Goal: Task Accomplishment & Management: Use online tool/utility

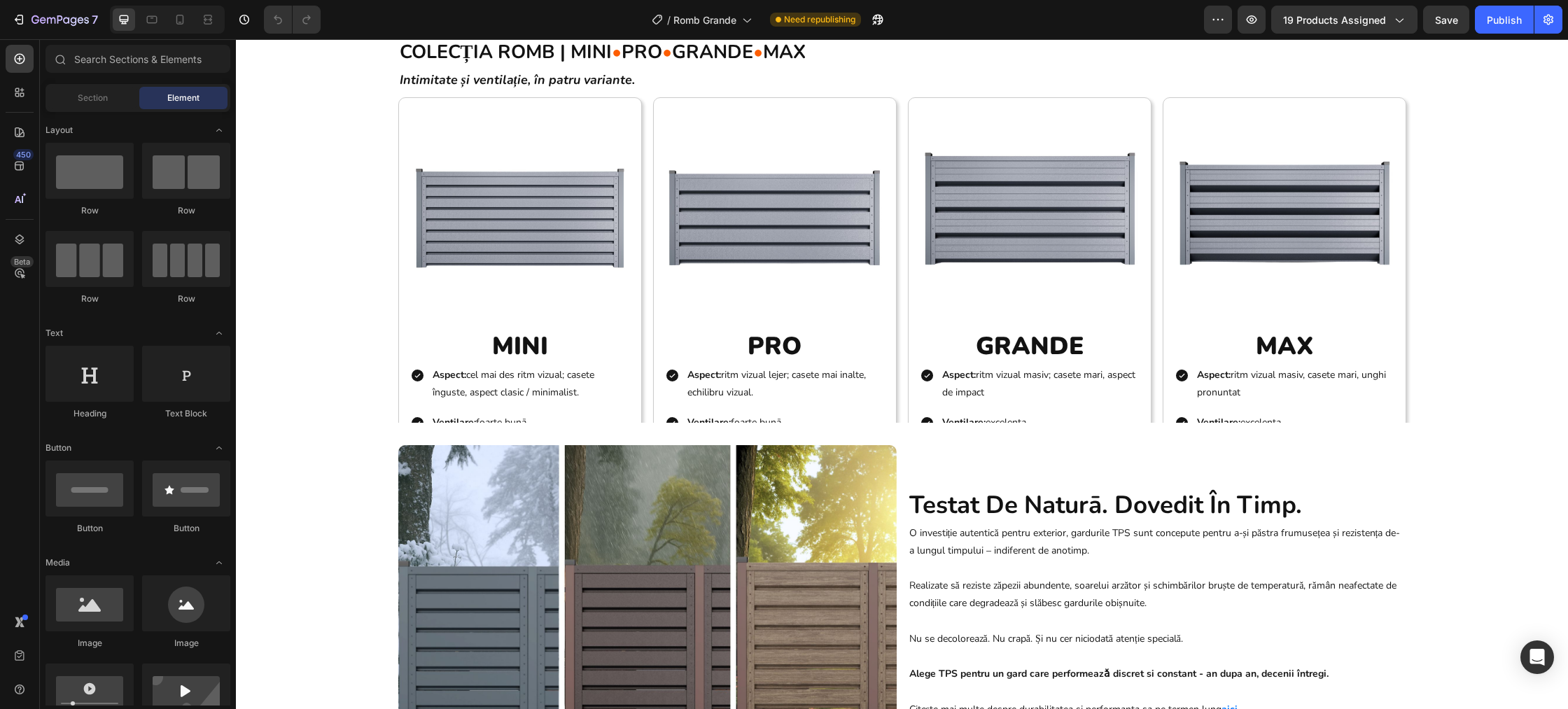
scroll to position [2182, 0]
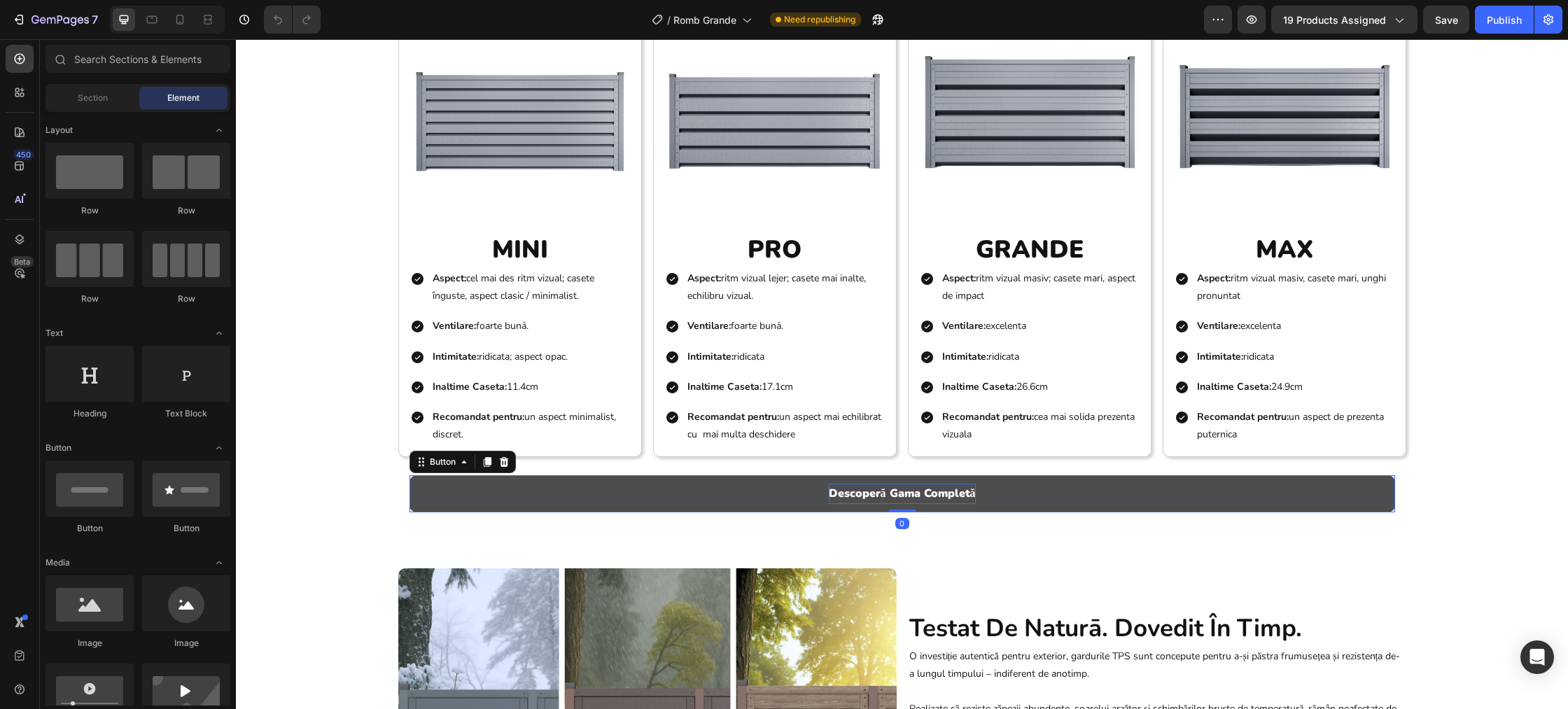
click at [877, 492] on p "Descoperă Gama Completă" at bounding box center [901, 493] width 147 height 20
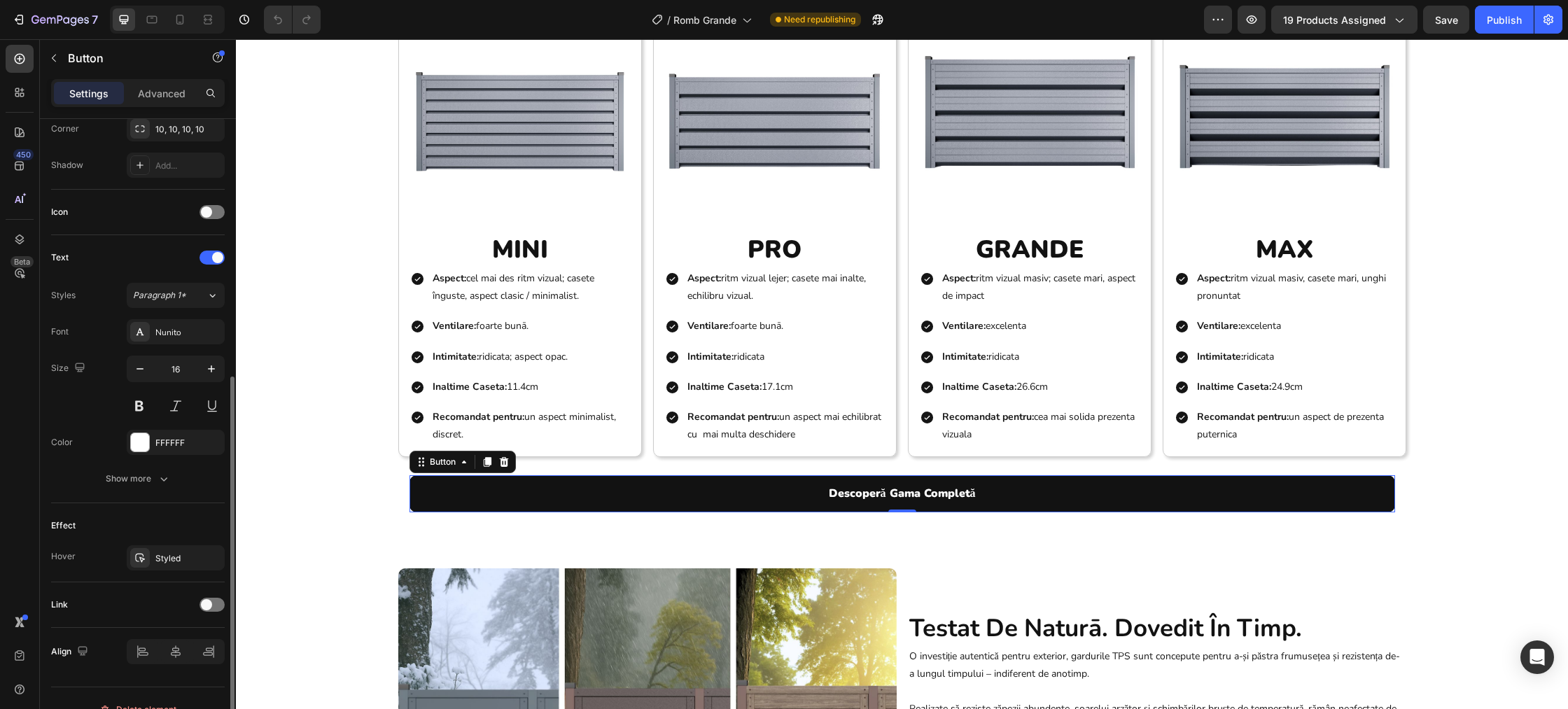
scroll to position [373, 0]
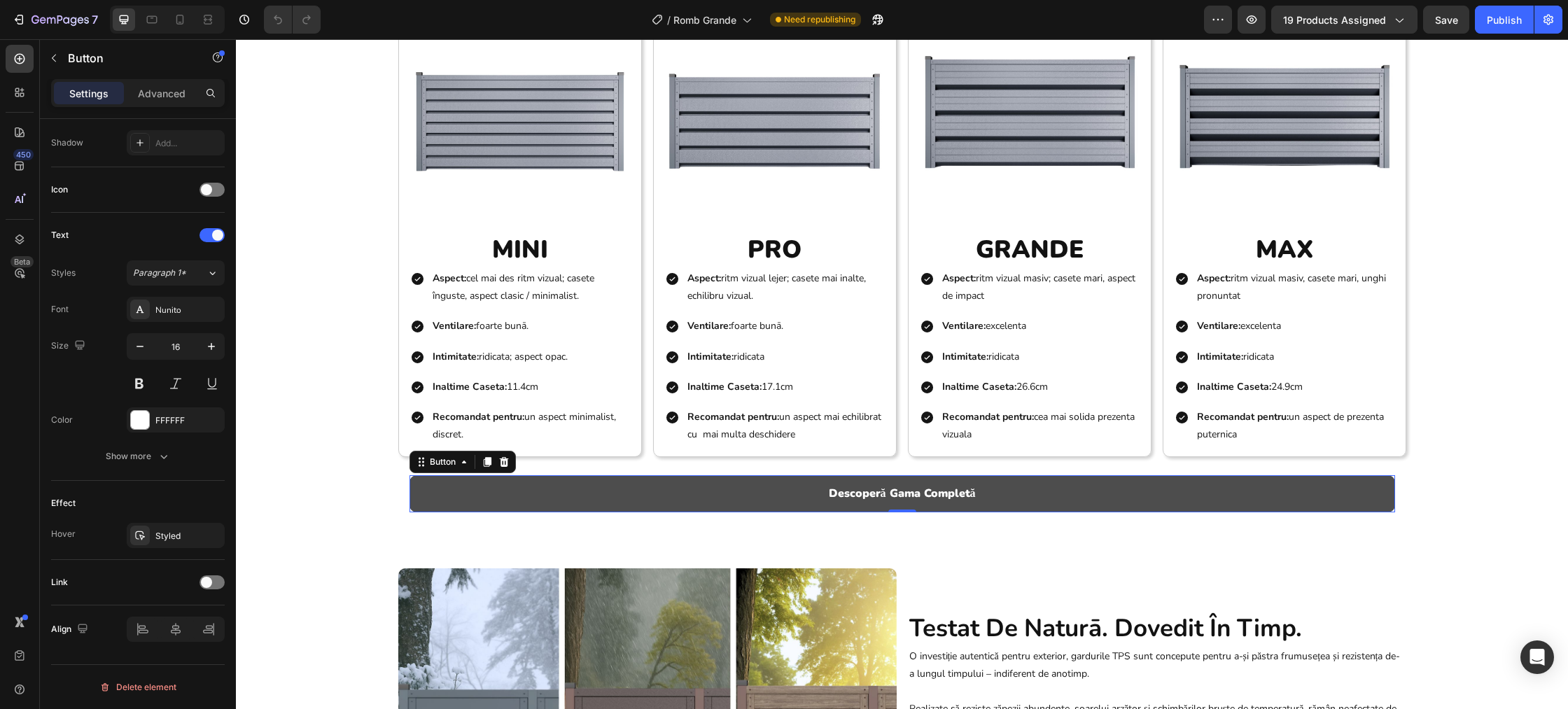
click at [540, 496] on button "Descoperă Gama Completă" at bounding box center [902, 494] width 986 height 37
click at [943, 496] on p "Descoperă Gama Completă" at bounding box center [901, 493] width 147 height 20
click at [1080, 494] on button "Descoperă Gama Completă" at bounding box center [902, 494] width 986 height 37
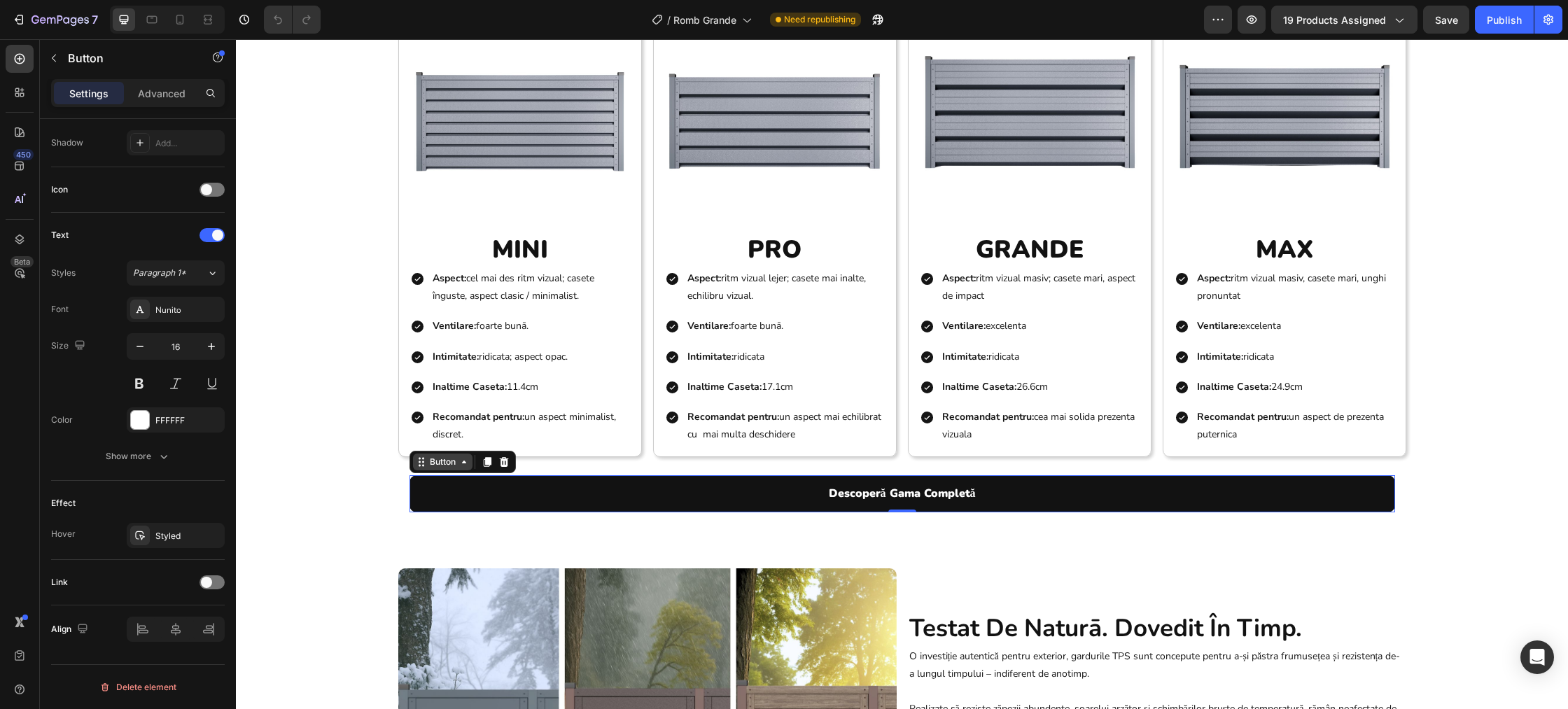
click at [433, 466] on div "Button" at bounding box center [442, 462] width 31 height 13
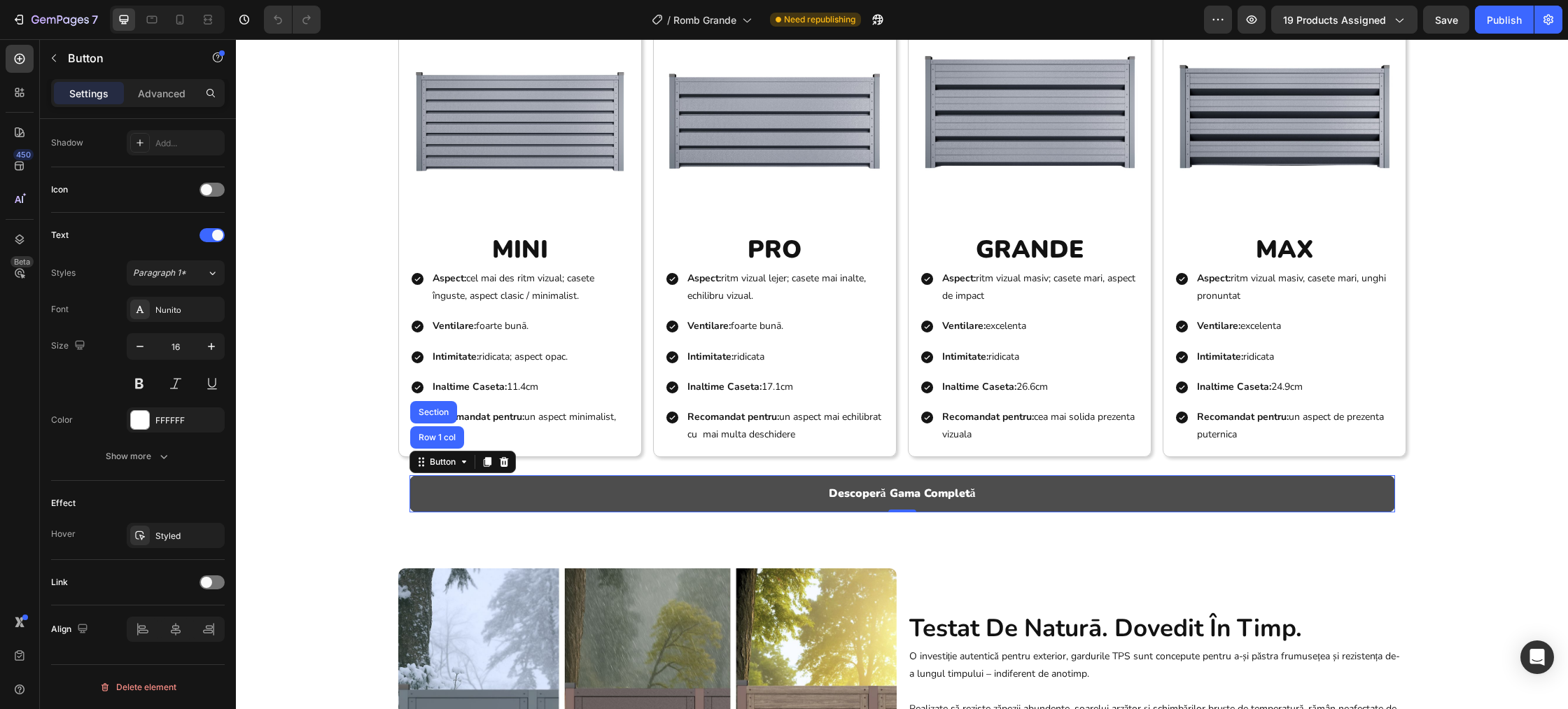
click at [558, 508] on button "Descoperă Gama Completă" at bounding box center [902, 494] width 986 height 37
click at [559, 500] on button "Descoperă Gama Completă" at bounding box center [902, 494] width 986 height 37
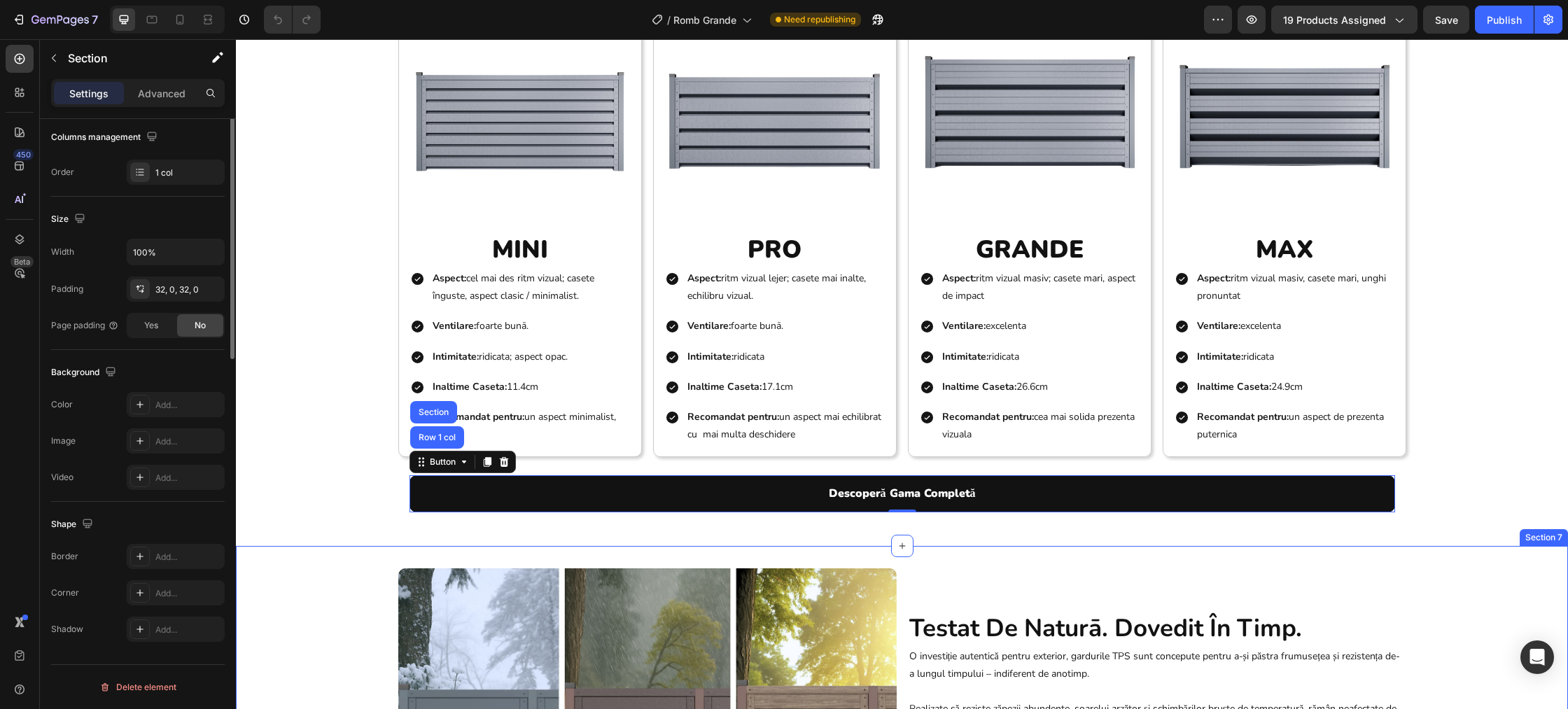
scroll to position [0, 0]
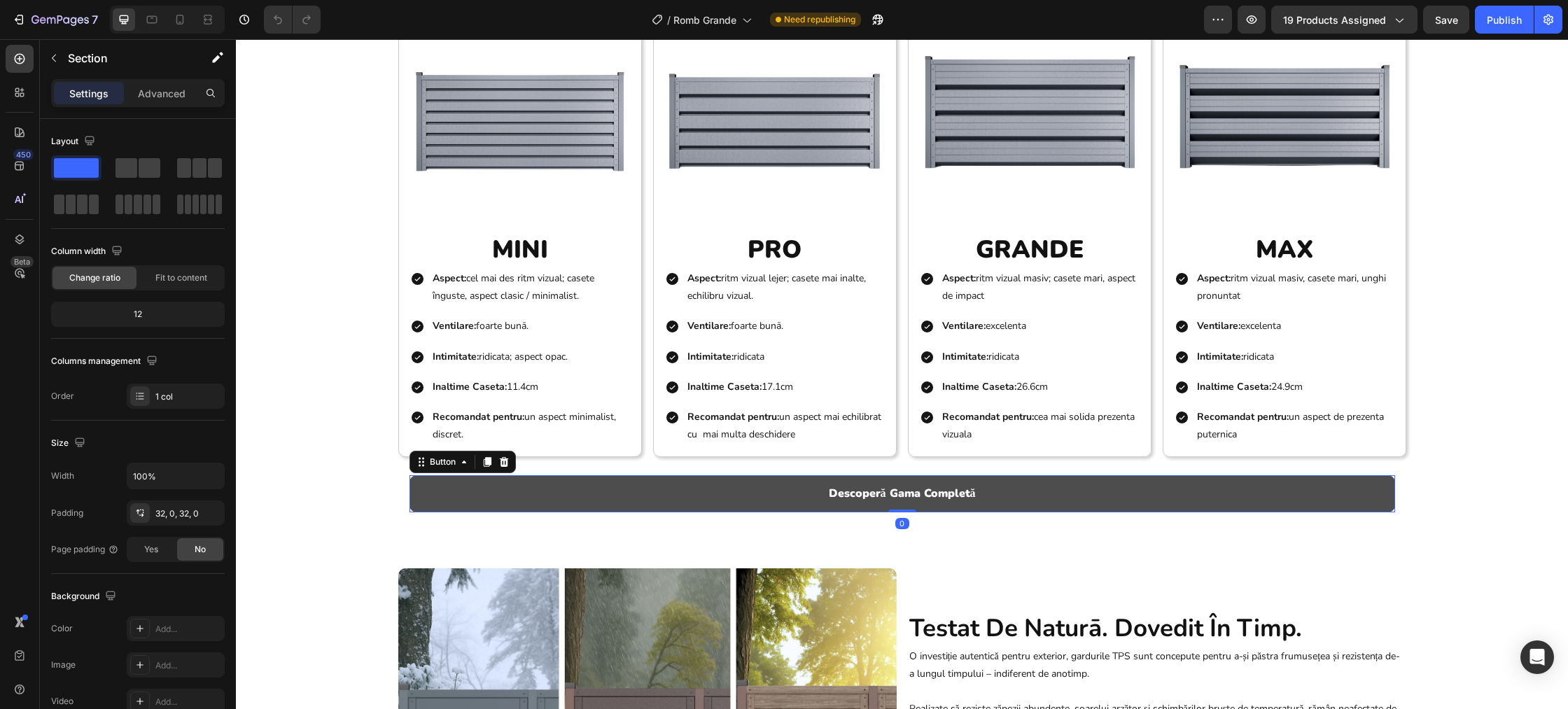
click at [1121, 501] on button "Descoperă Gama Completă" at bounding box center [902, 494] width 986 height 37
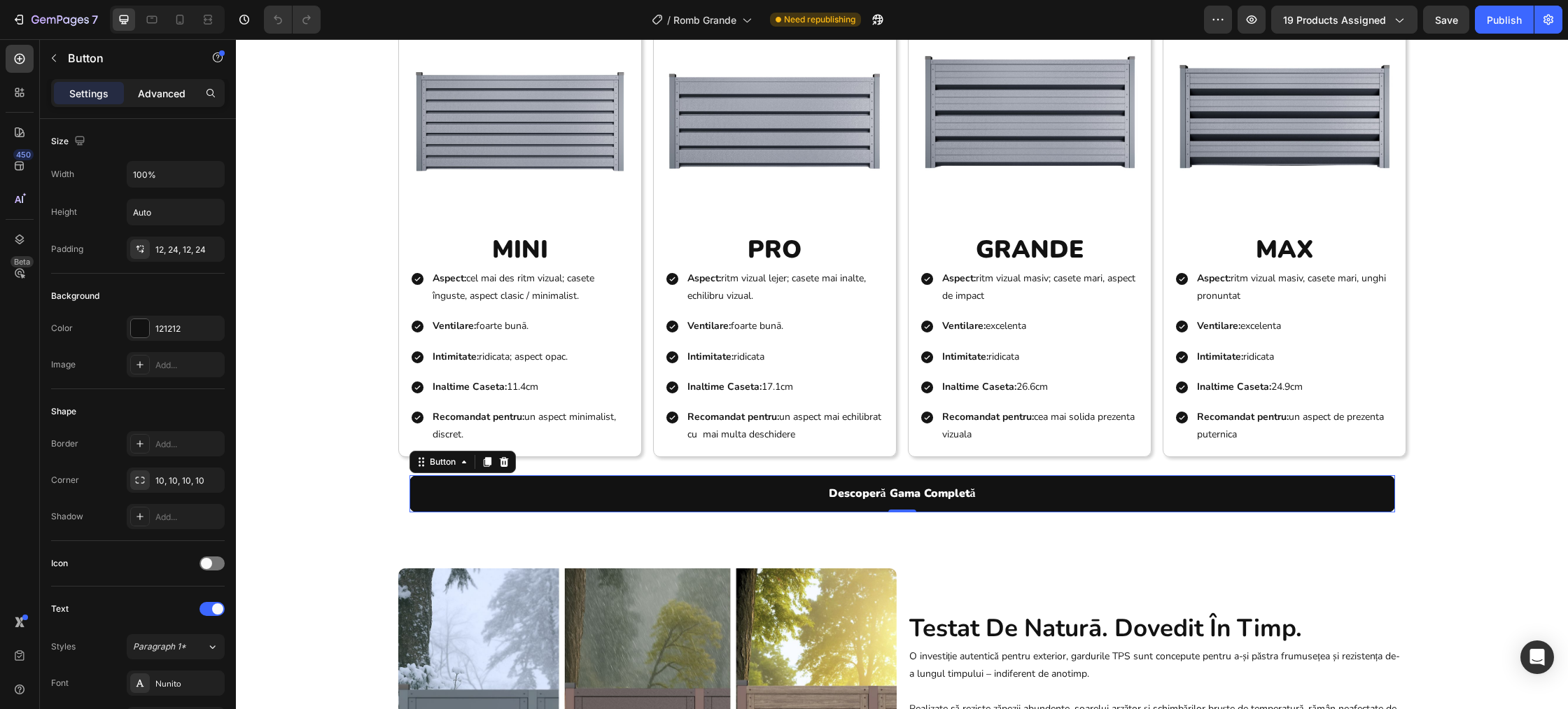
click at [157, 93] on p "Advanced" at bounding box center [161, 93] width 48 height 15
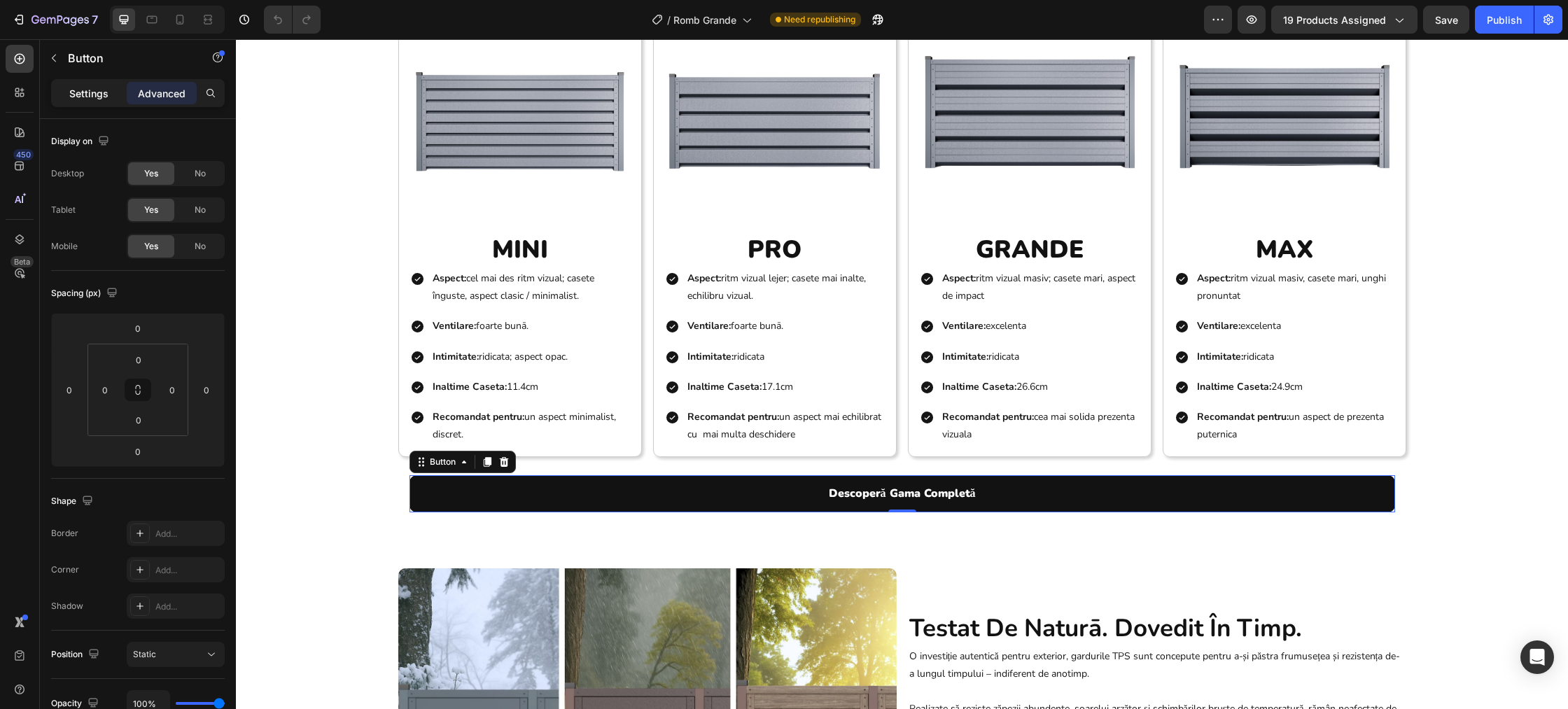
click at [110, 97] on div "Settings" at bounding box center [89, 92] width 70 height 22
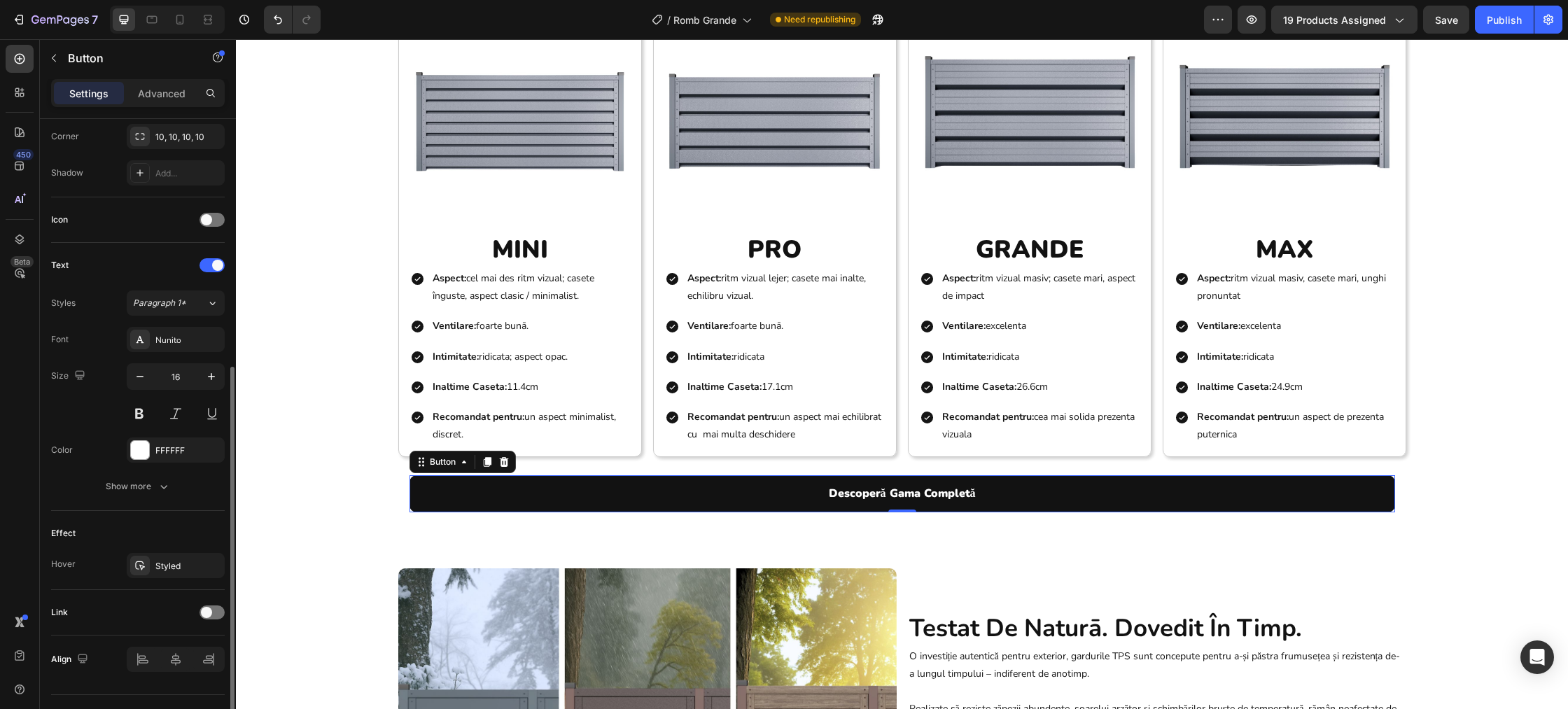
scroll to position [373, 0]
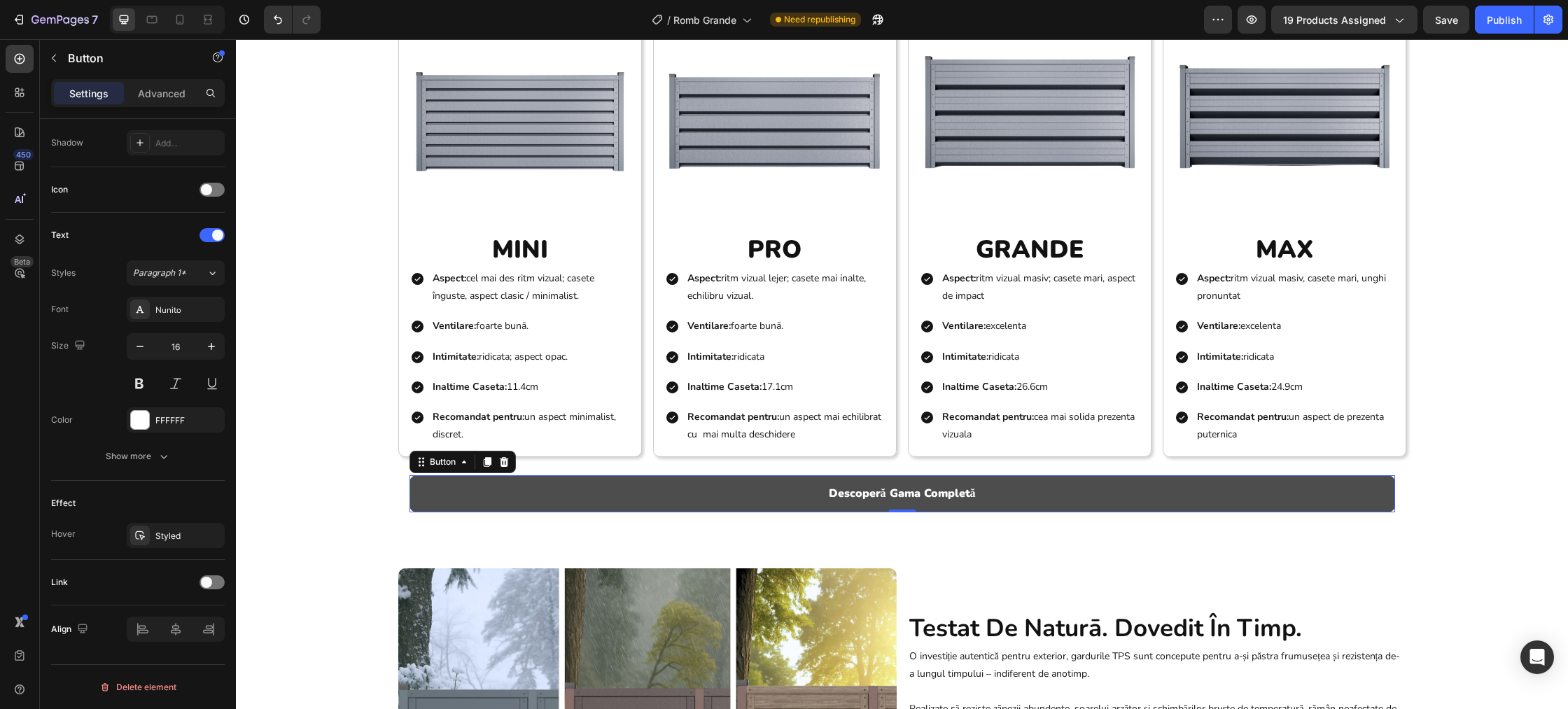
click at [472, 499] on button "Descoperă Gama Completă" at bounding box center [902, 494] width 986 height 37
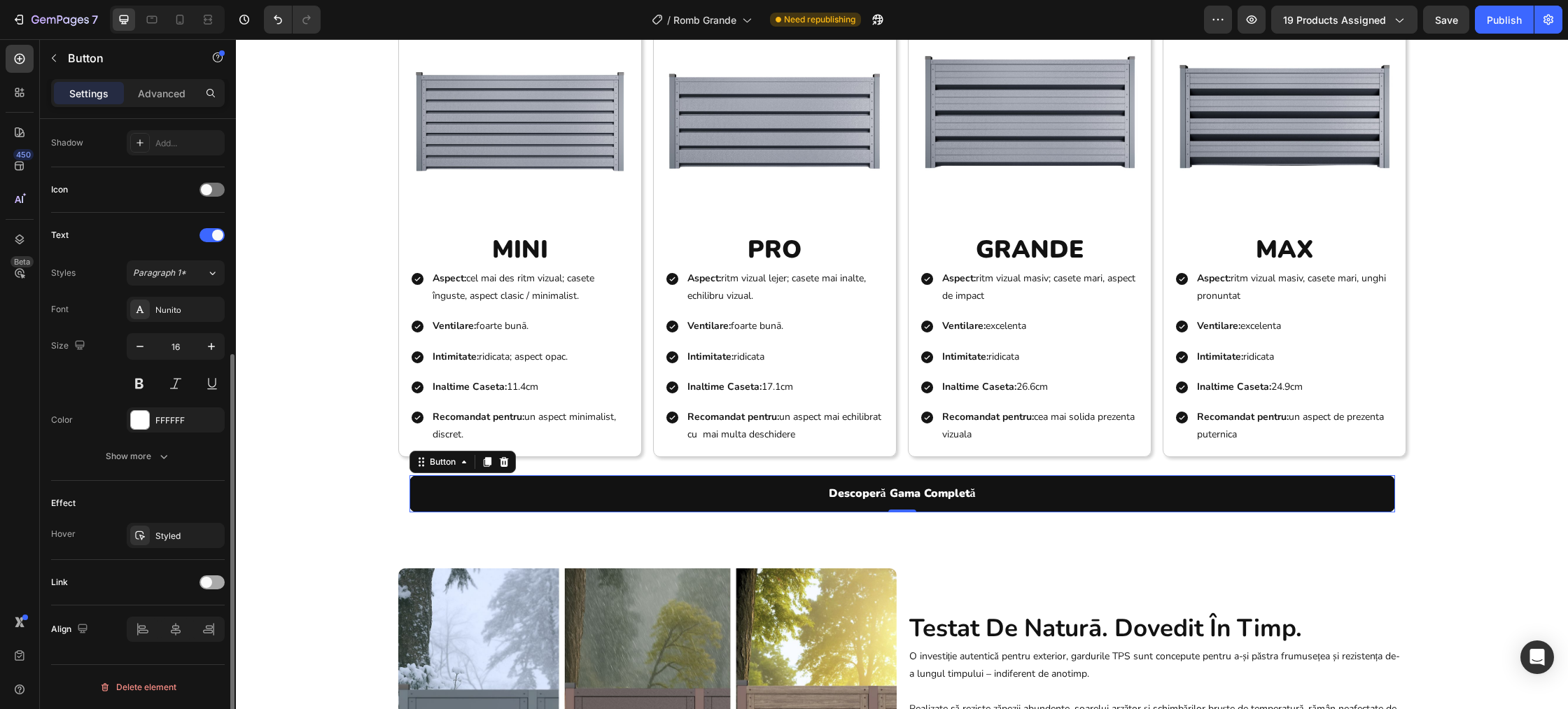
click at [206, 581] on span at bounding box center [207, 582] width 12 height 12
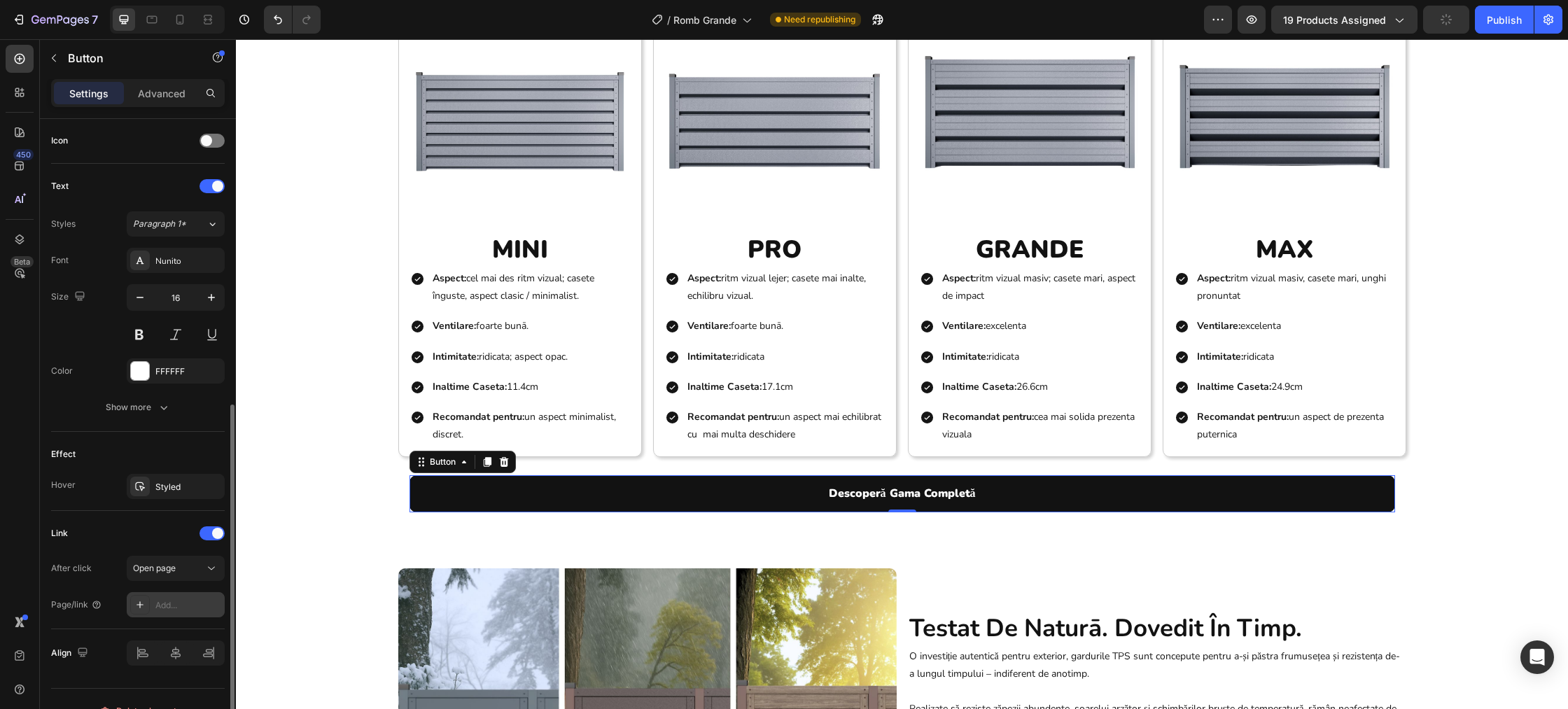
scroll to position [446, 0]
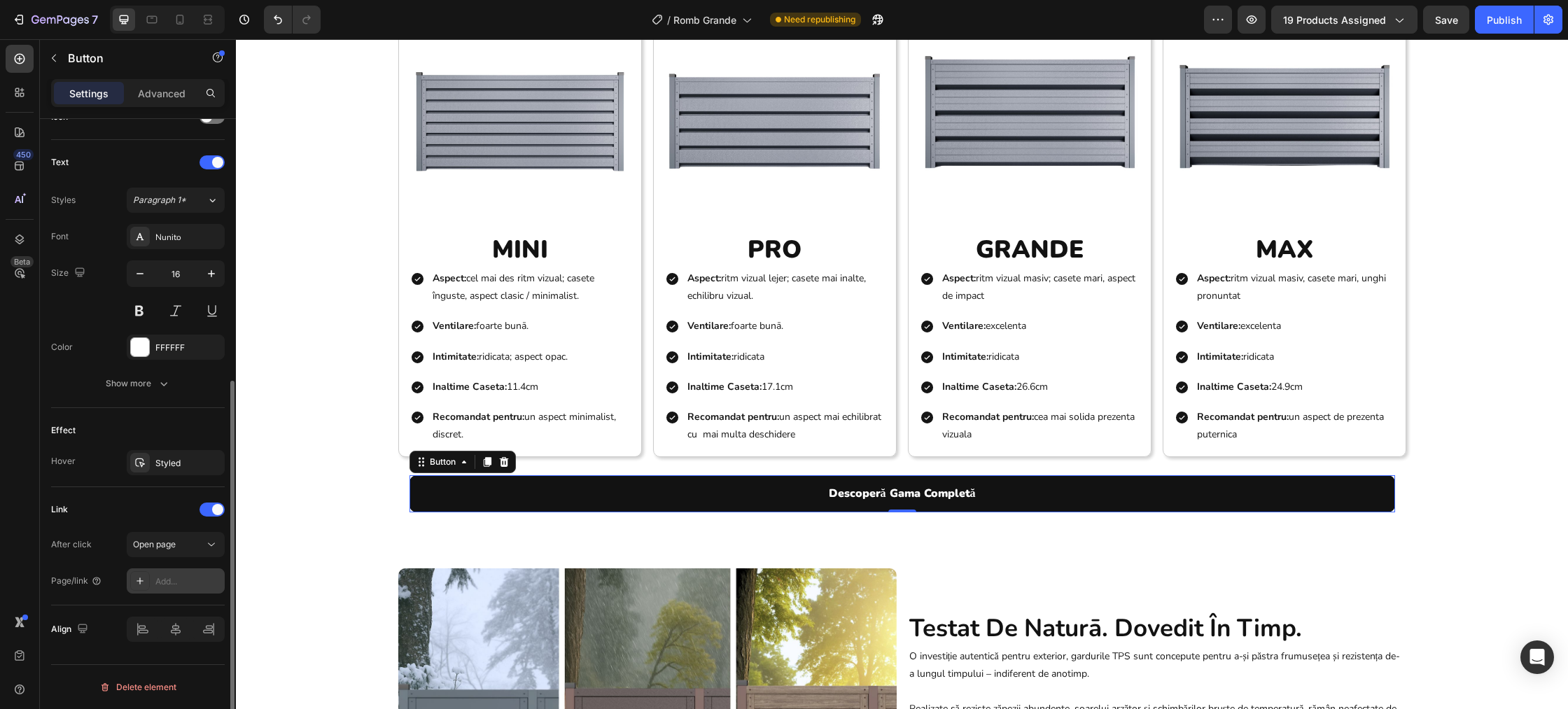
click at [138, 583] on icon at bounding box center [140, 581] width 12 height 12
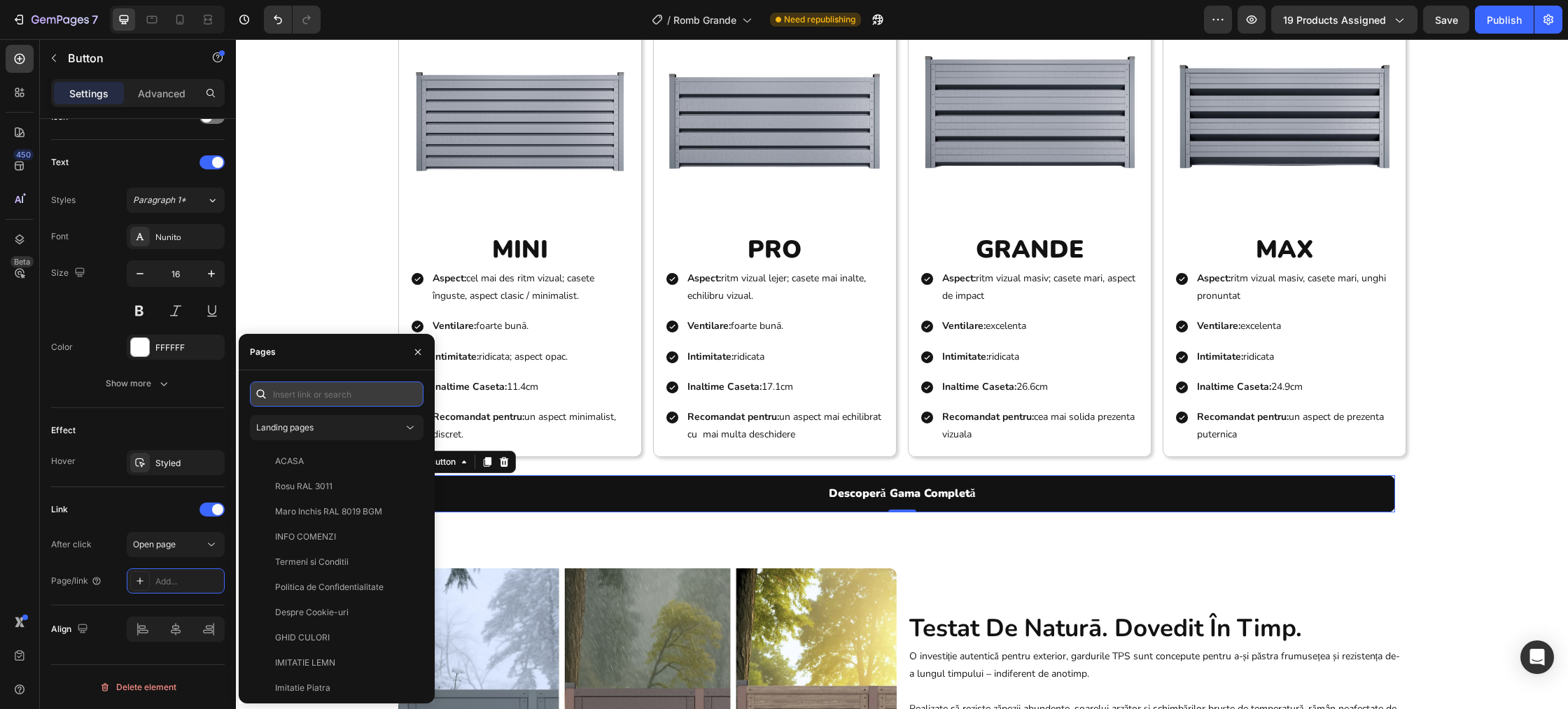
click at [308, 389] on input "text" at bounding box center [336, 394] width 174 height 25
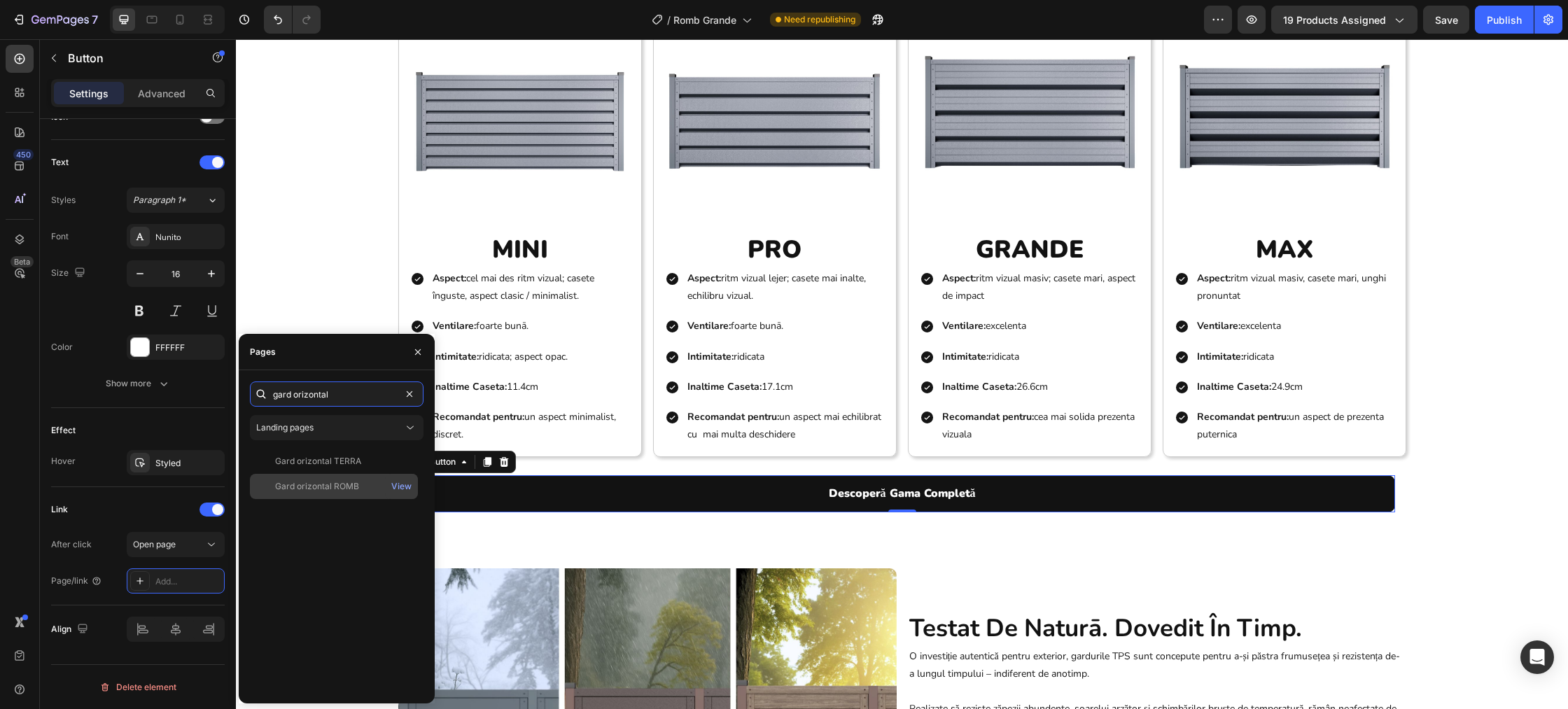
type input "gard orizontal"
click at [336, 483] on div "Gard orizontal ROMB" at bounding box center [316, 486] width 84 height 13
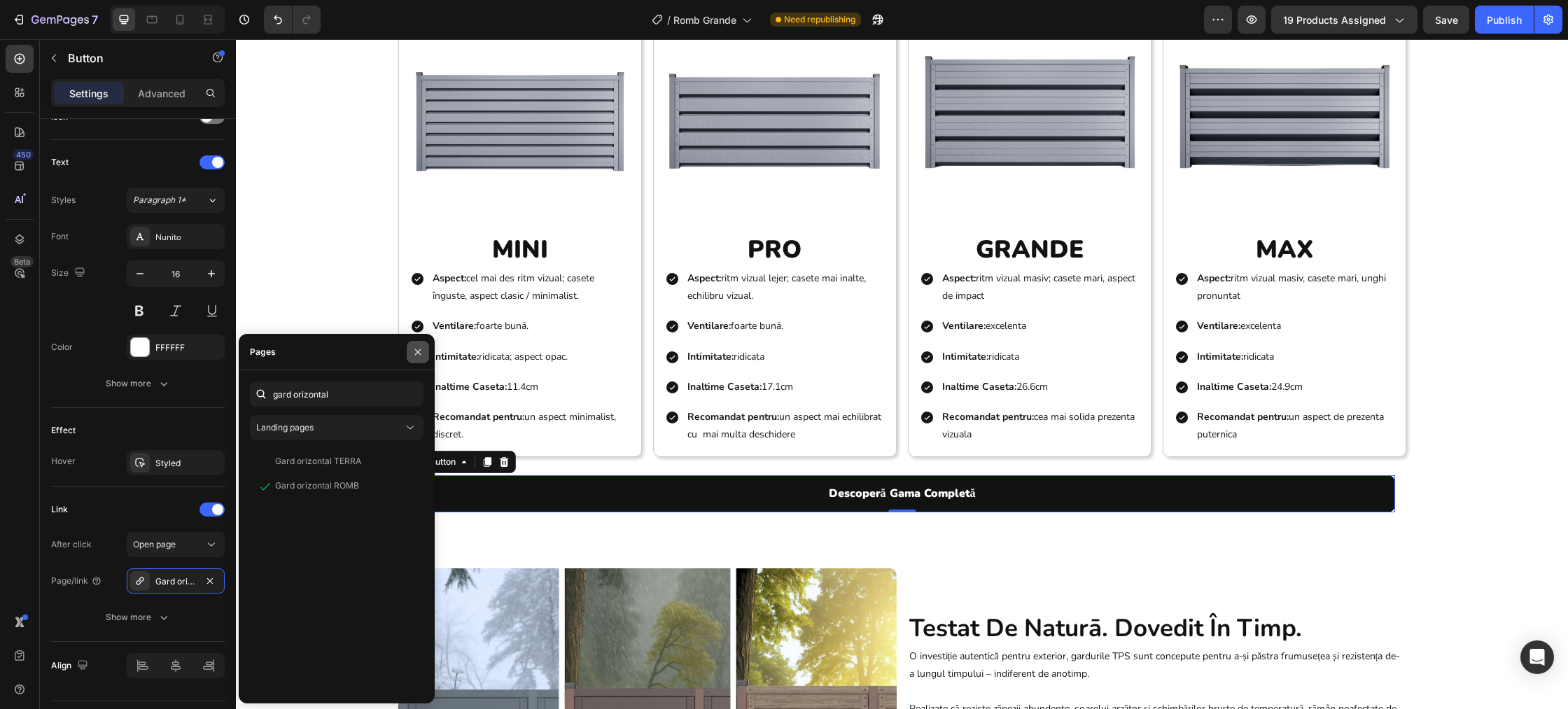
click at [415, 348] on icon "button" at bounding box center [418, 351] width 6 height 6
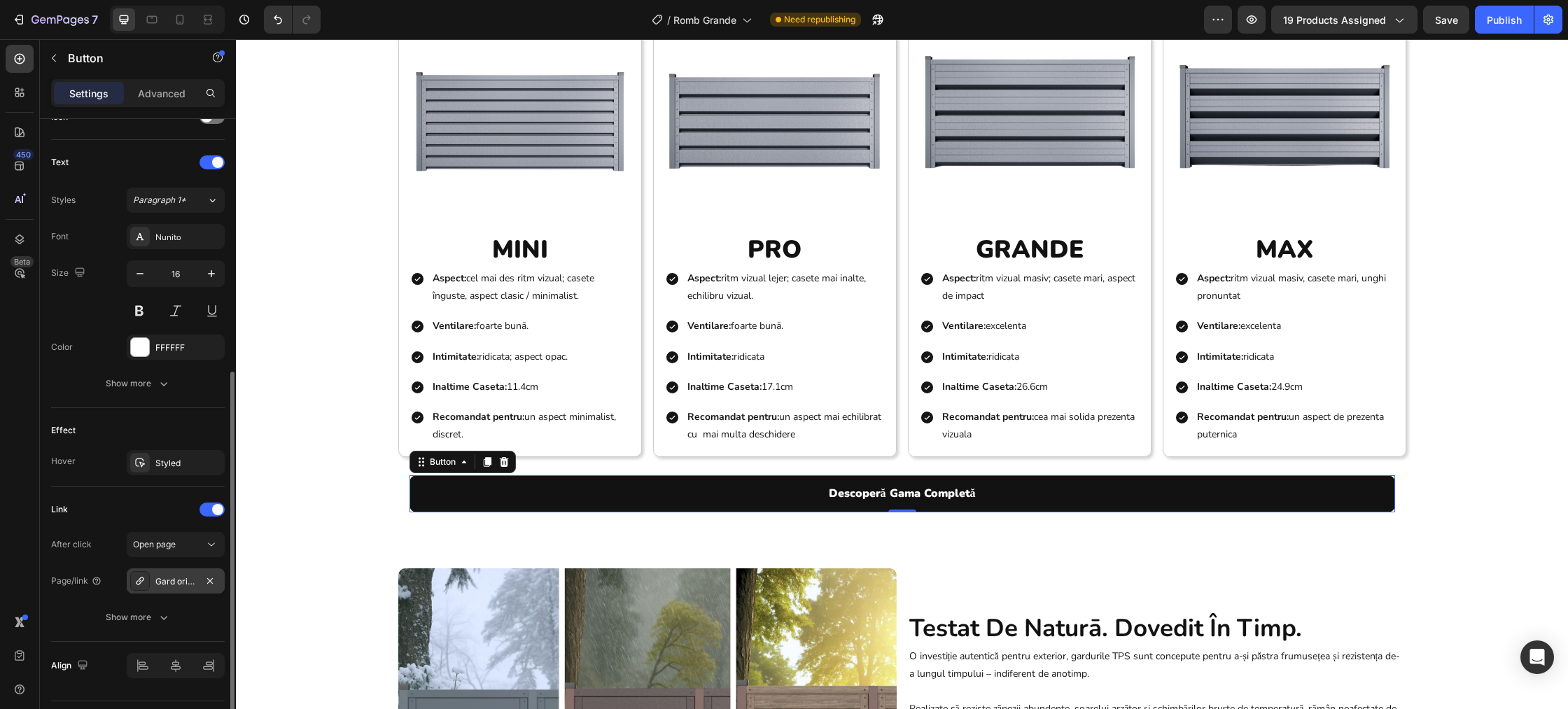
scroll to position [483, 0]
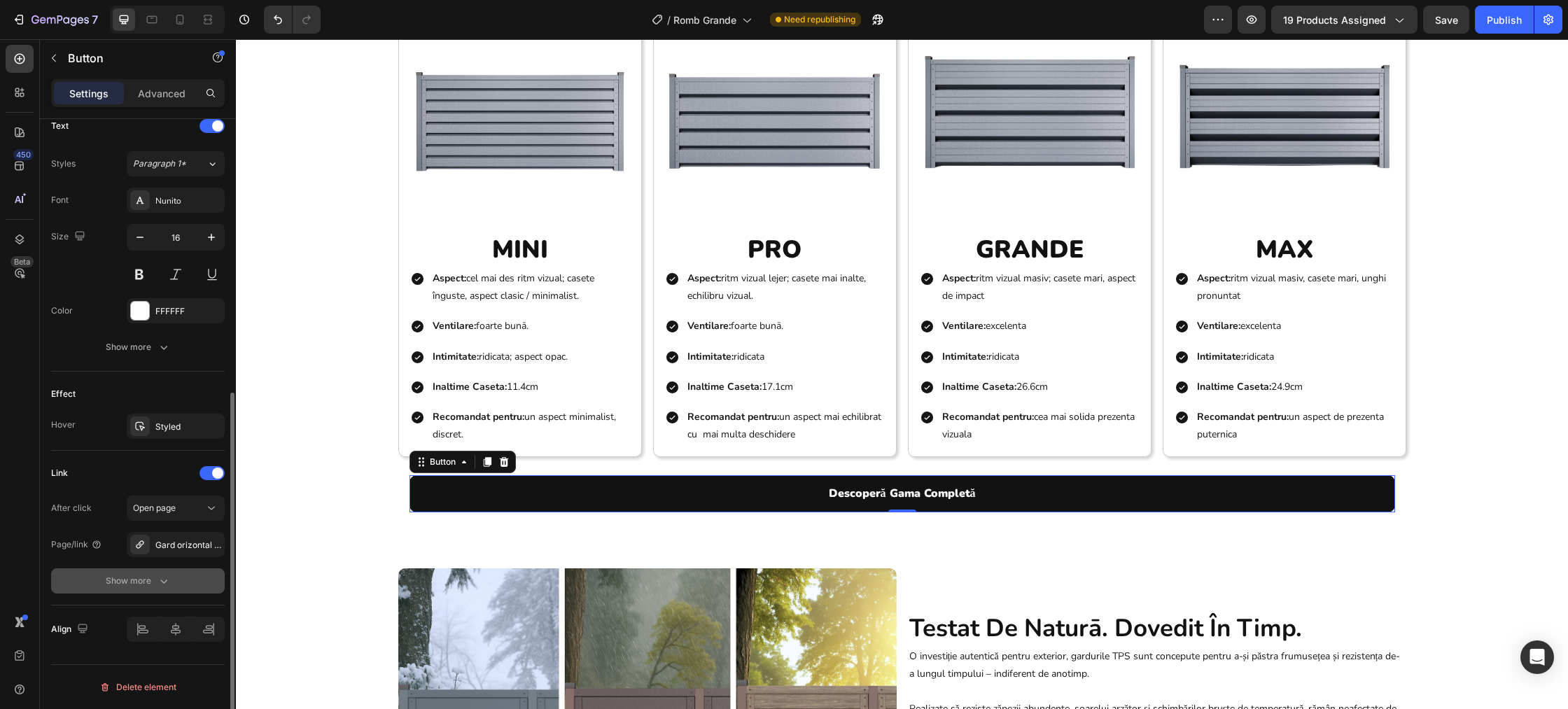
click at [168, 588] on button "Show more" at bounding box center [138, 581] width 174 height 25
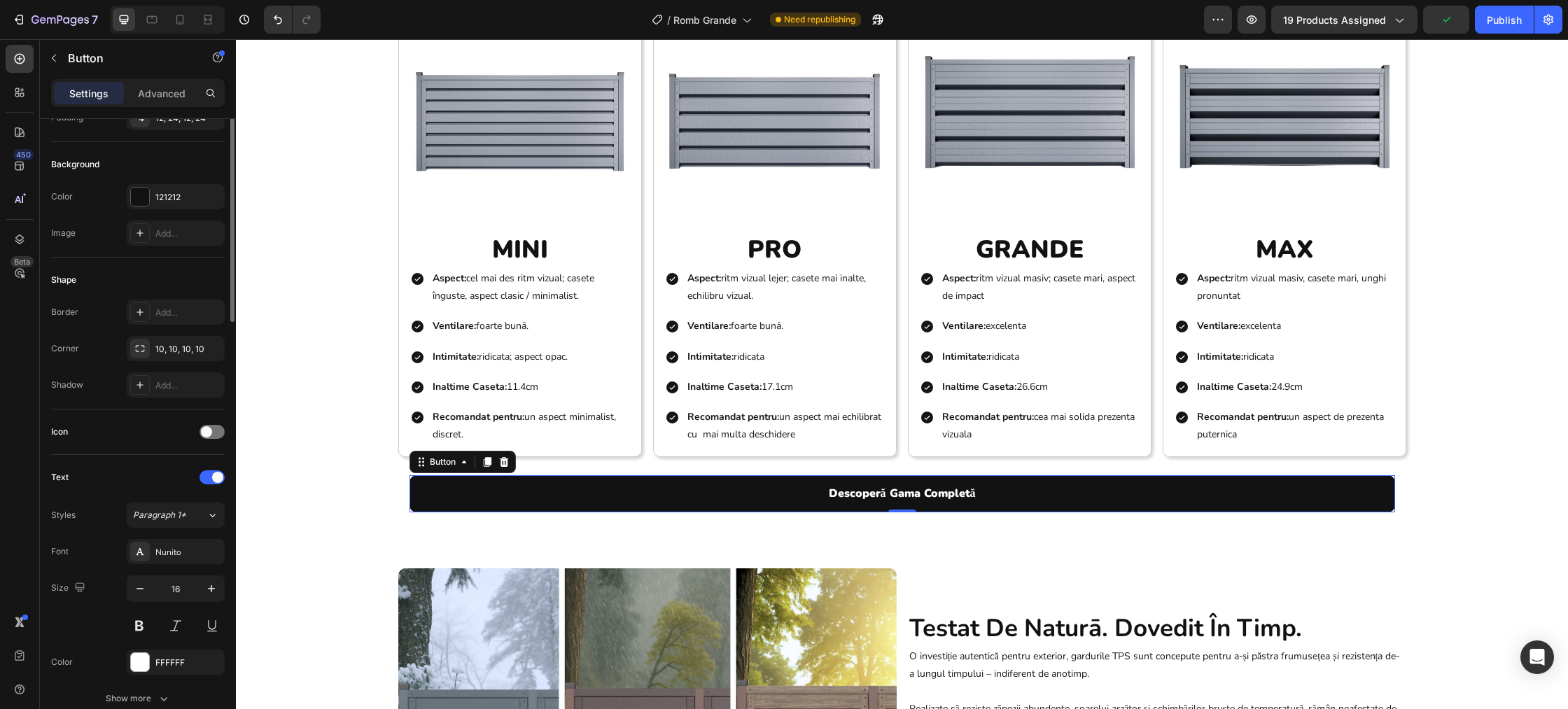
scroll to position [0, 0]
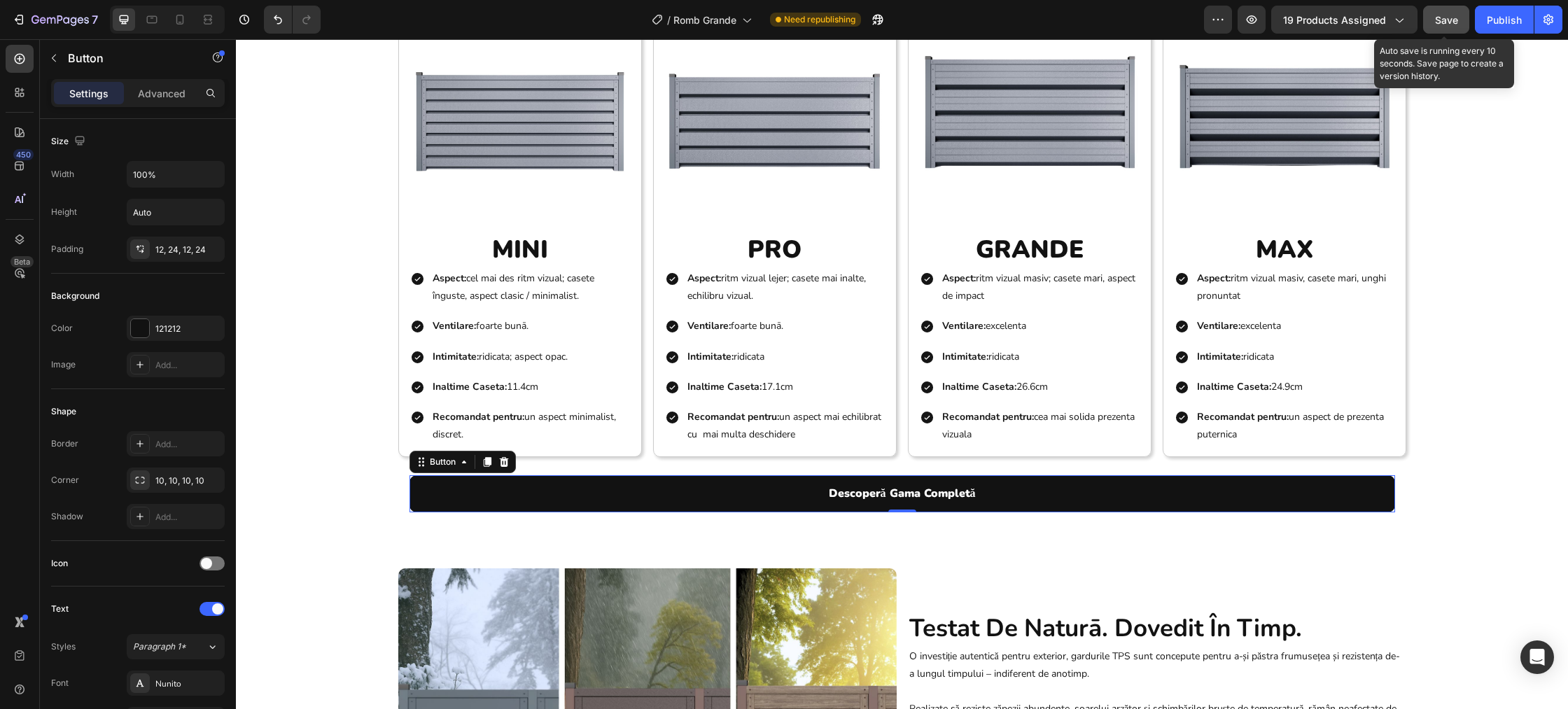
click at [1458, 23] on button "Save" at bounding box center [1446, 19] width 47 height 28
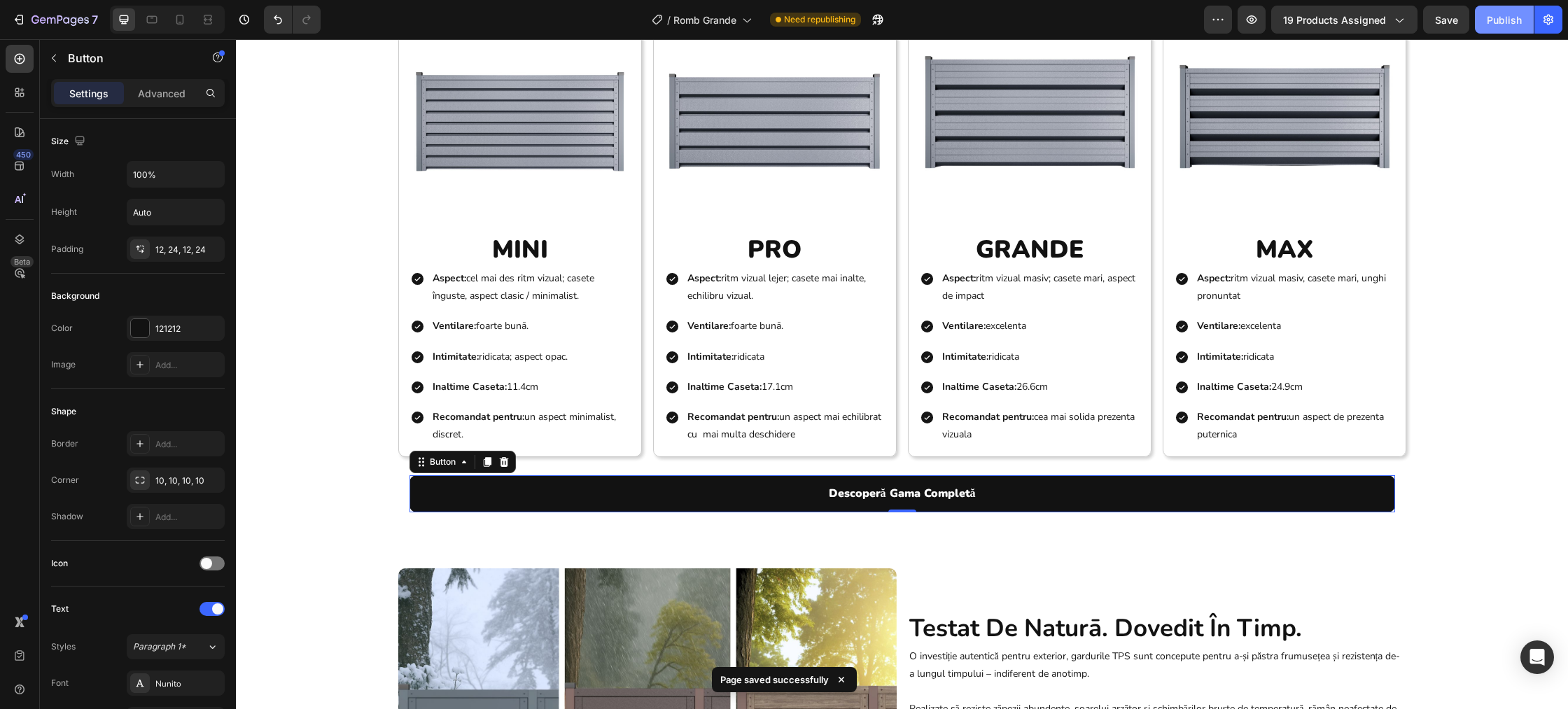
click at [1498, 20] on div "Publish" at bounding box center [1504, 19] width 35 height 15
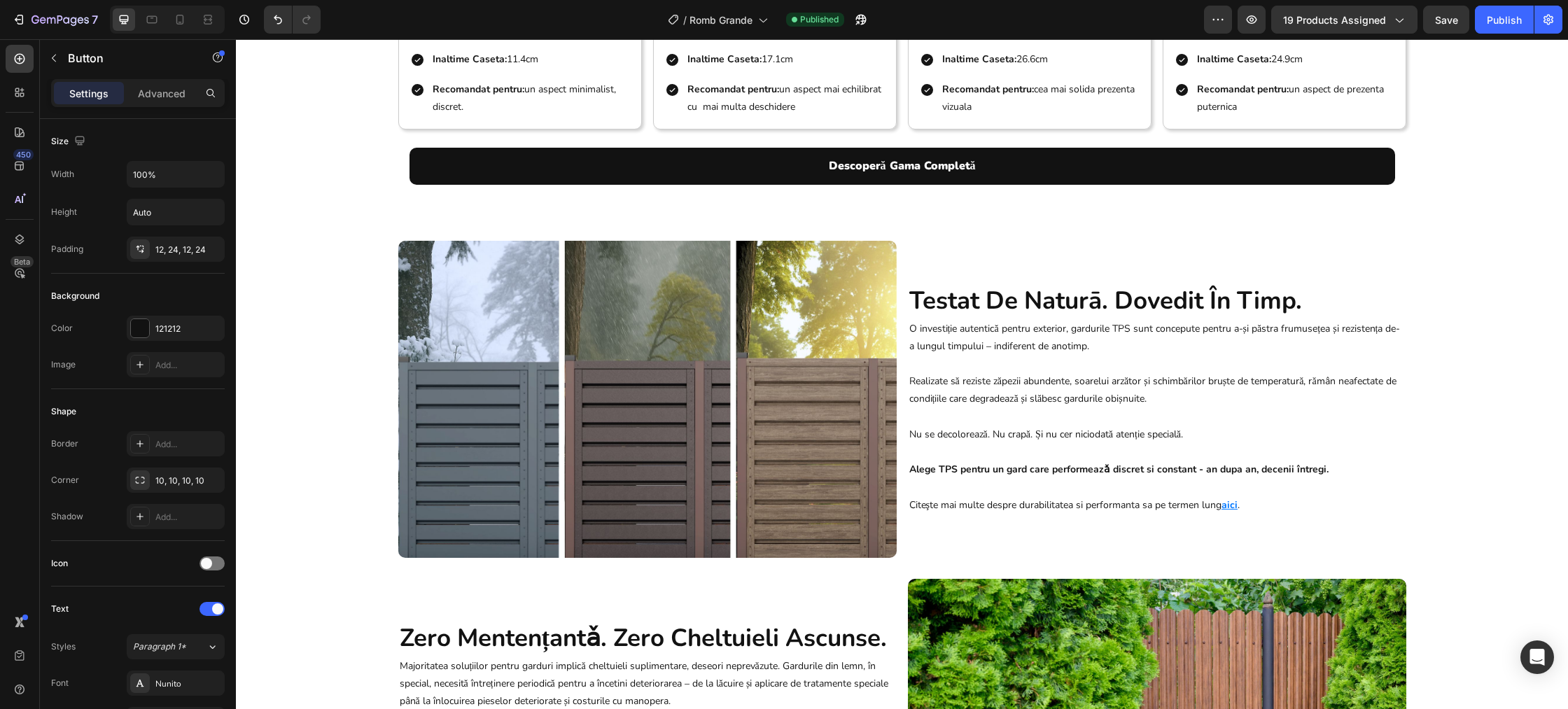
scroll to position [2524, 0]
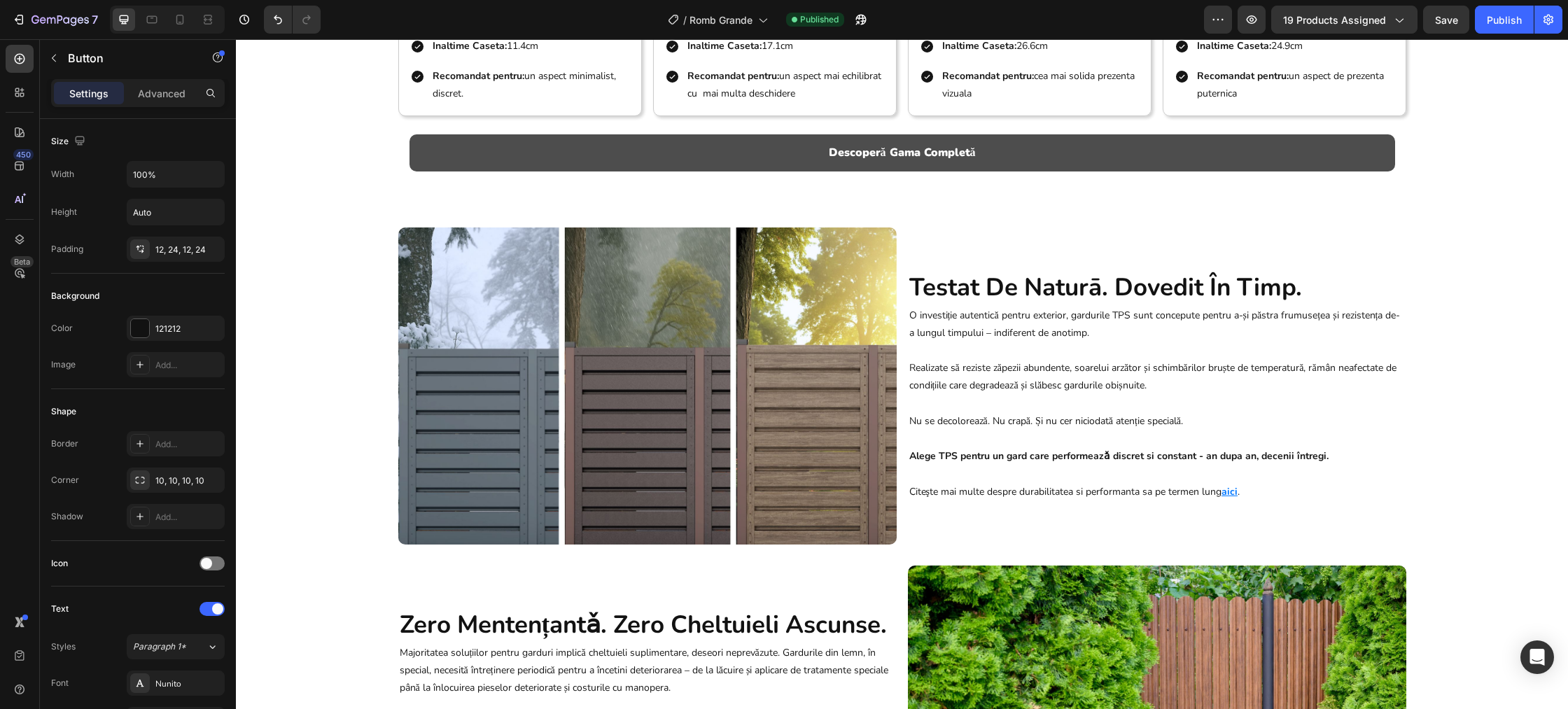
click at [697, 158] on link "Descoperă Gama Completă" at bounding box center [902, 152] width 986 height 37
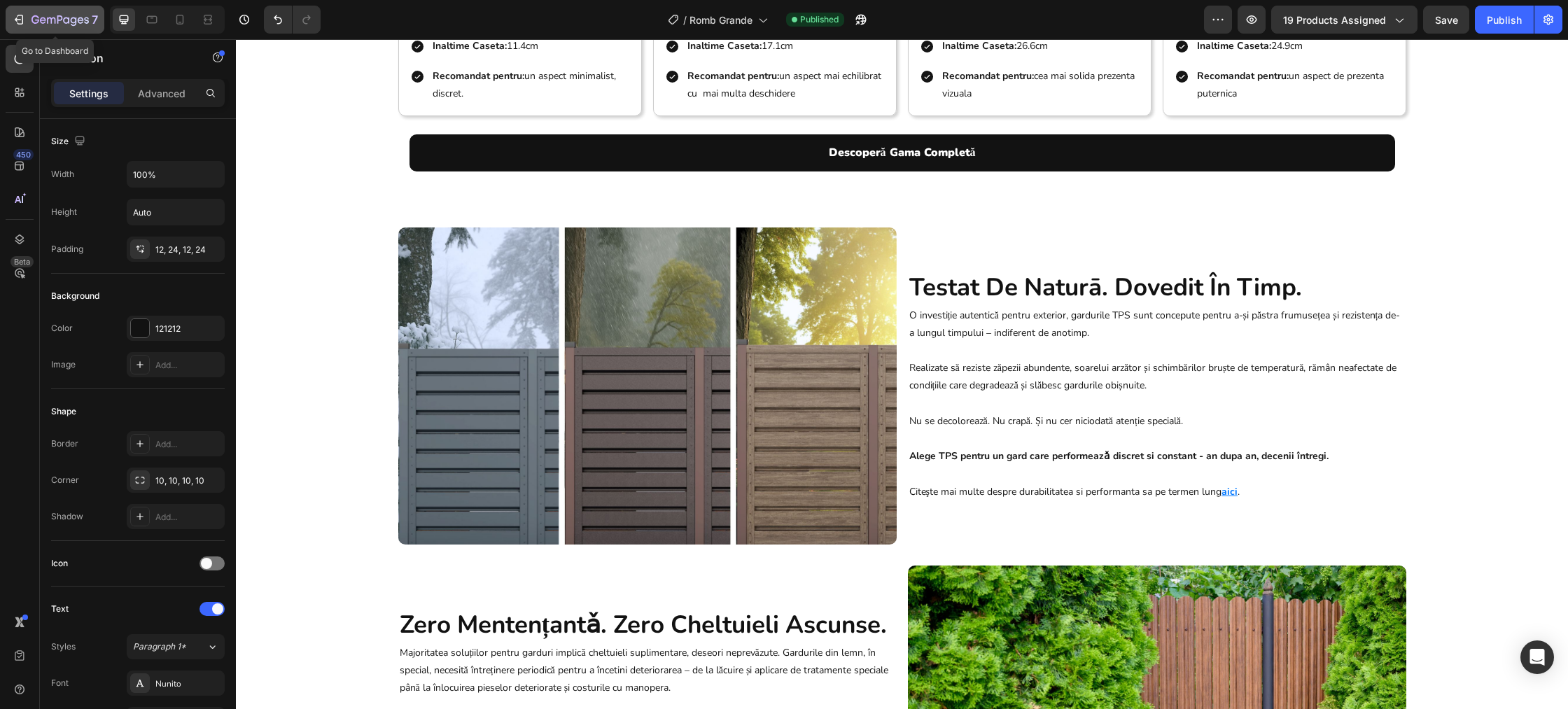
click at [62, 21] on icon "button" at bounding box center [59, 20] width 57 height 12
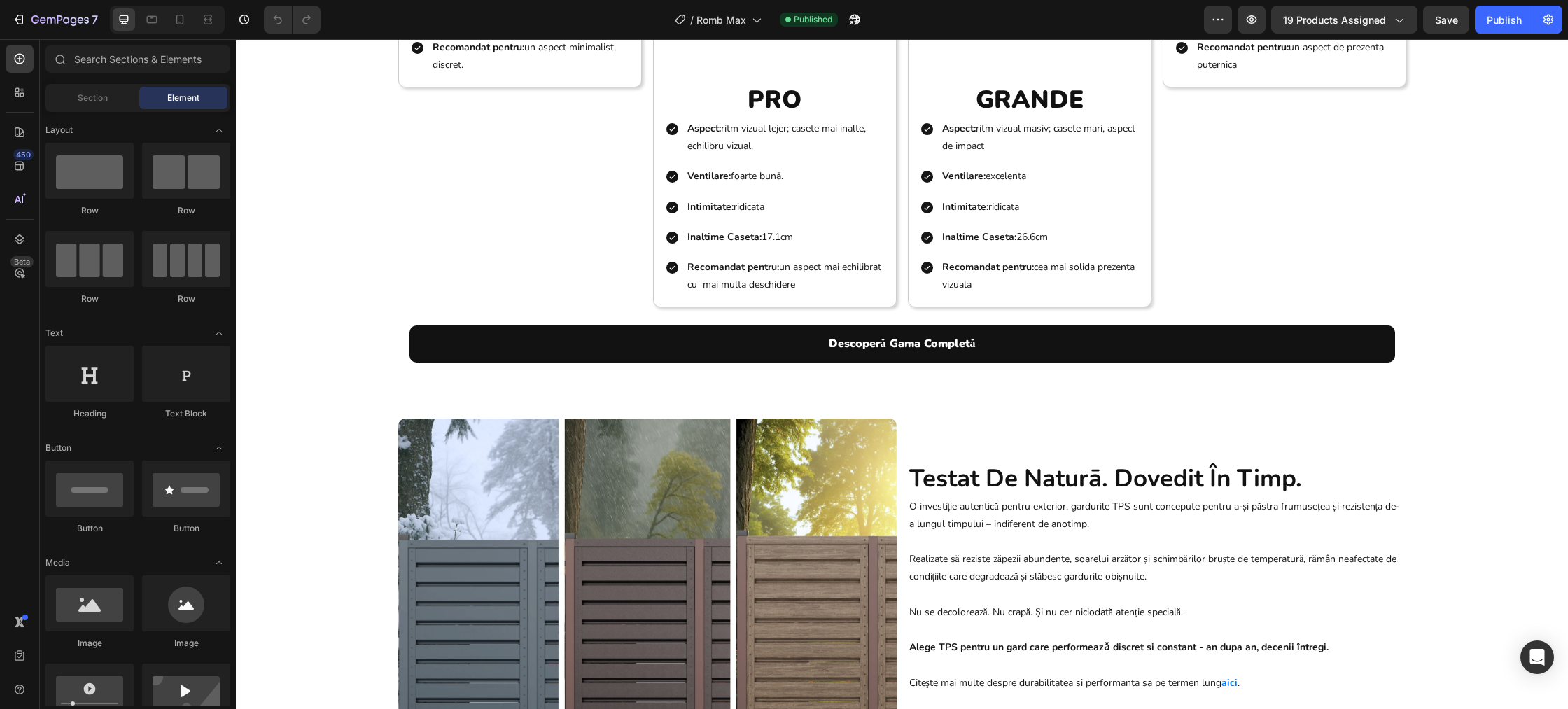
scroll to position [2301, 0]
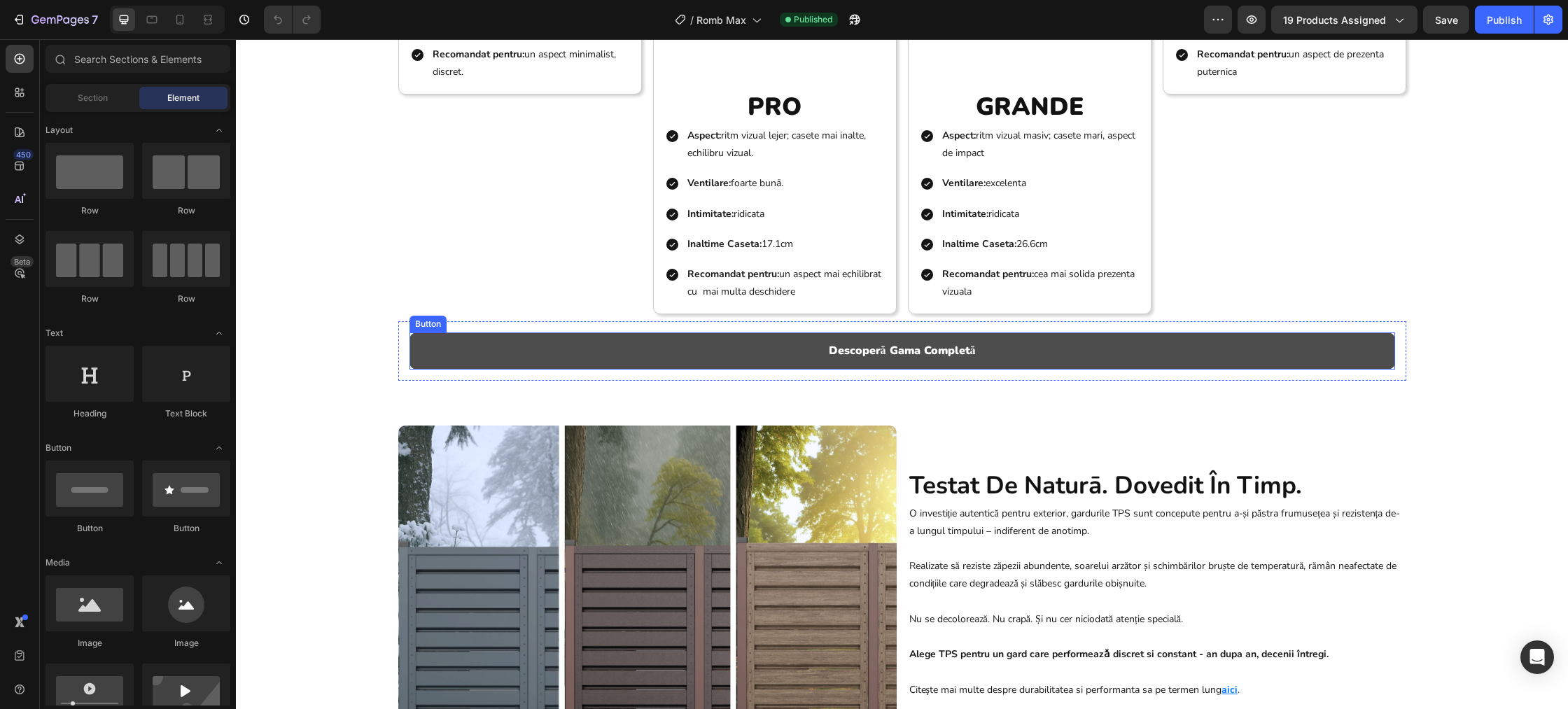
click at [469, 347] on button "Descoperă Gama Completă" at bounding box center [902, 351] width 986 height 37
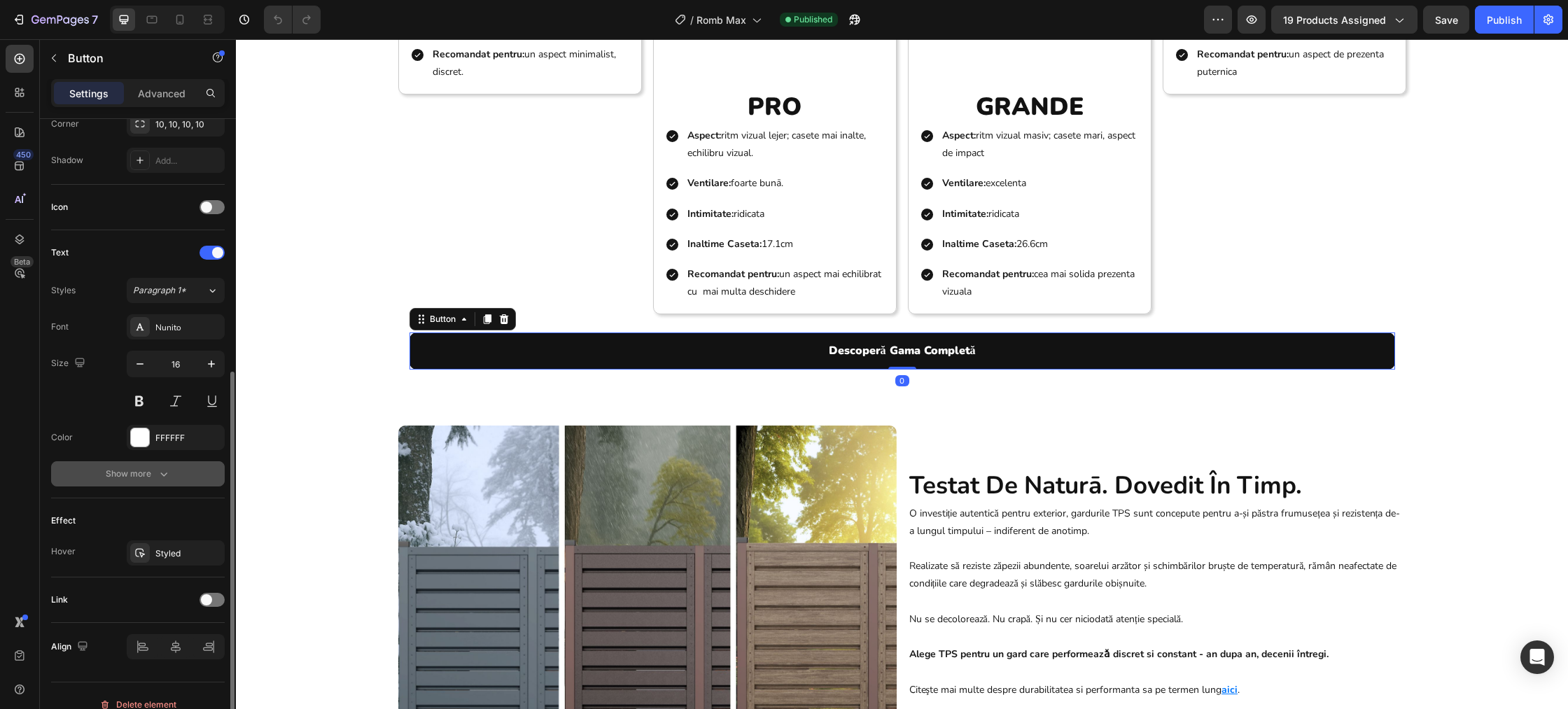
scroll to position [373, 0]
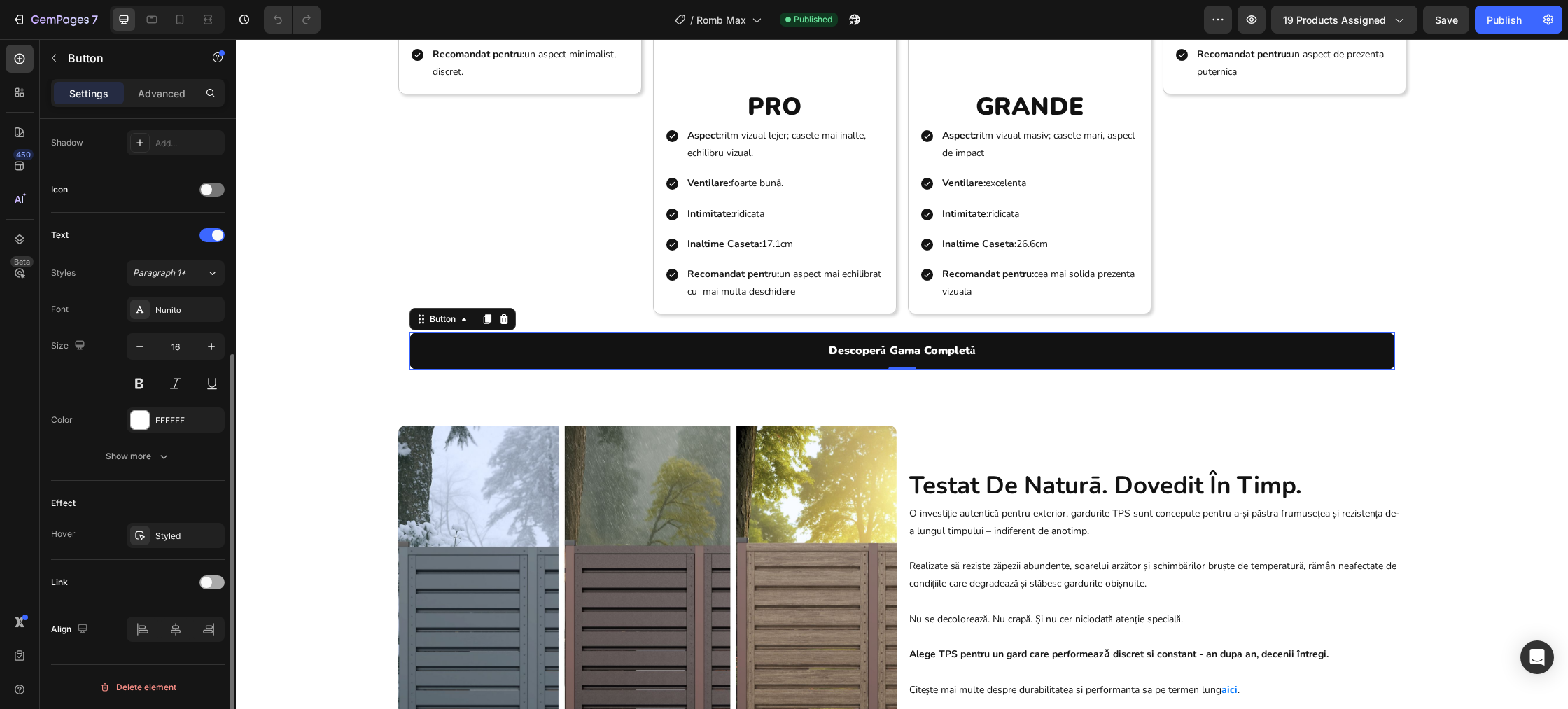
click at [203, 582] on span at bounding box center [207, 582] width 12 height 12
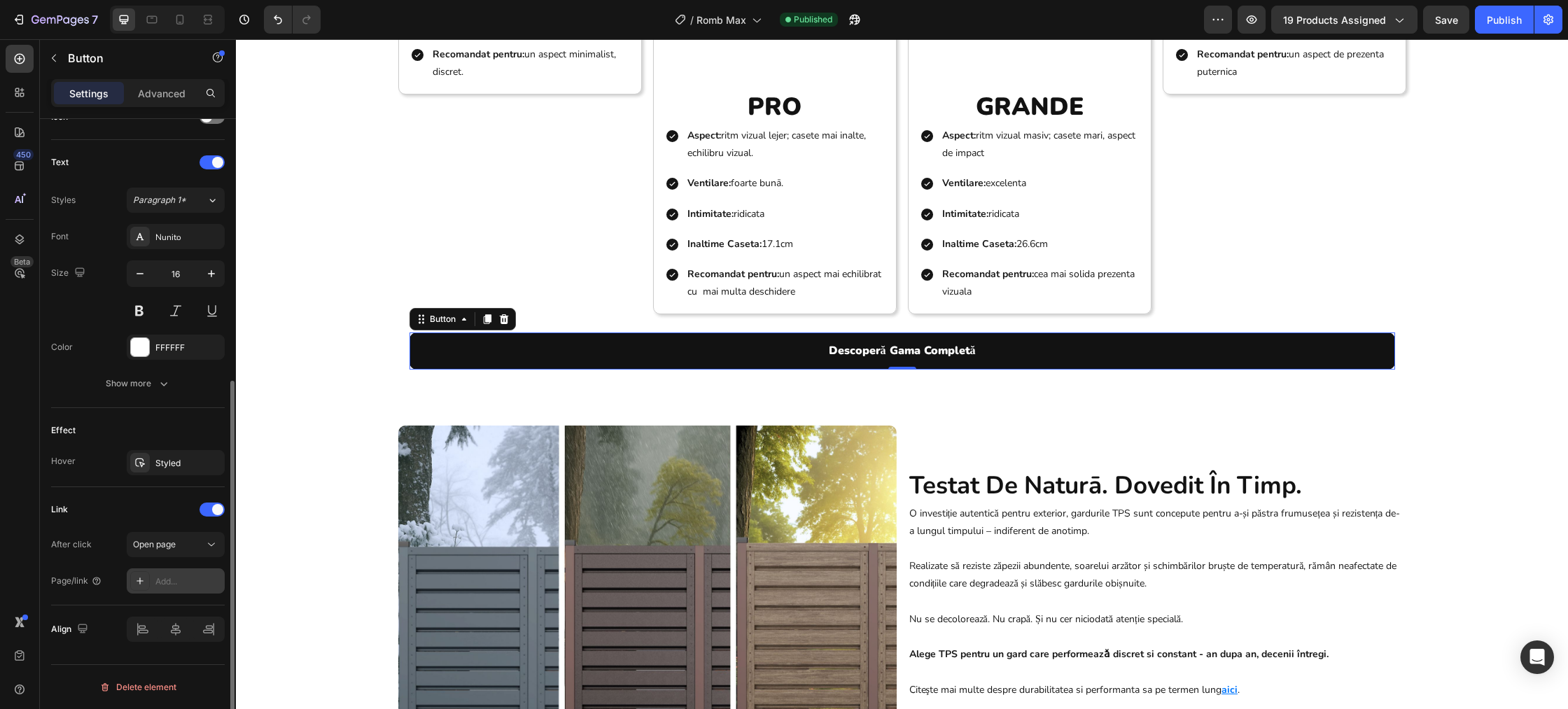
click at [140, 581] on icon at bounding box center [140, 580] width 7 height 7
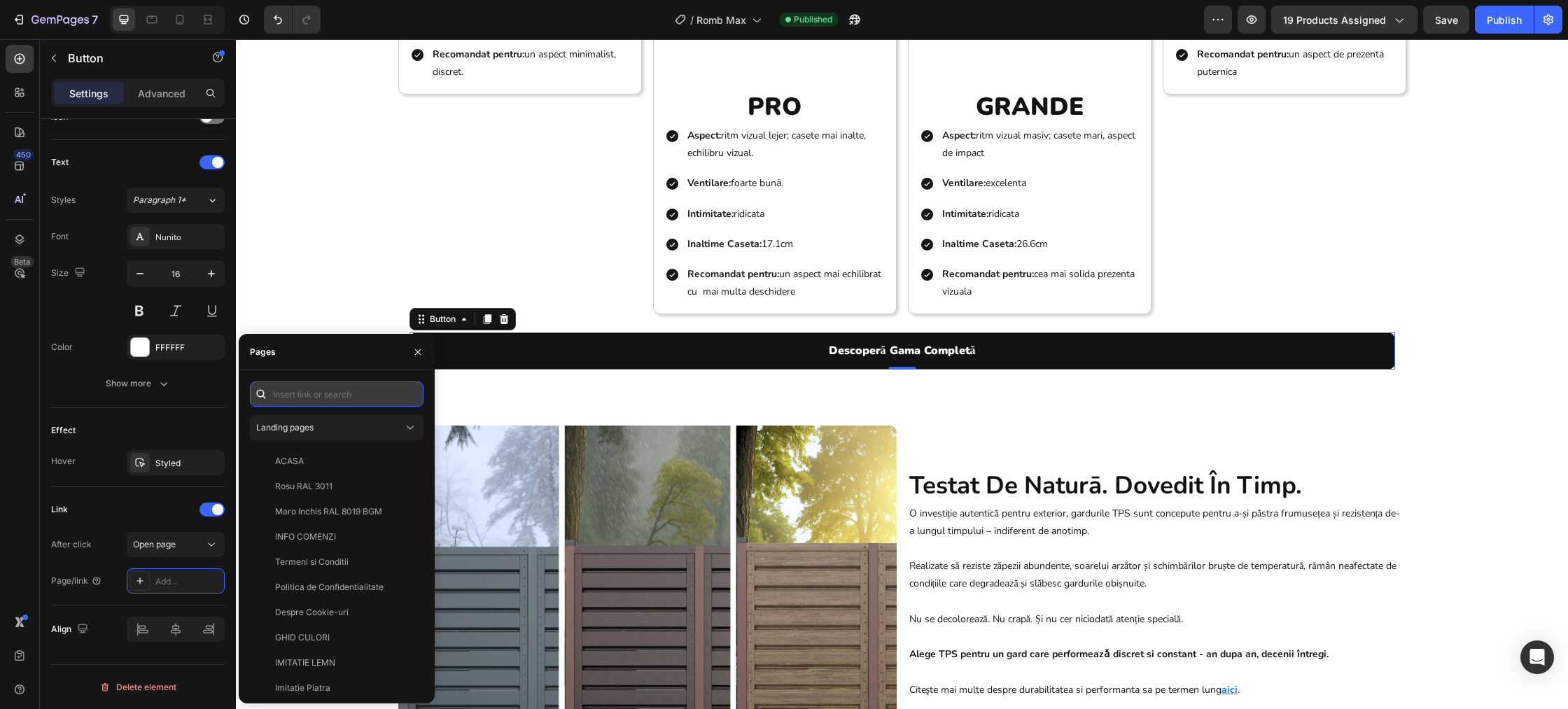
click at [323, 401] on input "text" at bounding box center [336, 394] width 174 height 25
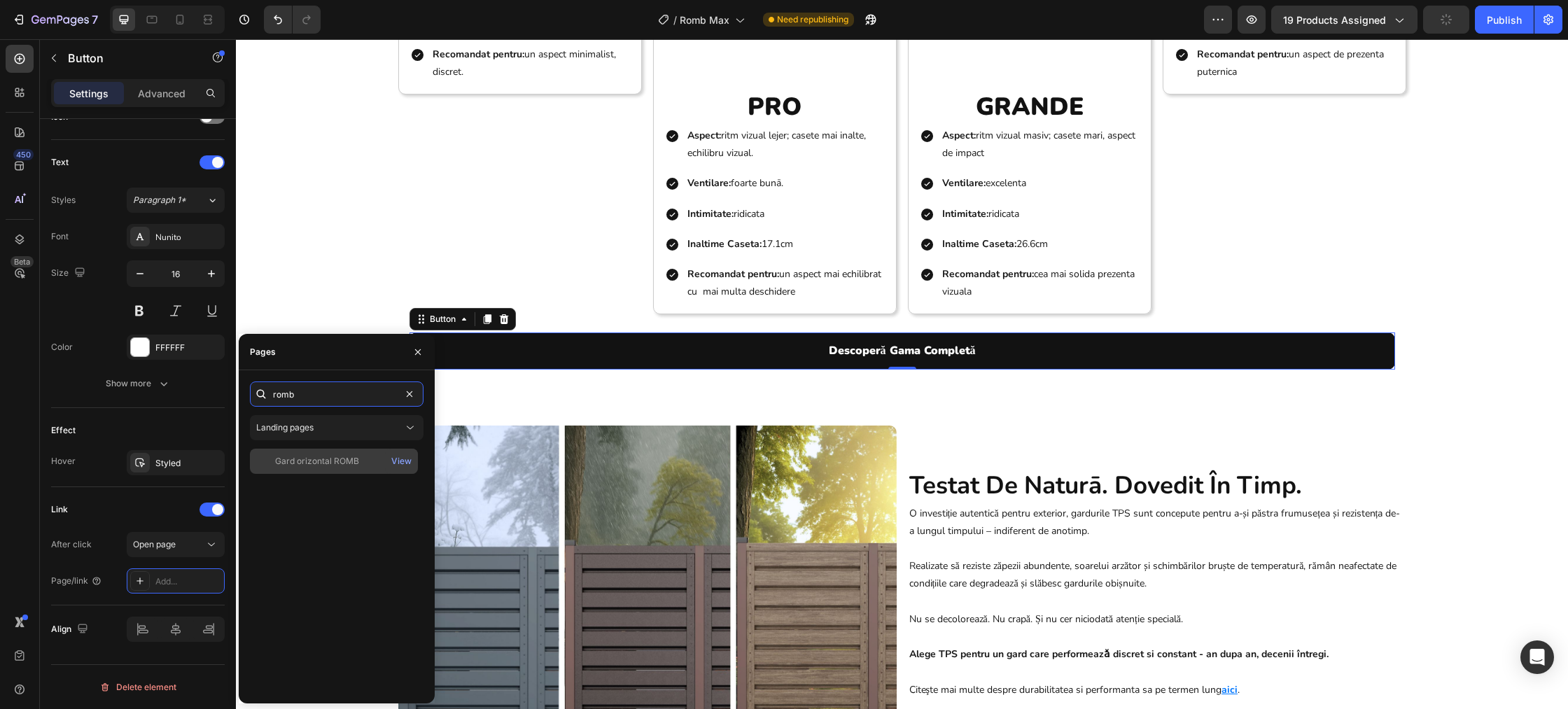
type input "romb"
click at [312, 461] on div "Gard orizontal ROMB" at bounding box center [316, 461] width 84 height 13
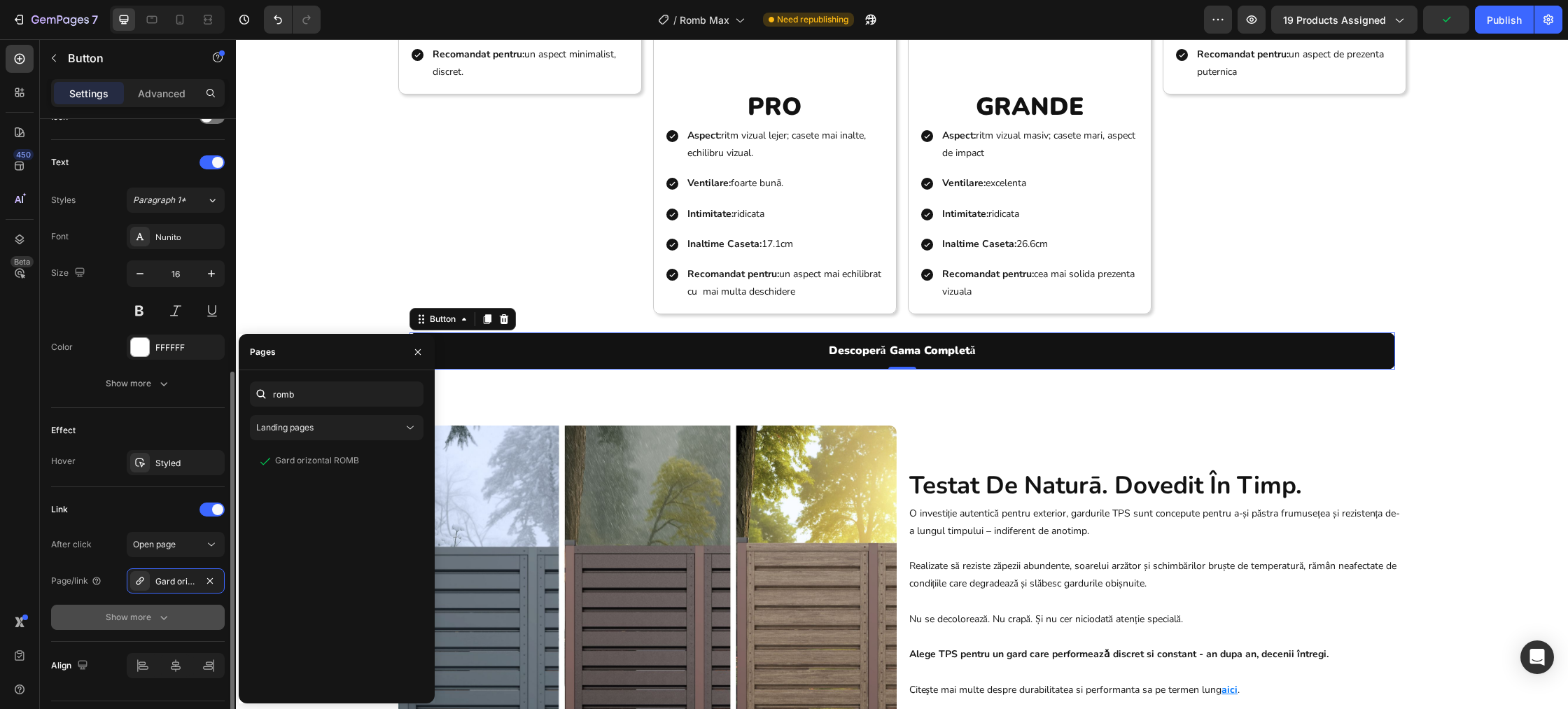
scroll to position [483, 0]
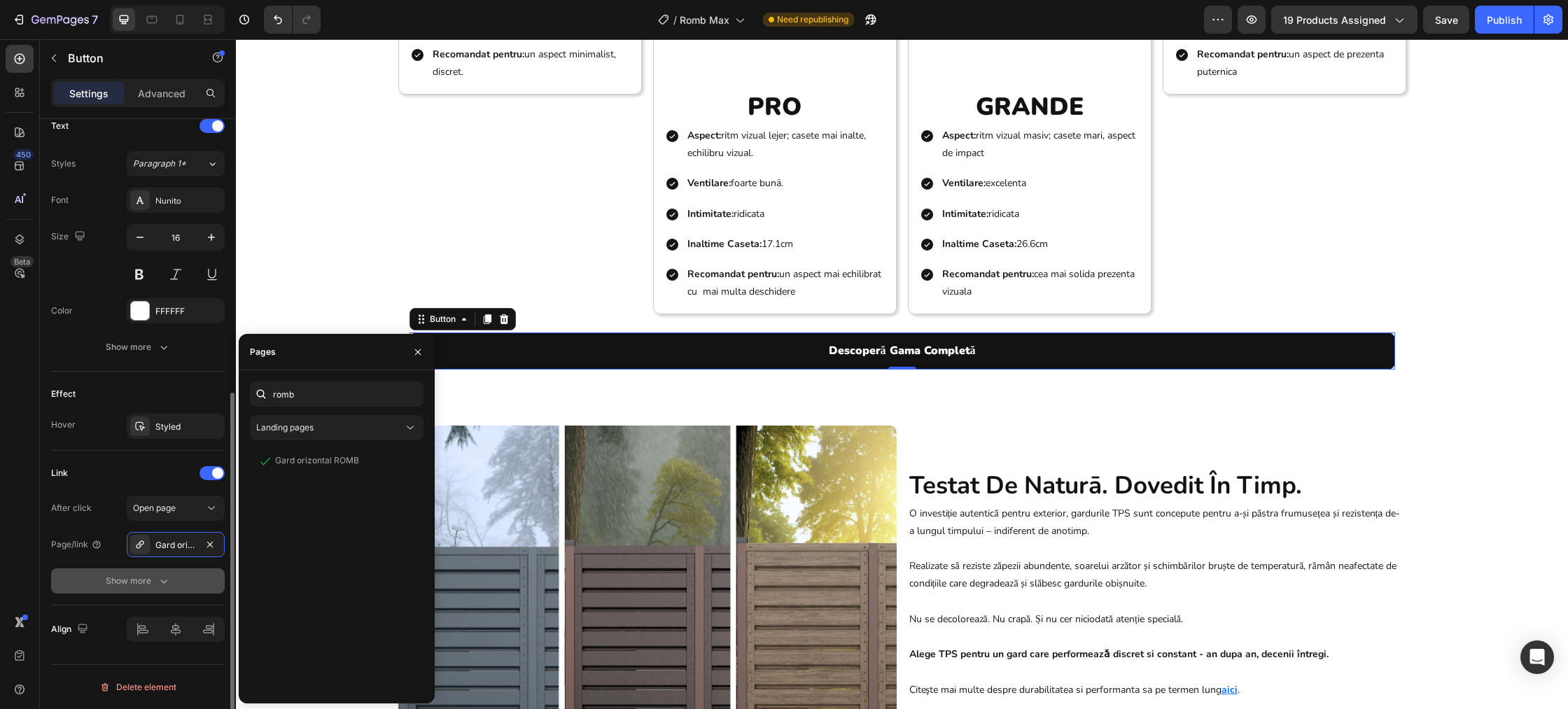
click at [191, 584] on button "Show more" at bounding box center [138, 581] width 174 height 25
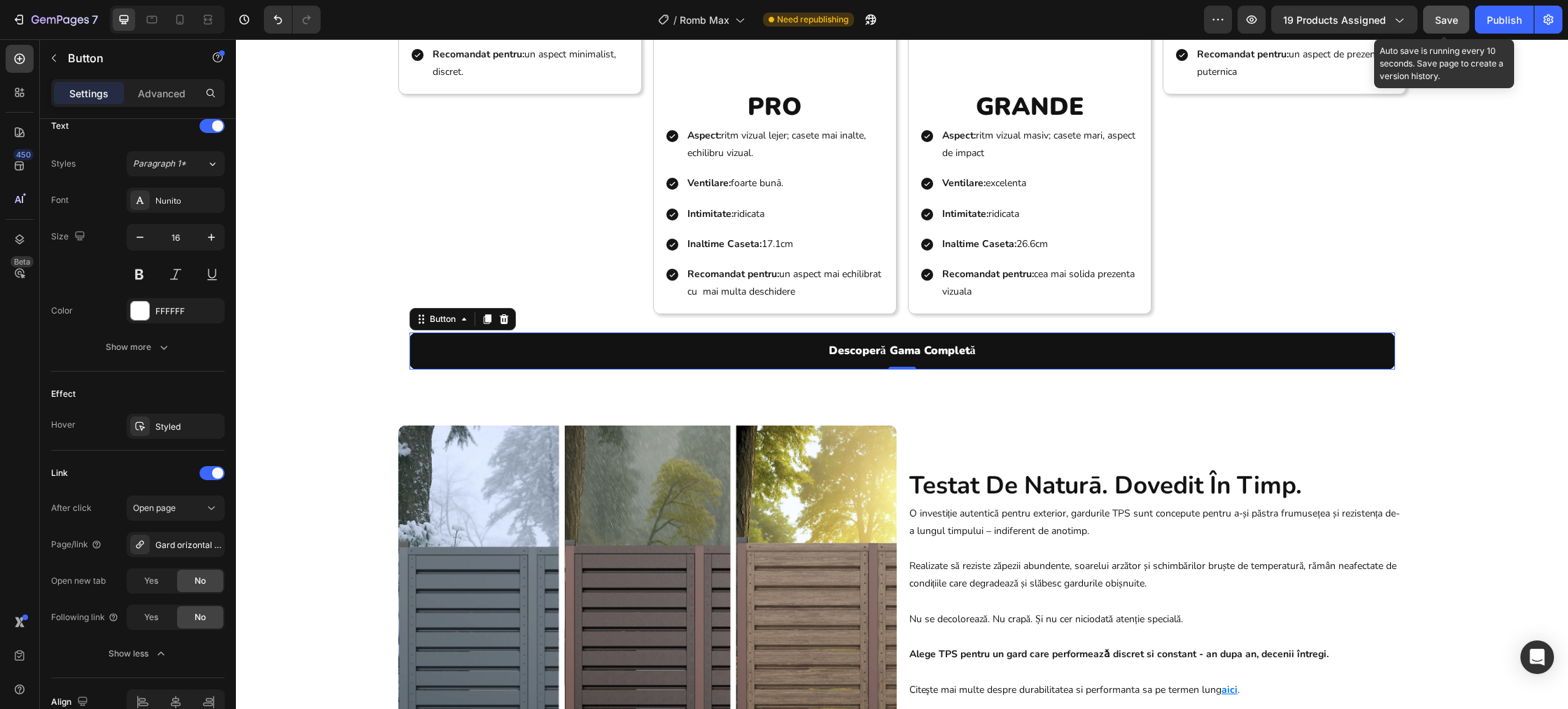
click at [1448, 11] on button "Save" at bounding box center [1446, 19] width 47 height 28
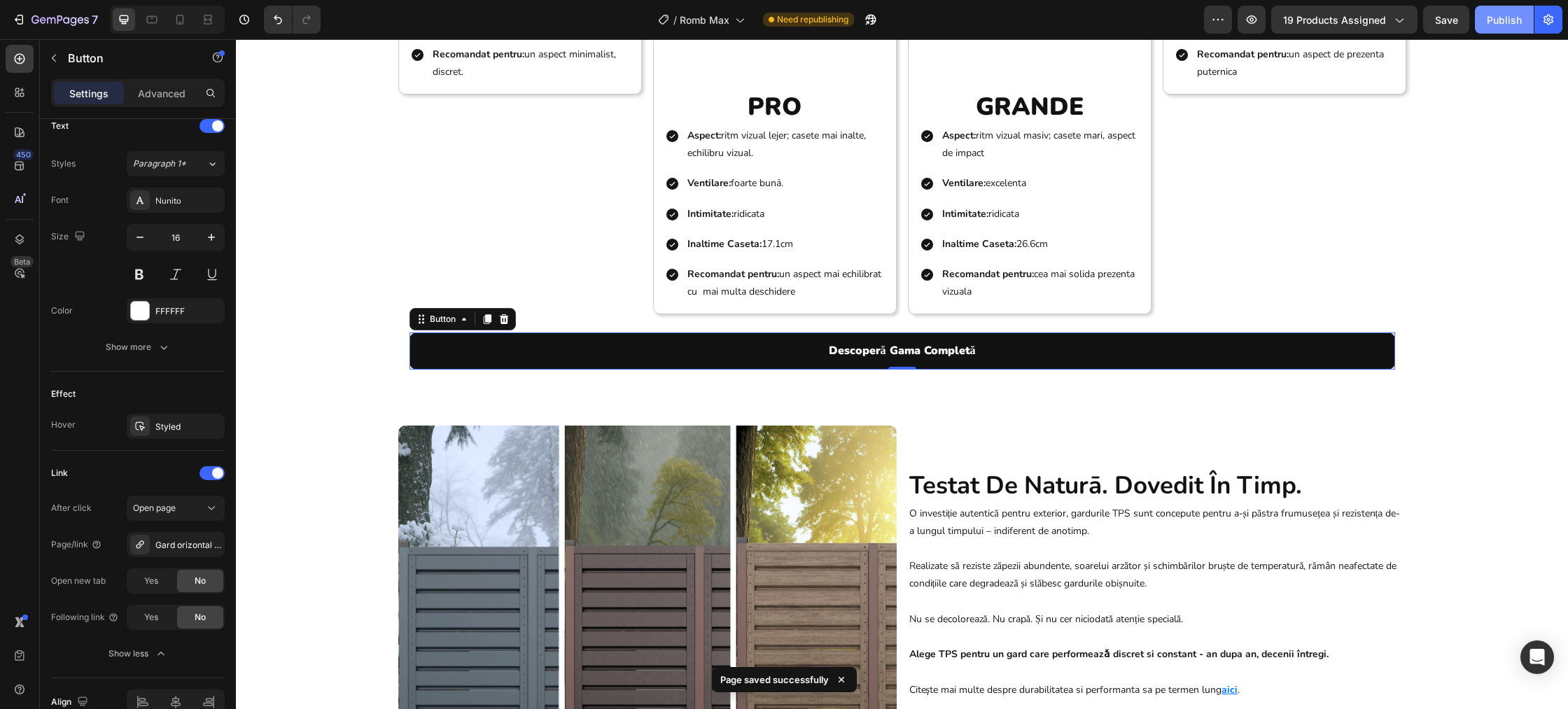
click at [1489, 18] on div "Publish" at bounding box center [1504, 19] width 35 height 15
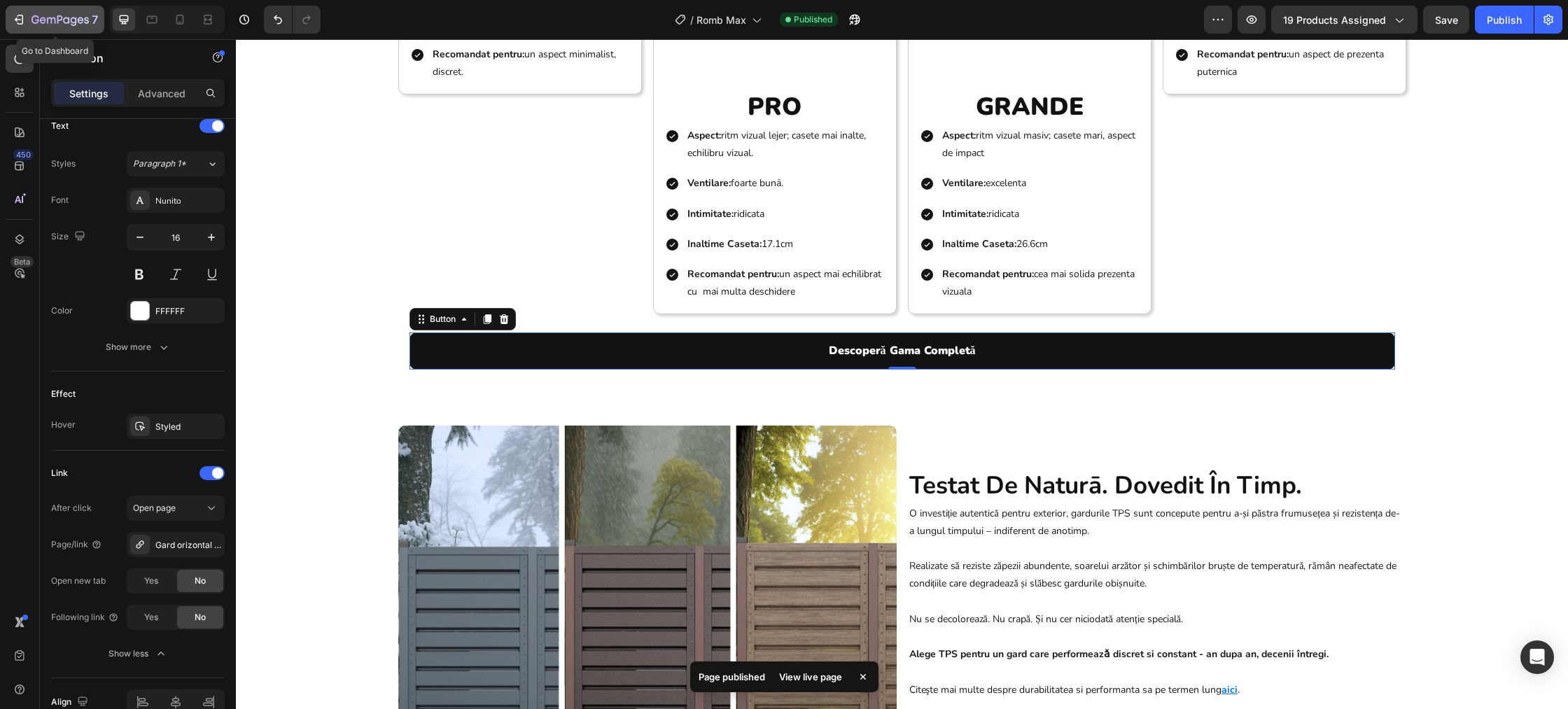
click at [46, 17] on icon "button" at bounding box center [59, 20] width 57 height 12
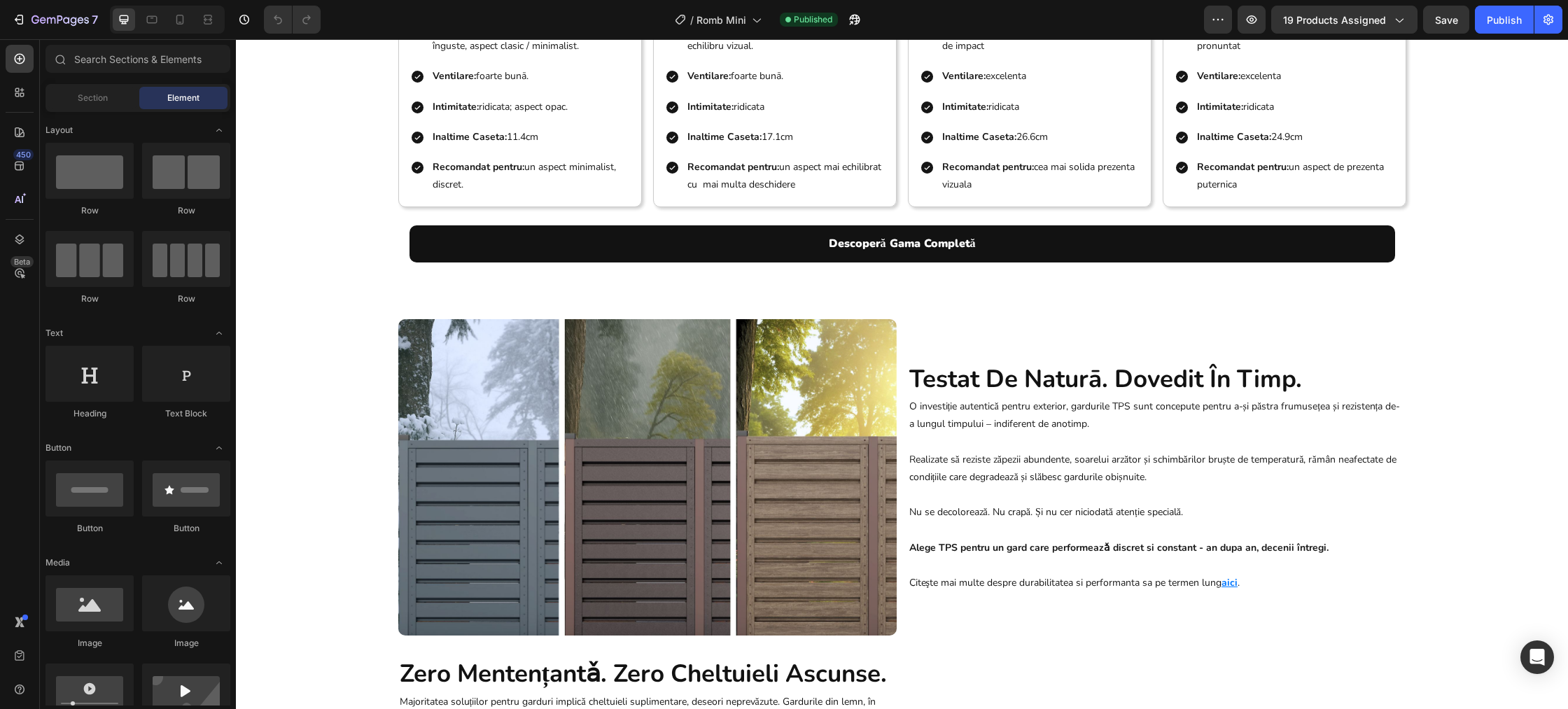
scroll to position [2298, 0]
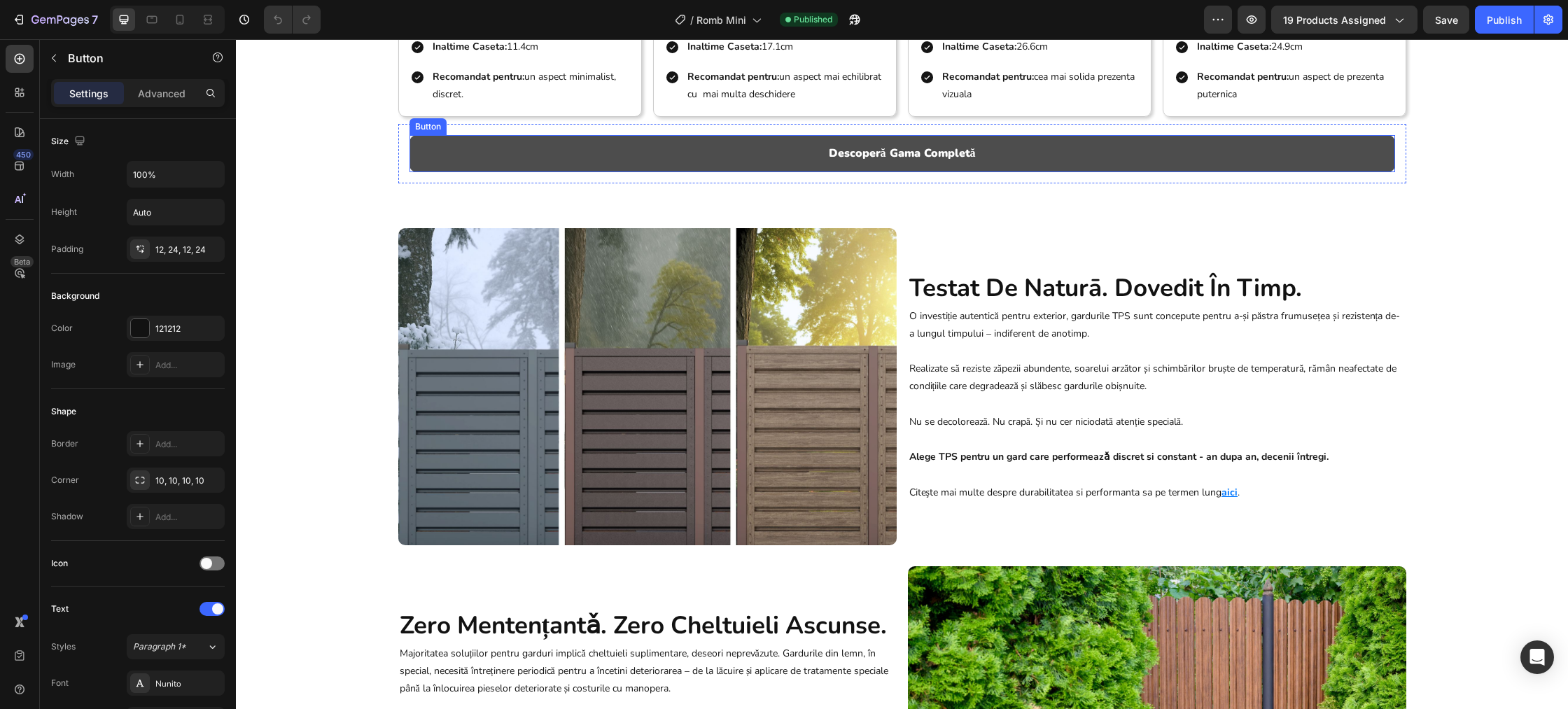
click at [999, 172] on button "Descoperă Gama Completă" at bounding box center [902, 153] width 986 height 37
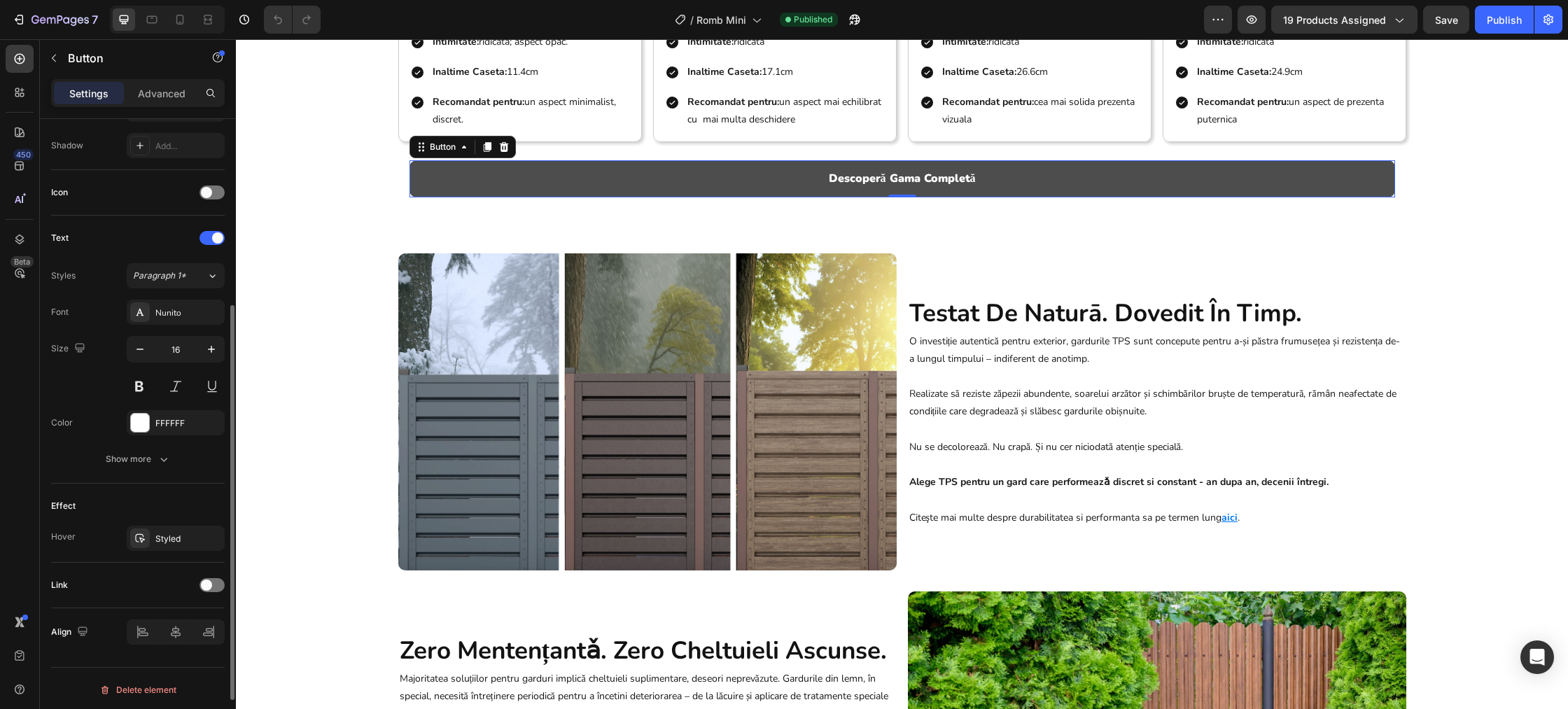
scroll to position [373, 0]
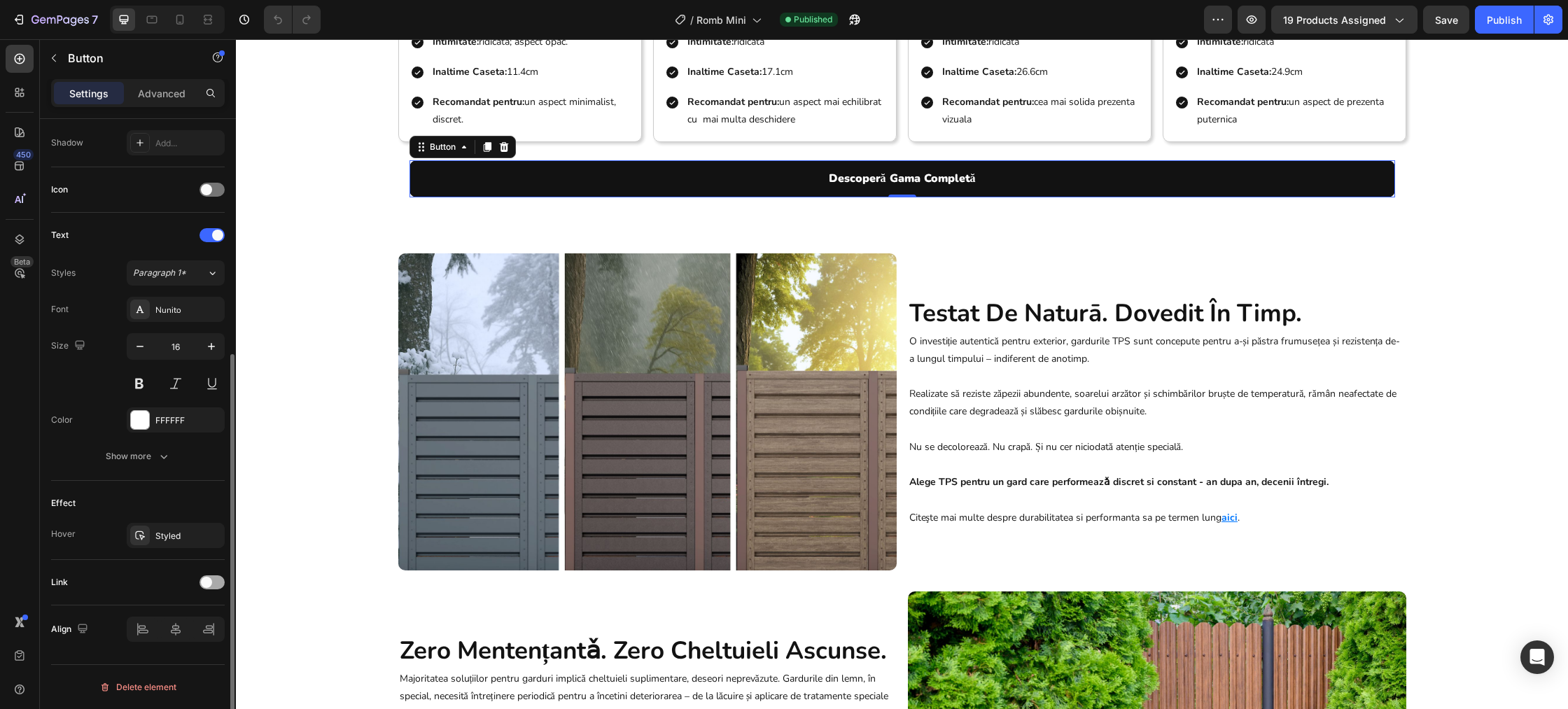
click at [210, 582] on span at bounding box center [207, 582] width 12 height 12
click at [138, 653] on icon at bounding box center [140, 653] width 7 height 7
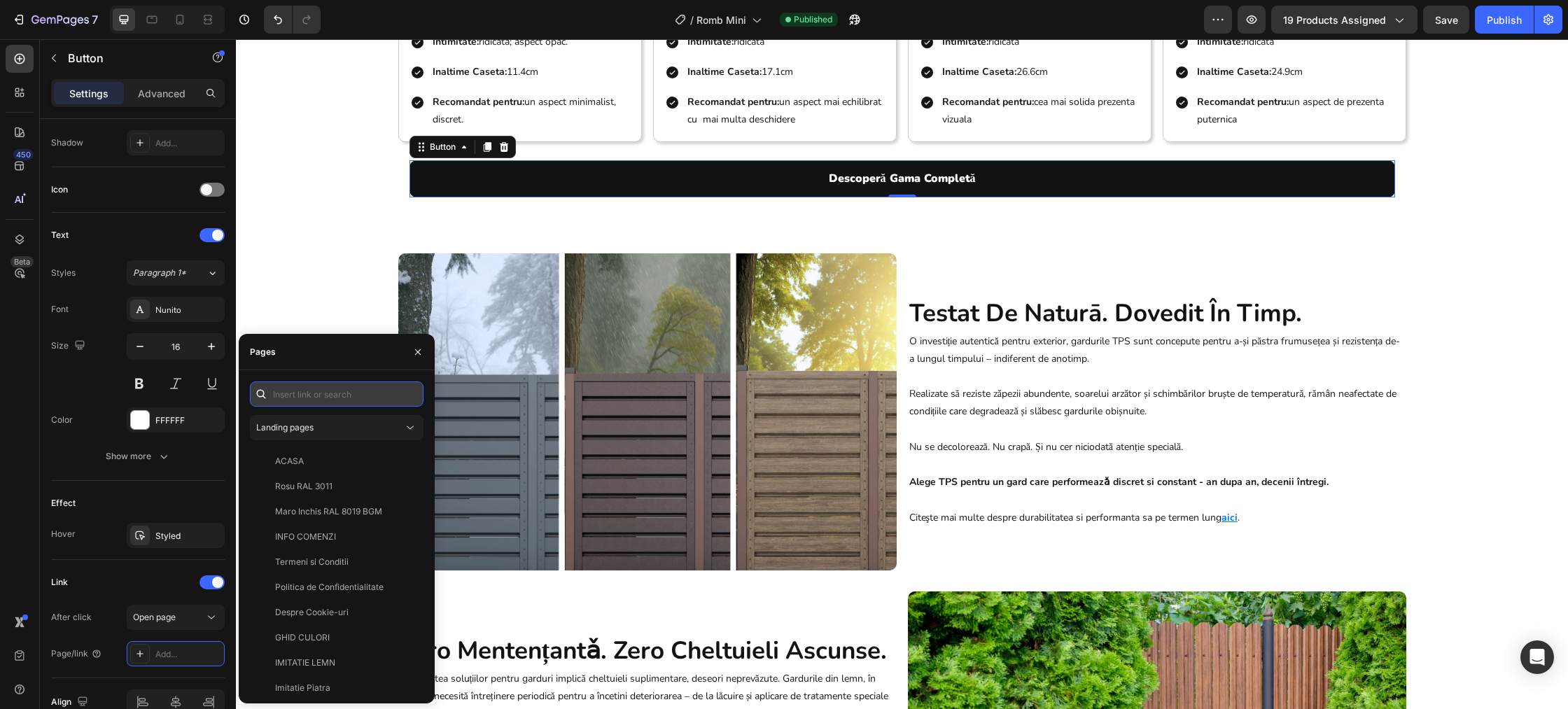
click at [360, 394] on input "text" at bounding box center [336, 394] width 174 height 25
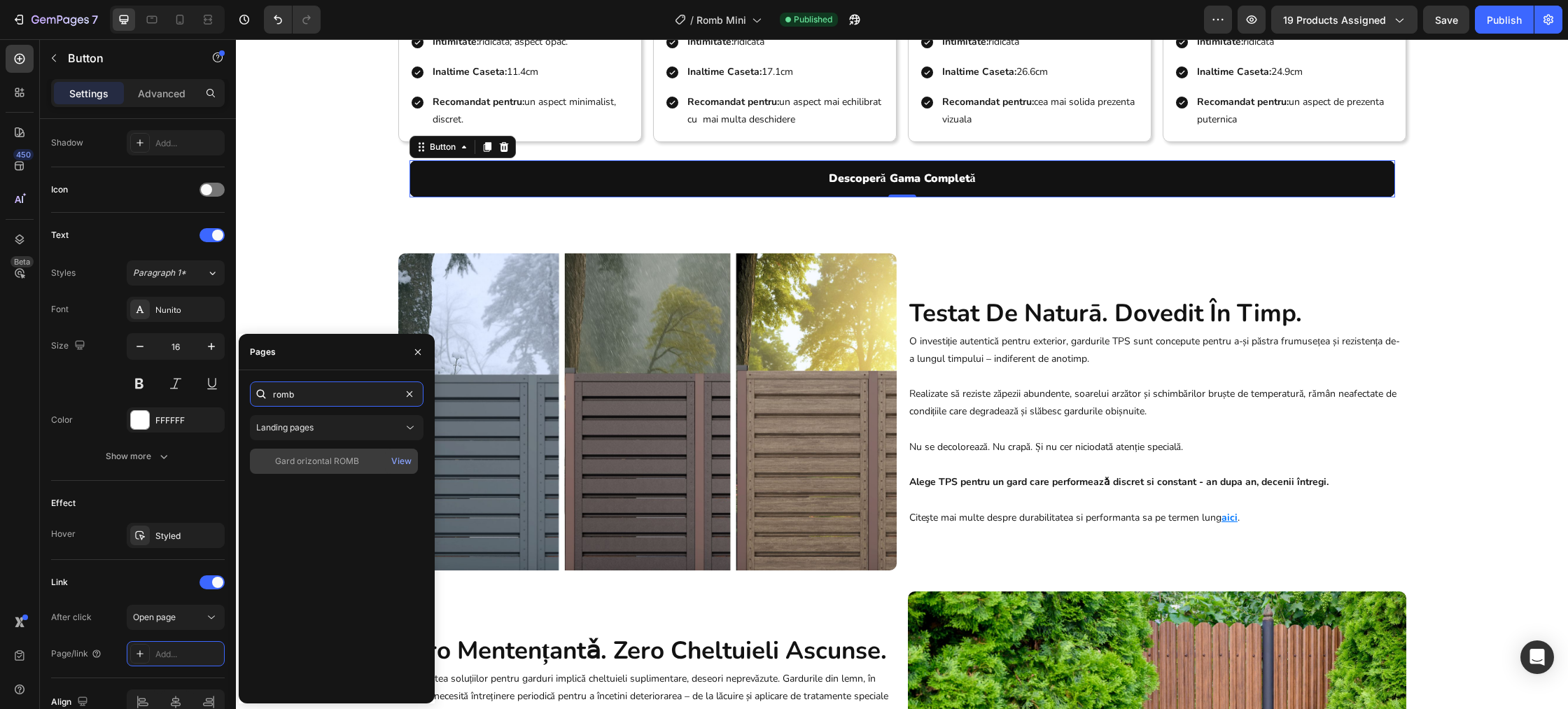
type input "romb"
click at [328, 458] on div "Gard orizontal ROMB" at bounding box center [316, 461] width 84 height 13
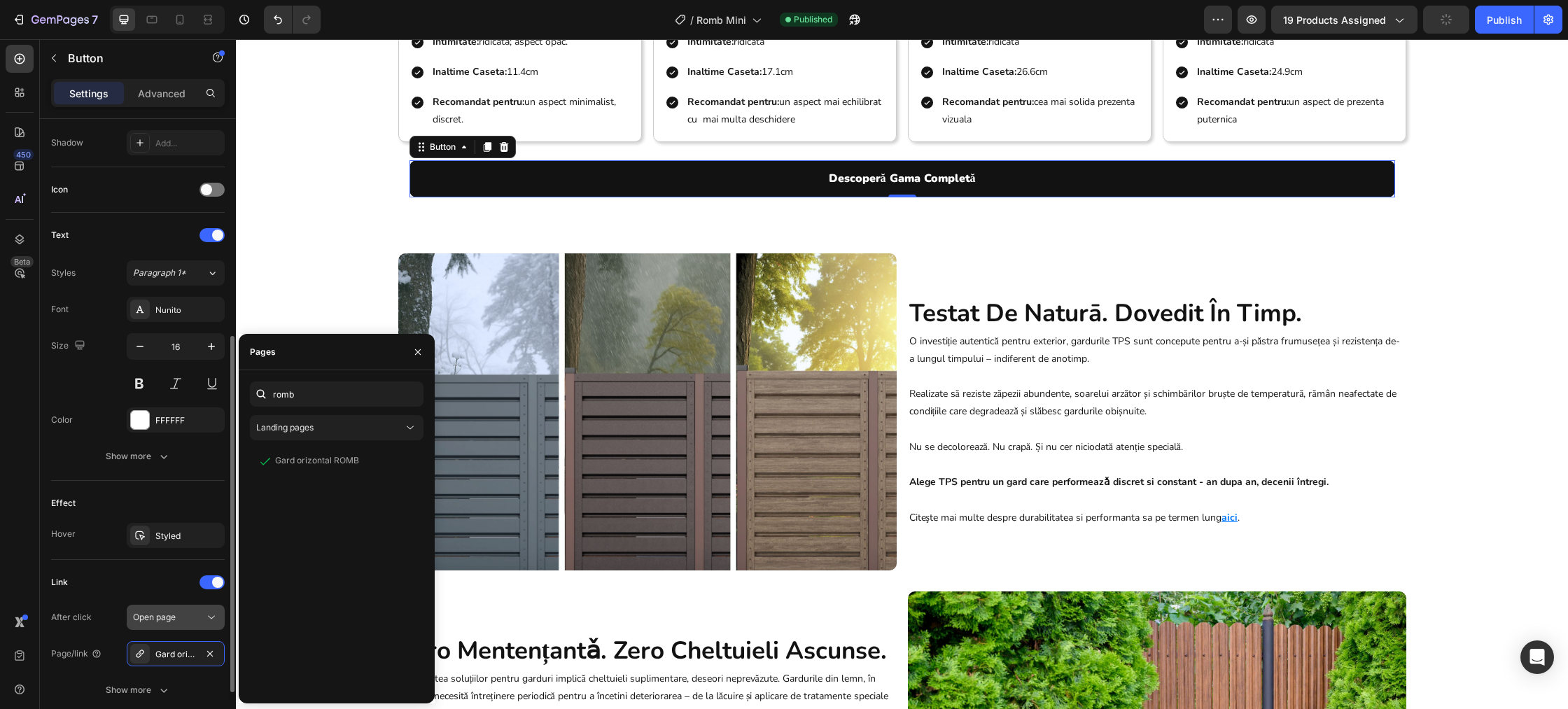
scroll to position [483, 0]
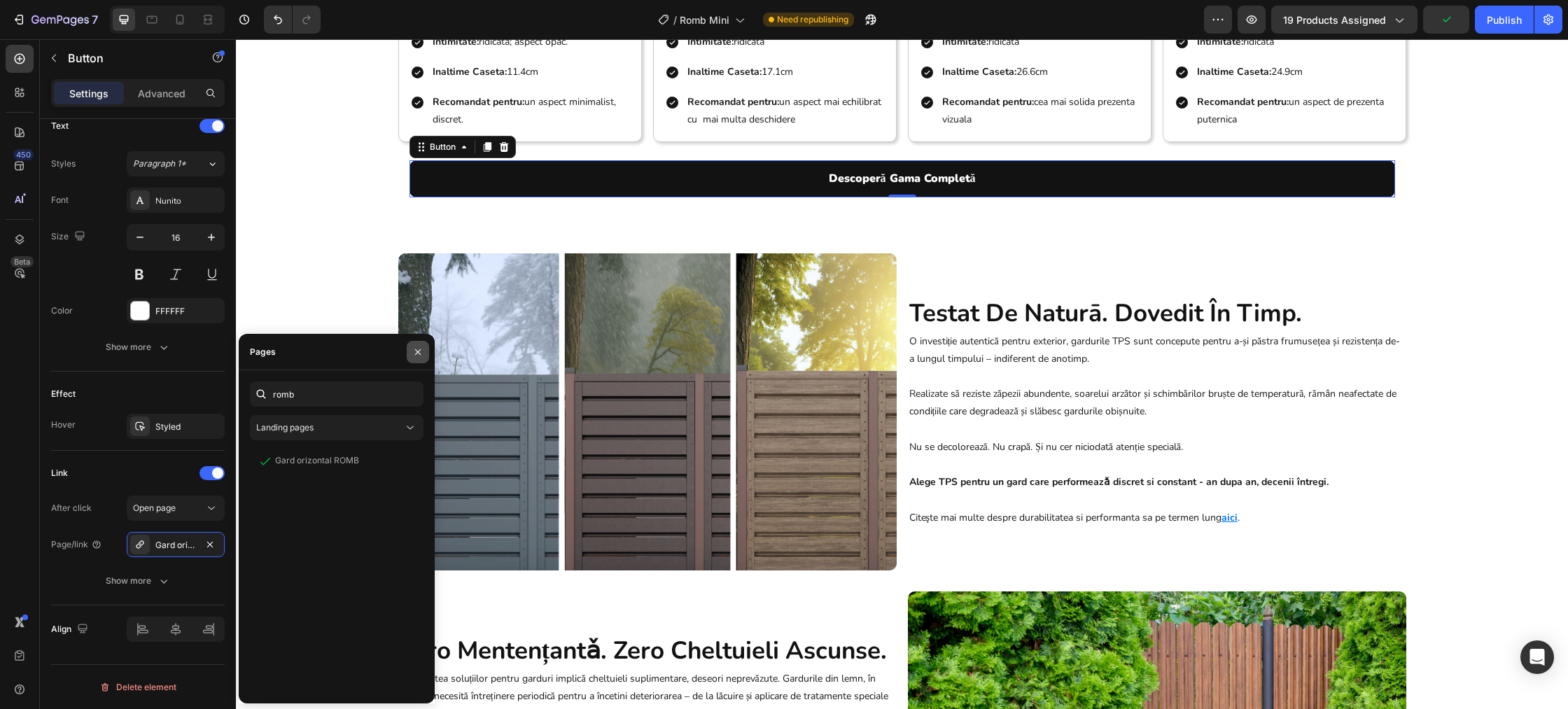
drag, startPoint x: 419, startPoint y: 355, endPoint x: 171, endPoint y: 322, distance: 250.2
click at [419, 355] on icon "button" at bounding box center [418, 352] width 12 height 12
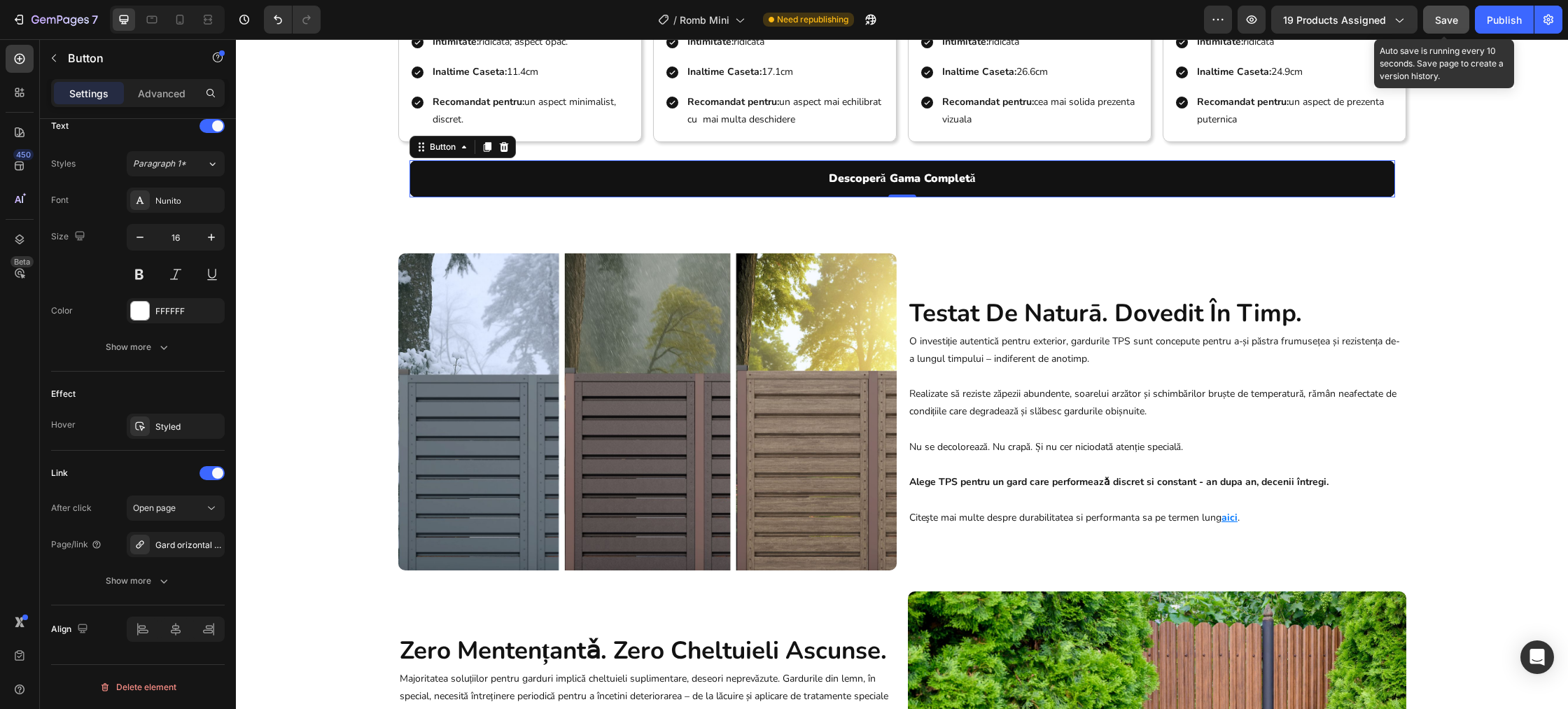
click at [1438, 24] on span "Save" at bounding box center [1447, 19] width 23 height 12
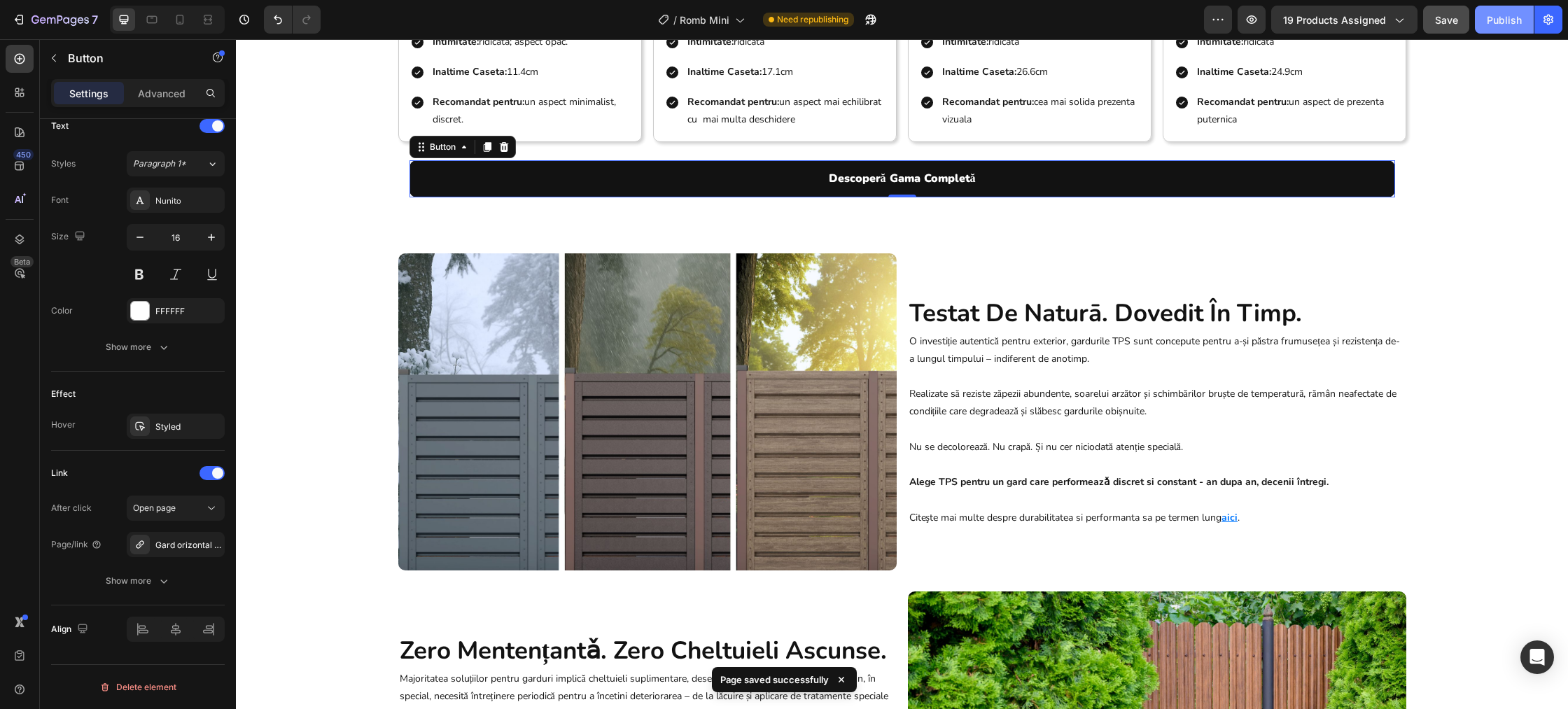
click at [1500, 23] on div "Publish" at bounding box center [1504, 19] width 35 height 15
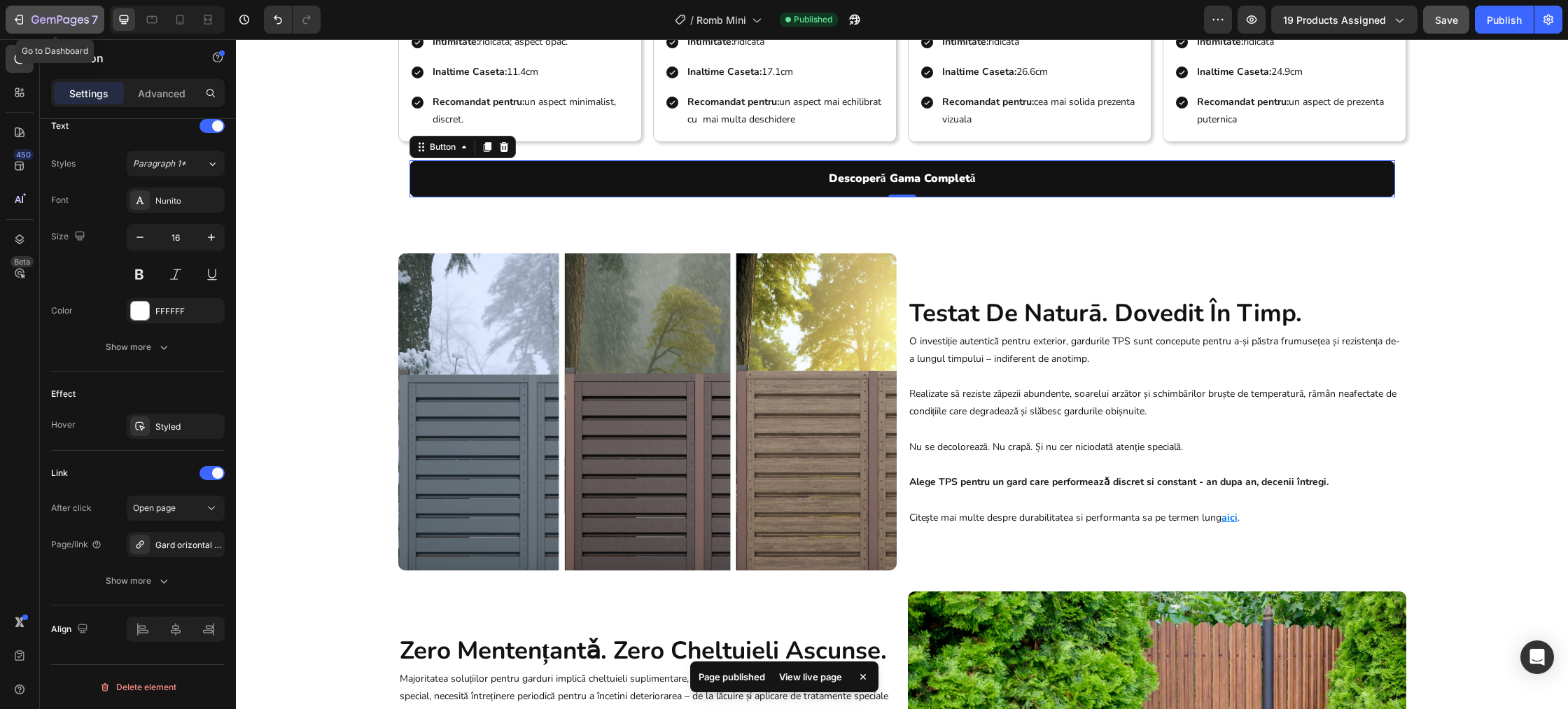
click at [27, 16] on div "7" at bounding box center [54, 19] width 86 height 16
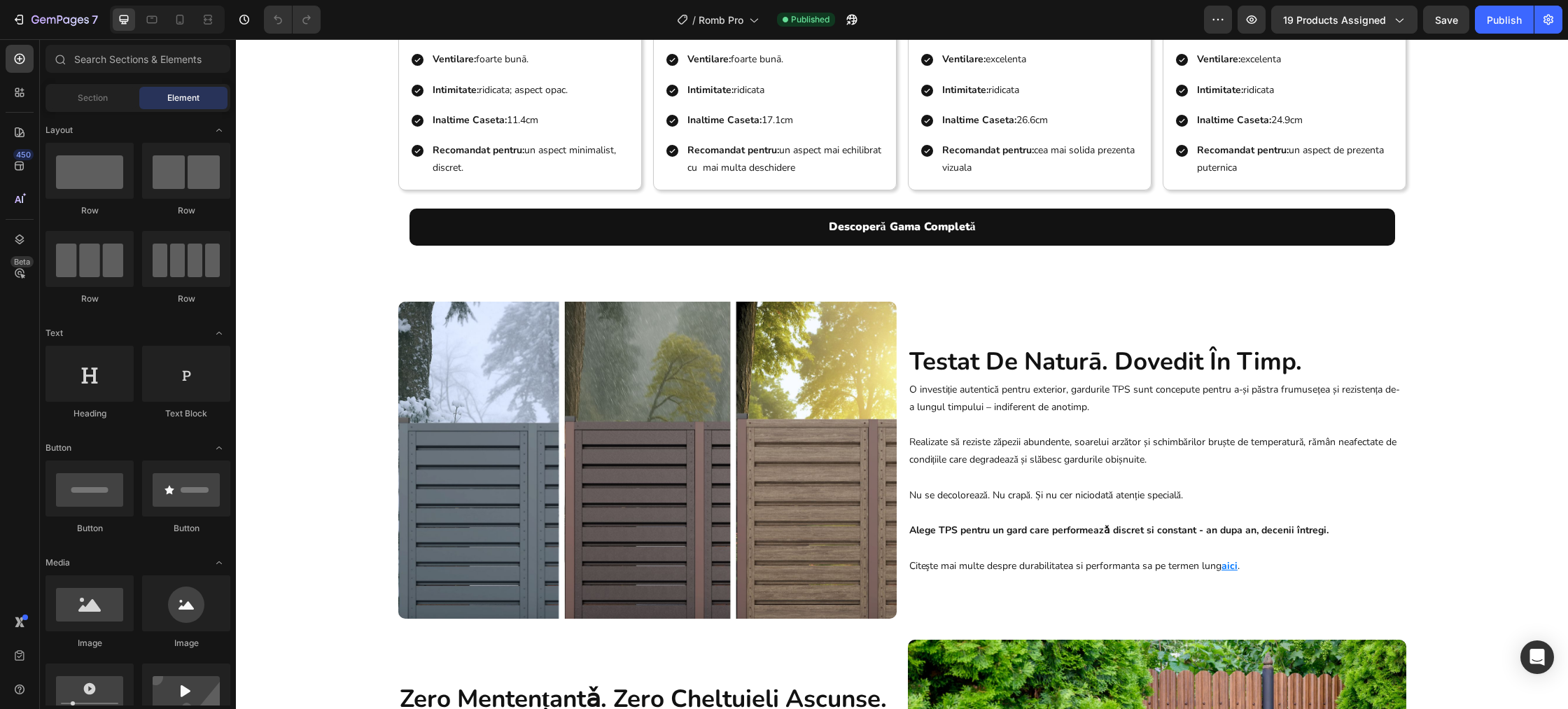
scroll to position [2248, 0]
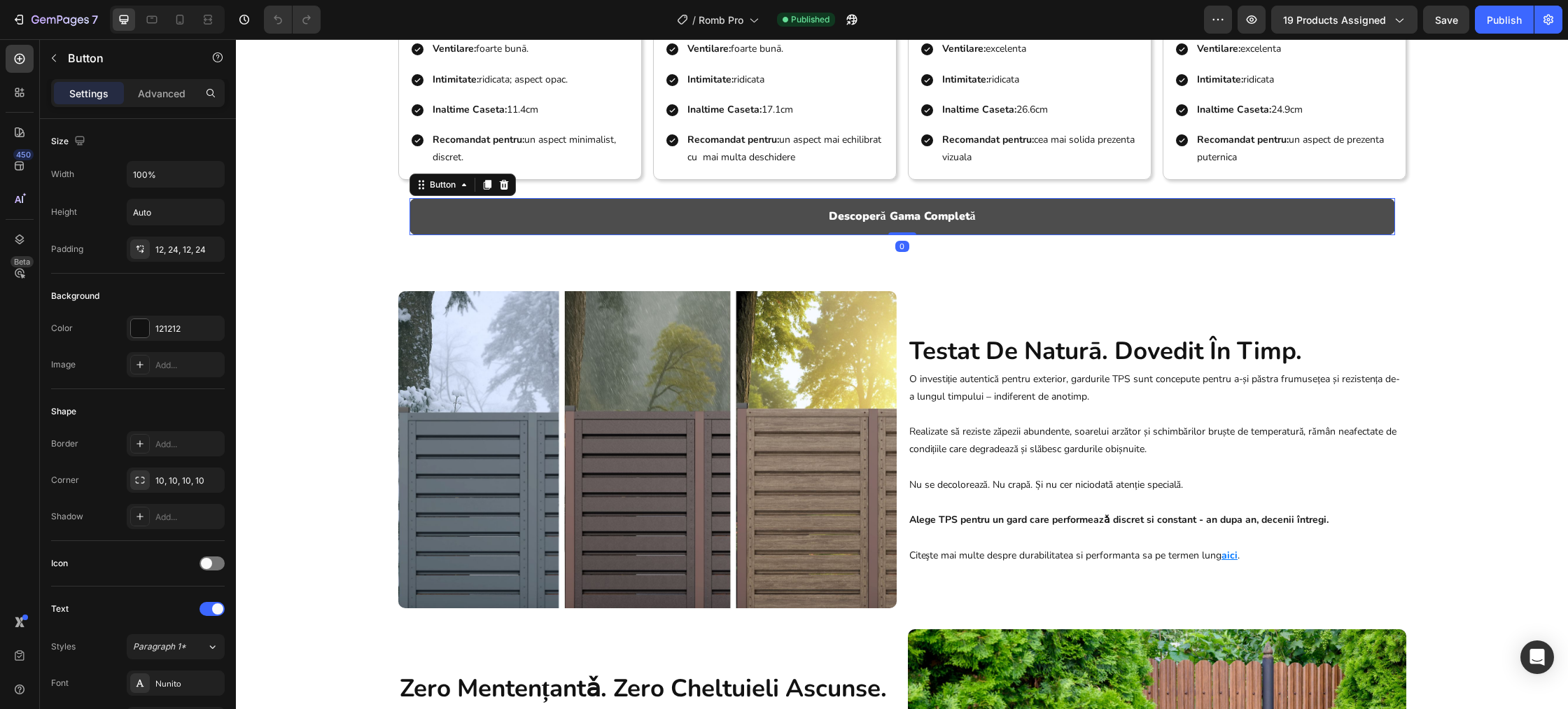
click at [709, 235] on button "Descoperă Gama Completă" at bounding box center [902, 216] width 986 height 37
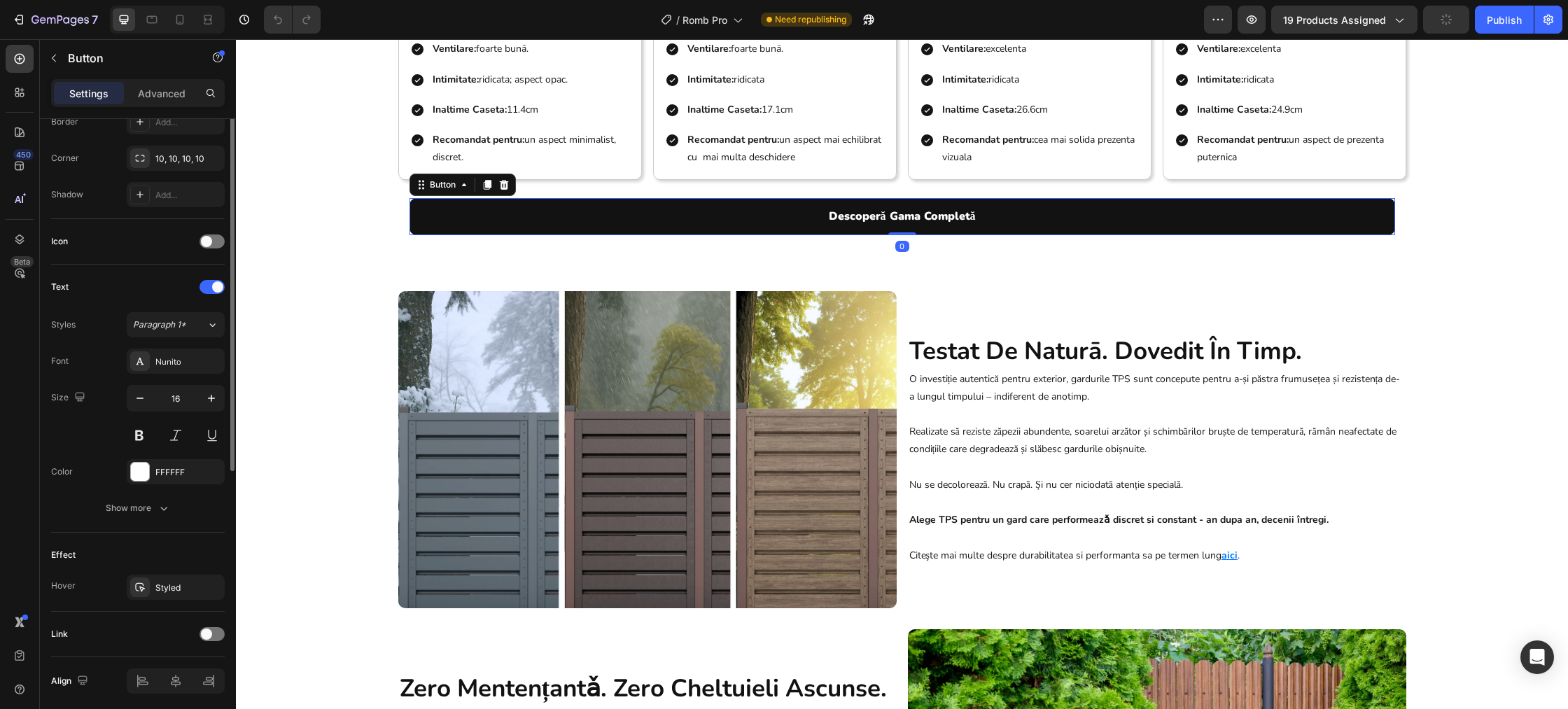
scroll to position [373, 0]
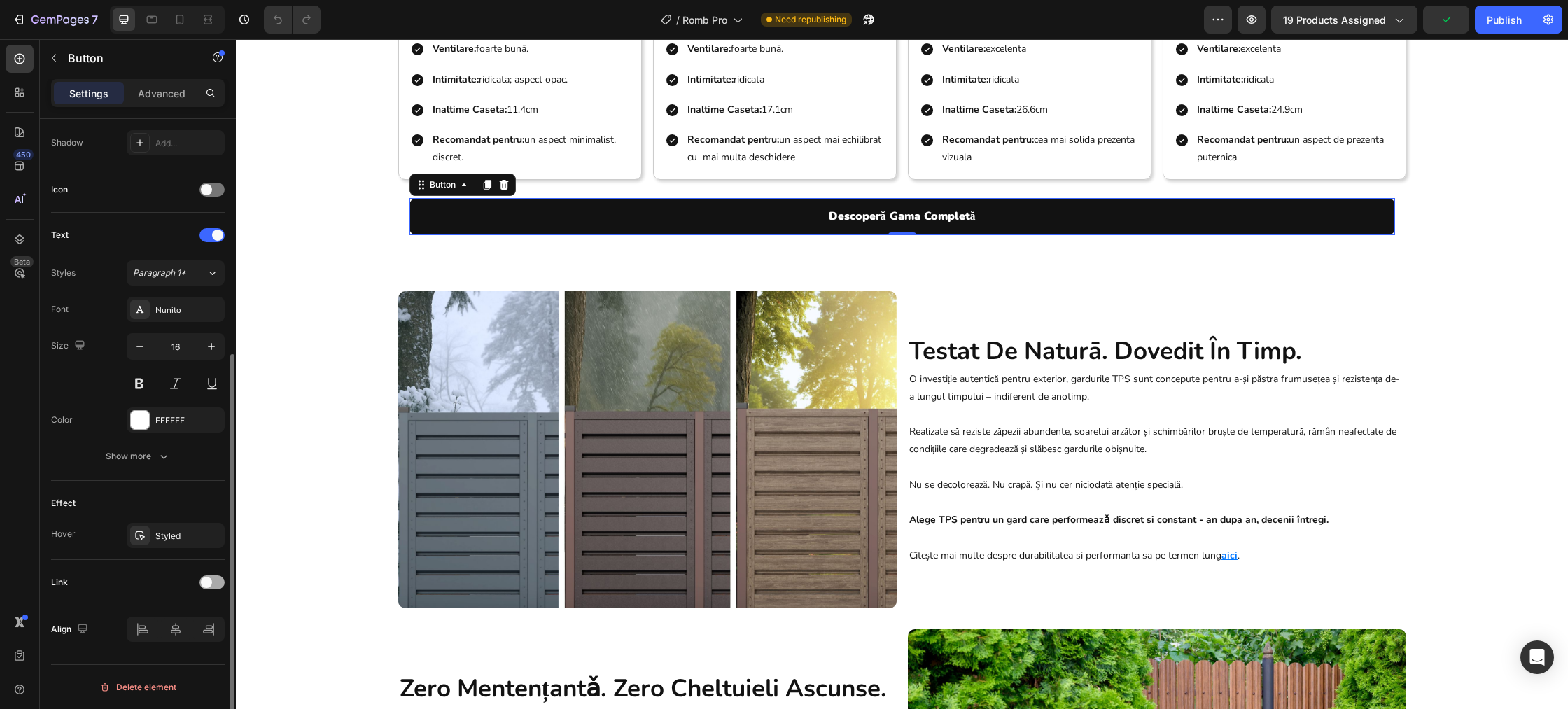
click at [211, 583] on span at bounding box center [207, 582] width 12 height 12
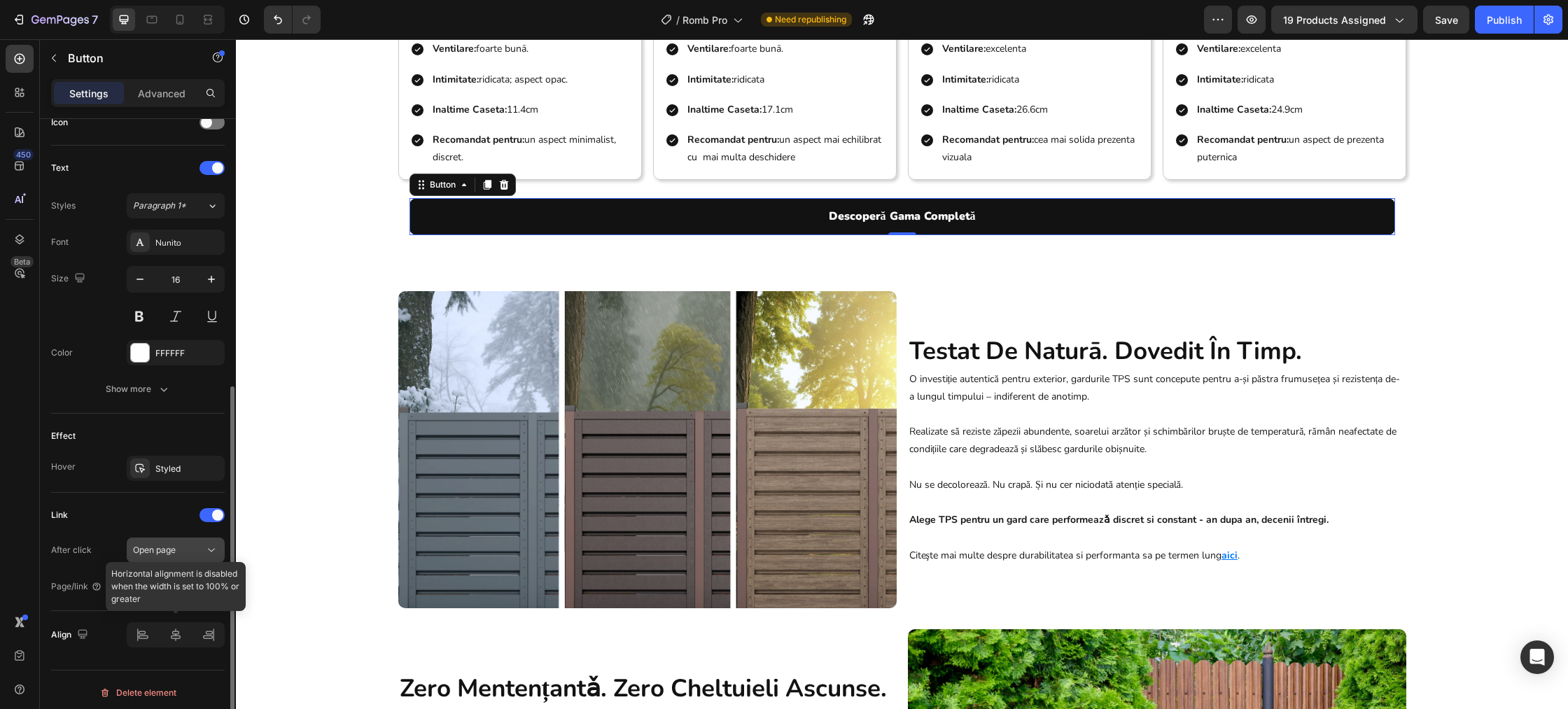
scroll to position [446, 0]
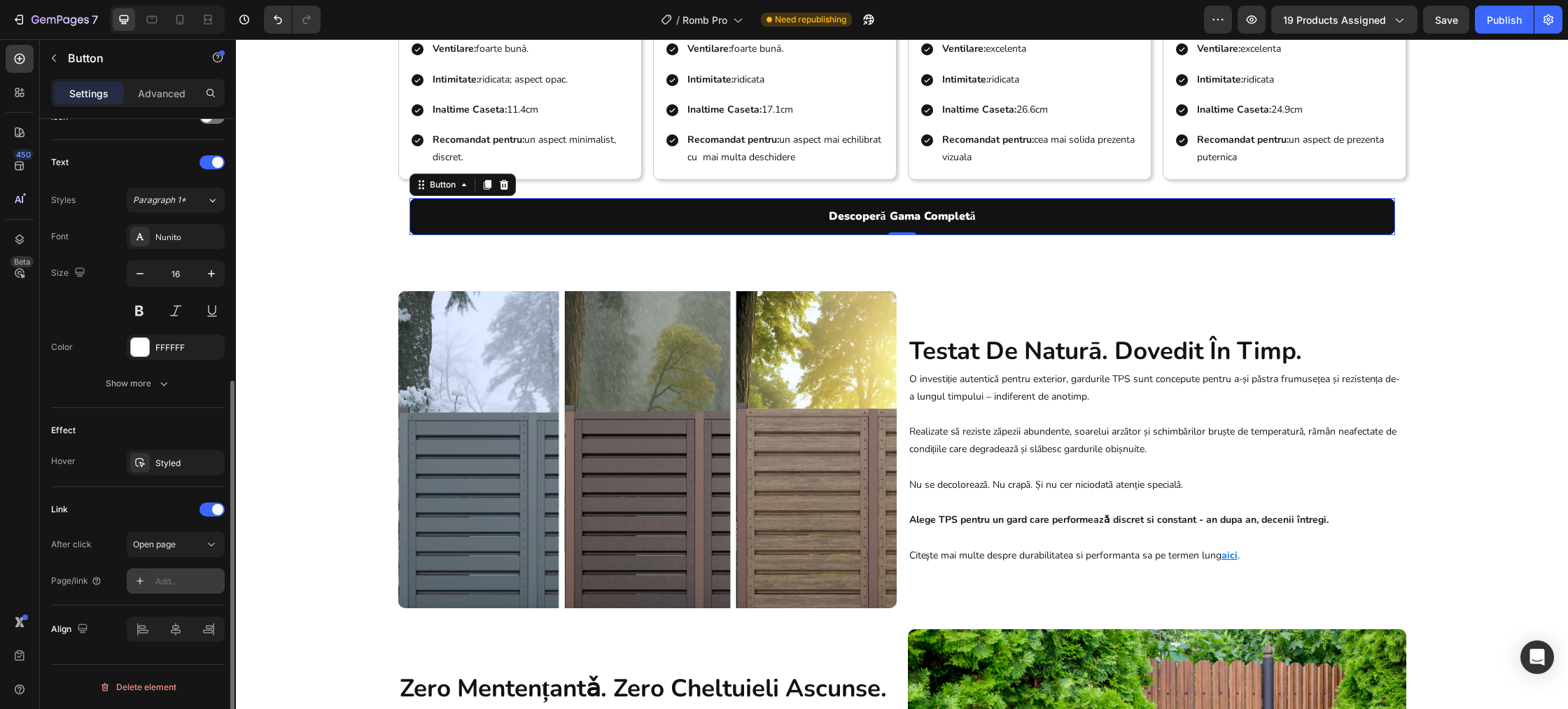
click at [136, 577] on icon at bounding box center [140, 581] width 12 height 12
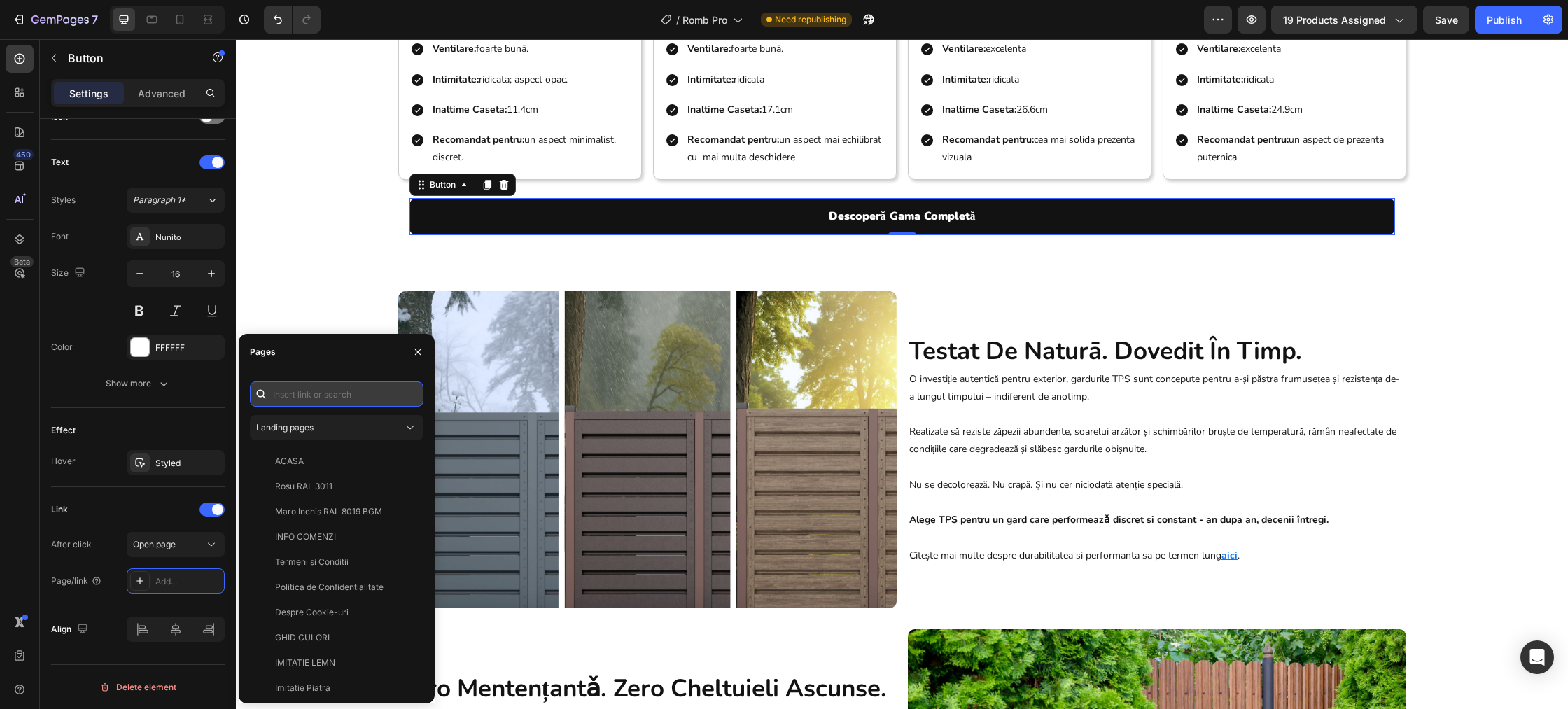
click at [298, 393] on input "text" at bounding box center [336, 394] width 174 height 25
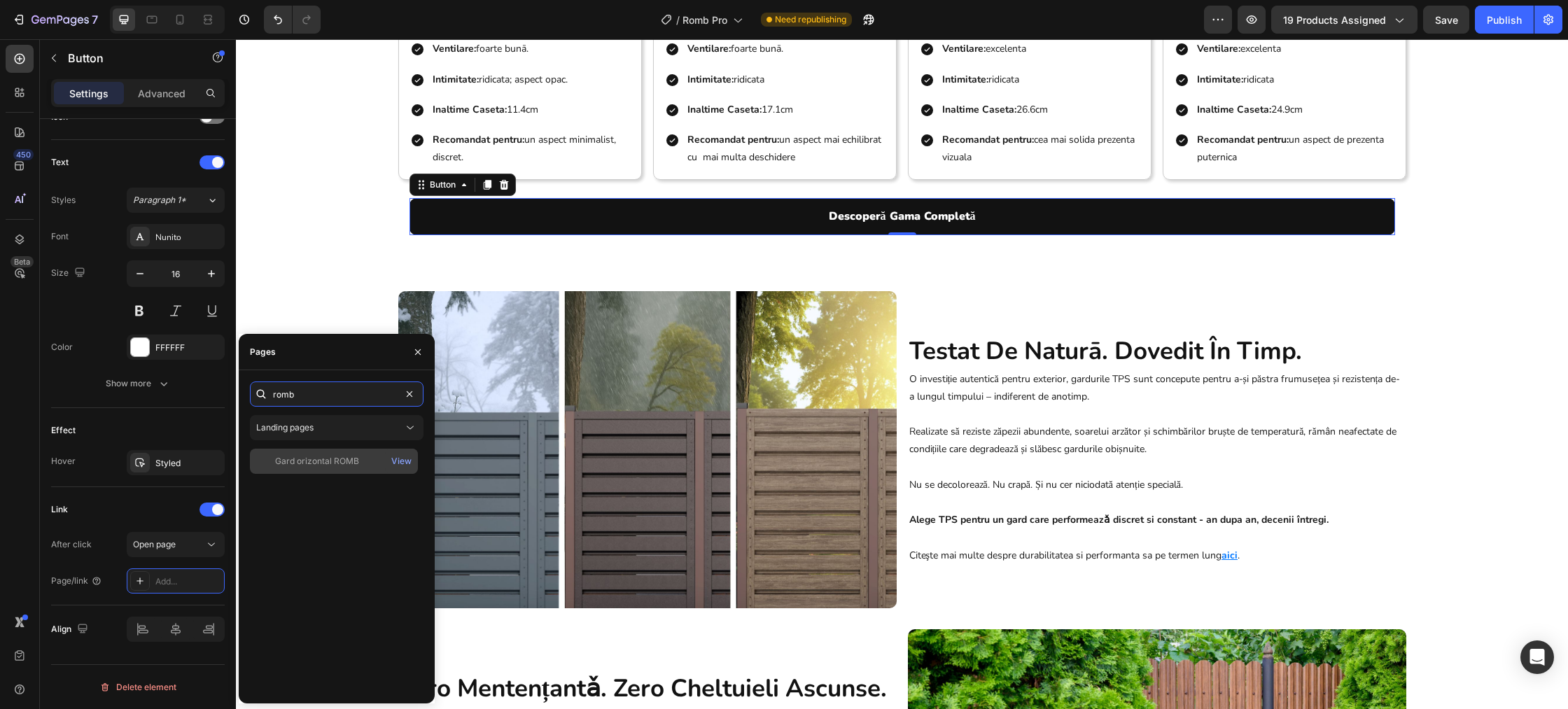
type input "romb"
click at [316, 463] on div "Gard orizontal ROMB" at bounding box center [316, 461] width 84 height 13
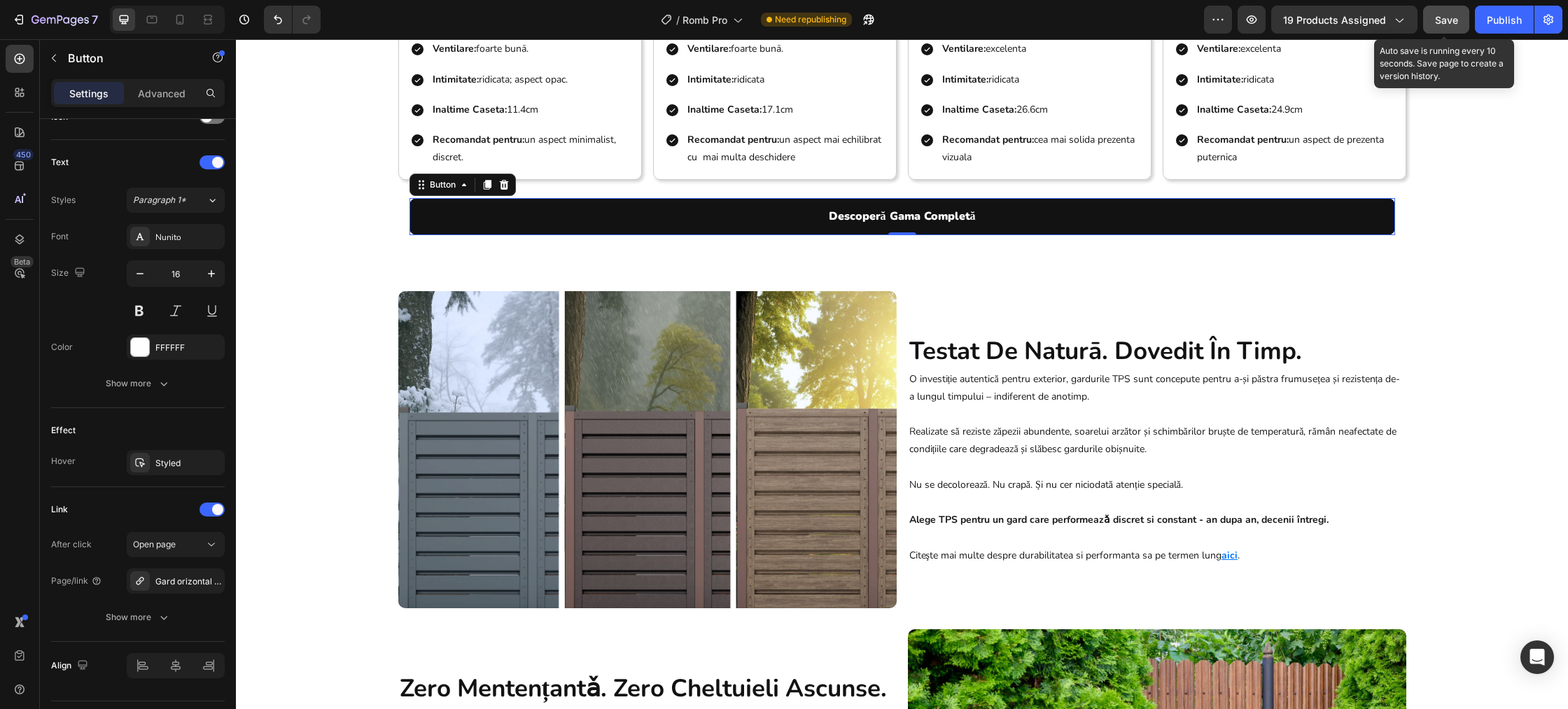
click at [1455, 18] on span "Save" at bounding box center [1447, 19] width 23 height 12
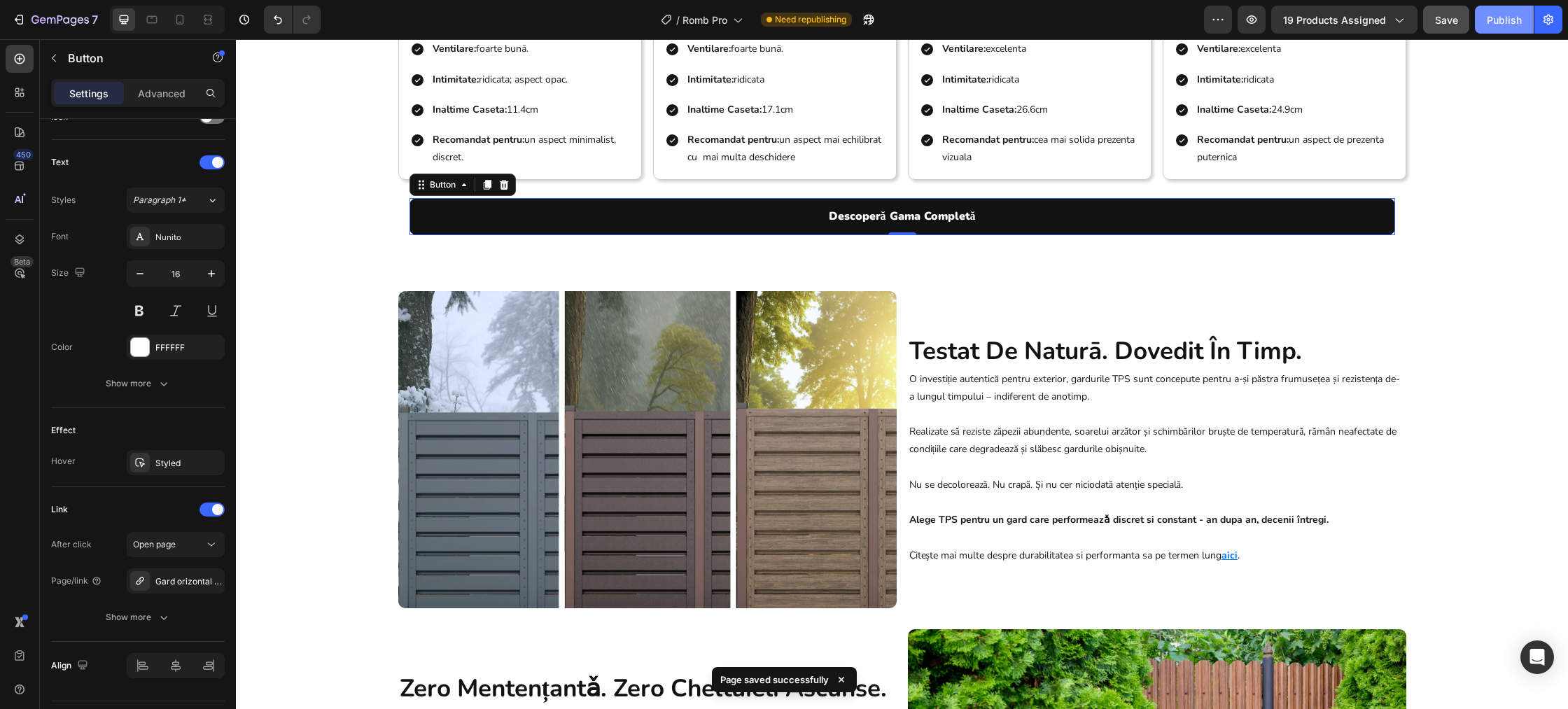
click at [1502, 22] on div "Publish" at bounding box center [1504, 19] width 35 height 15
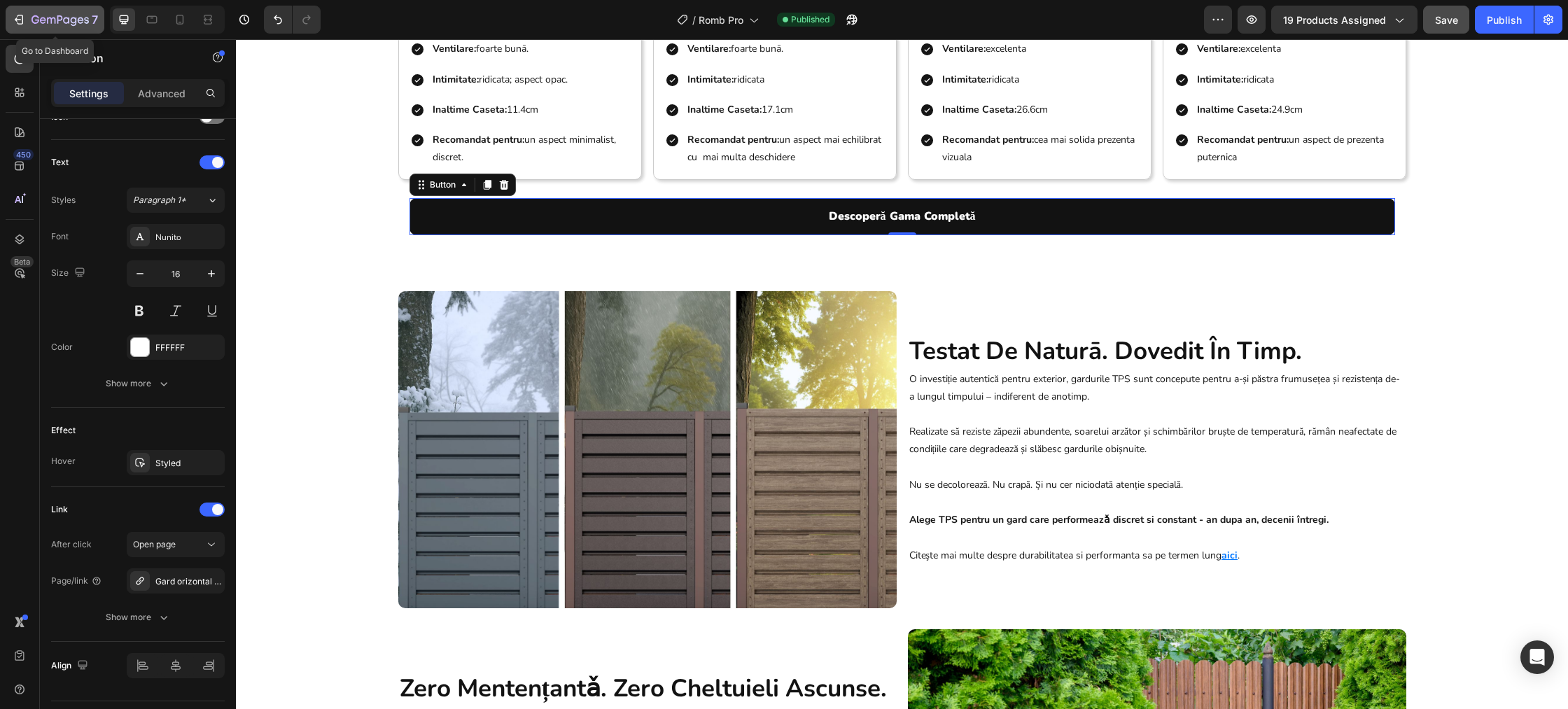
click at [25, 24] on icon "button" at bounding box center [18, 19] width 14 height 14
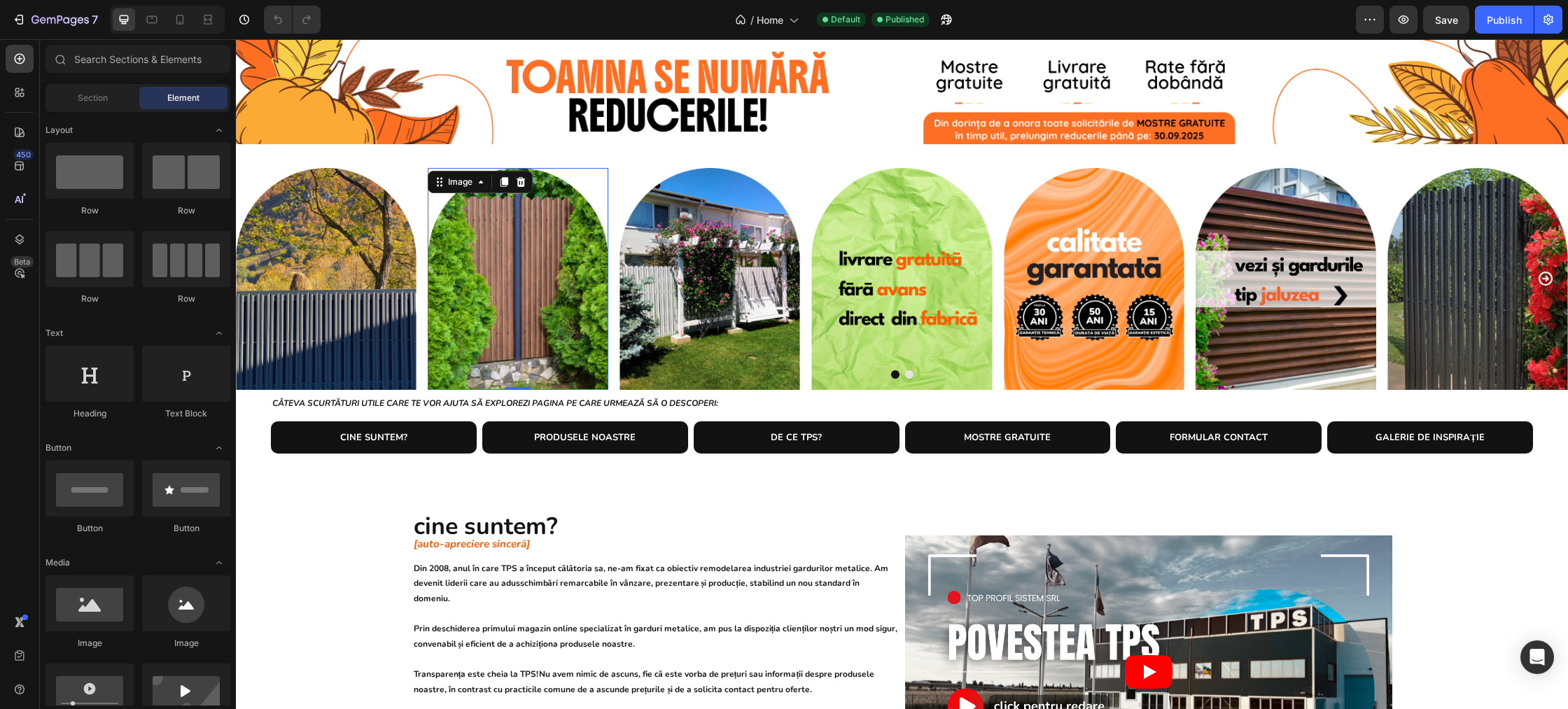
click at [514, 251] on img at bounding box center [518, 278] width 180 height 222
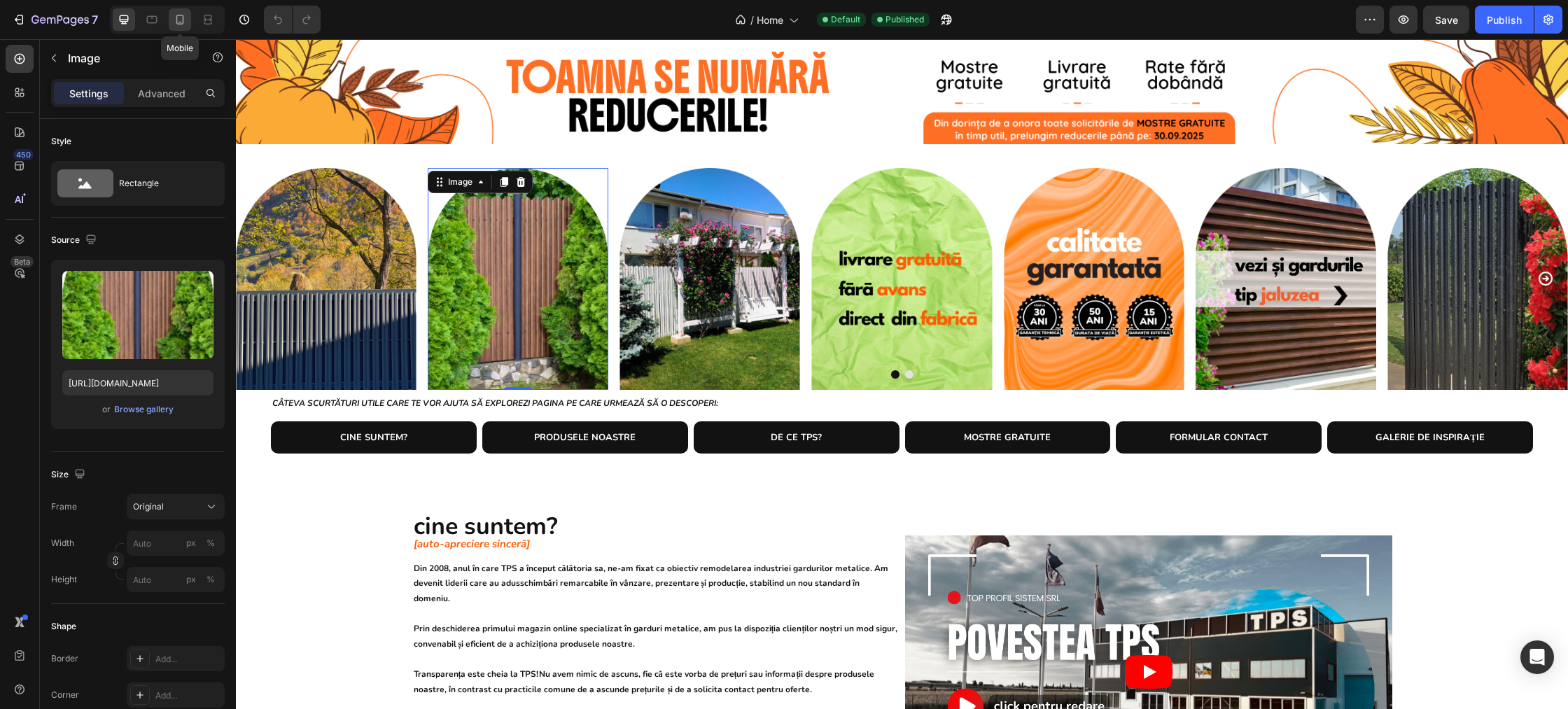
click at [173, 16] on icon at bounding box center [180, 19] width 14 height 14
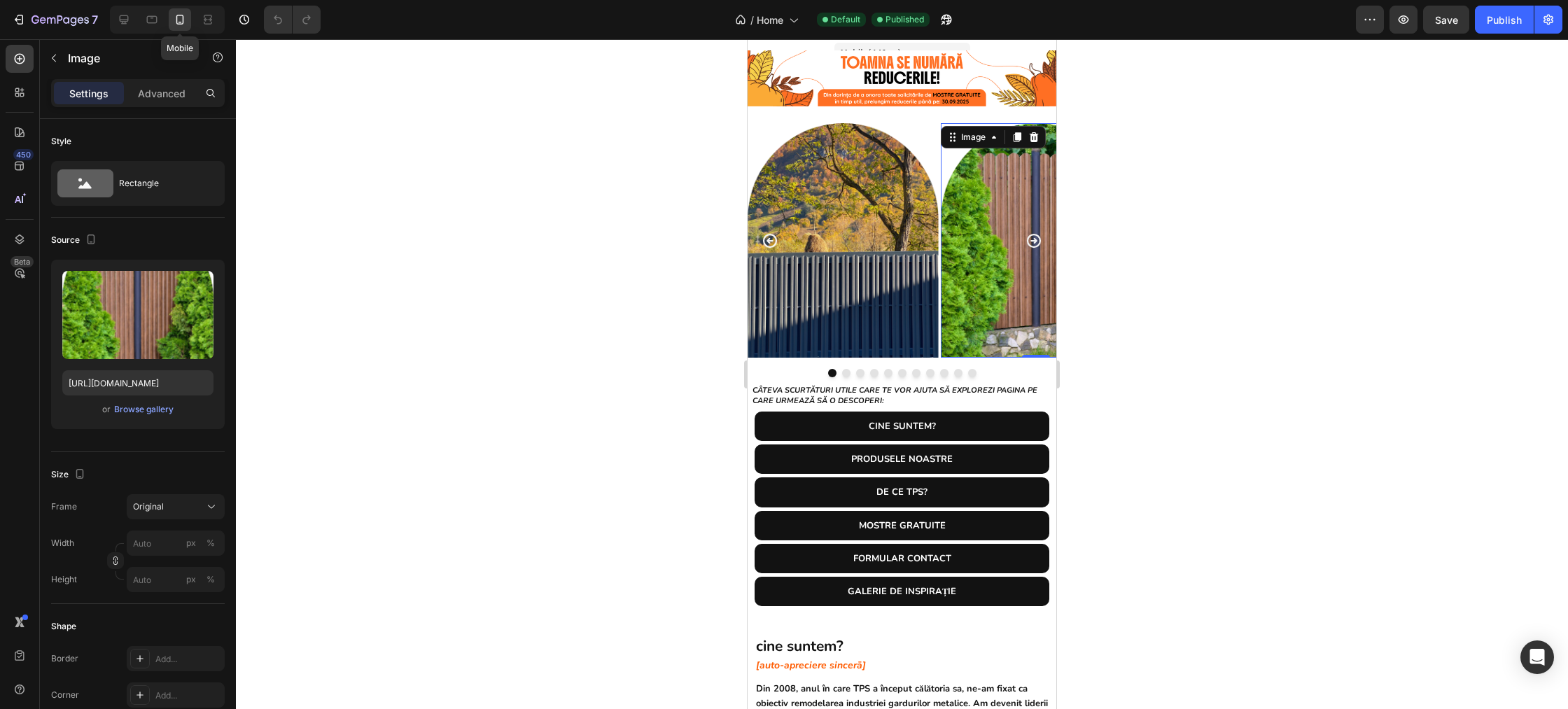
scroll to position [35, 0]
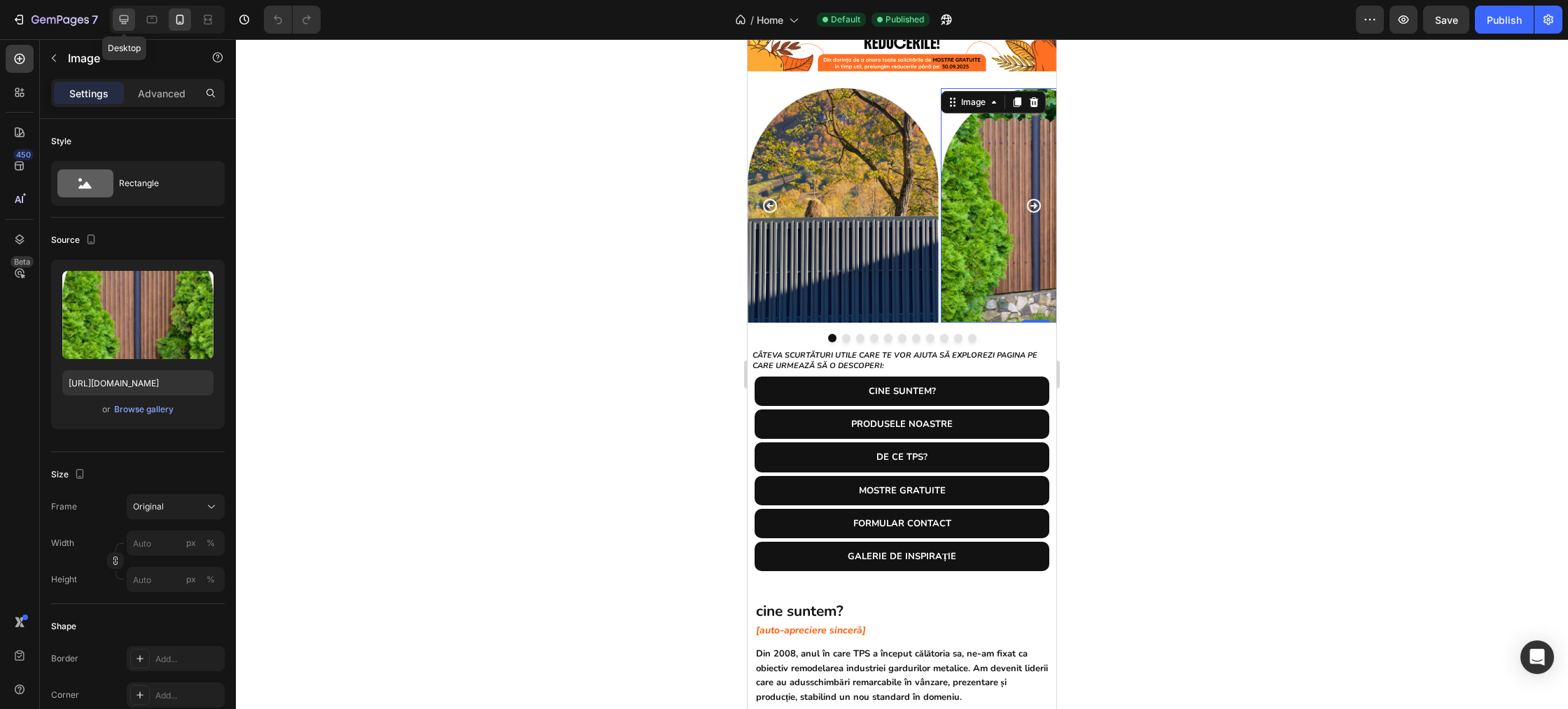
click at [129, 18] on icon at bounding box center [123, 19] width 14 height 14
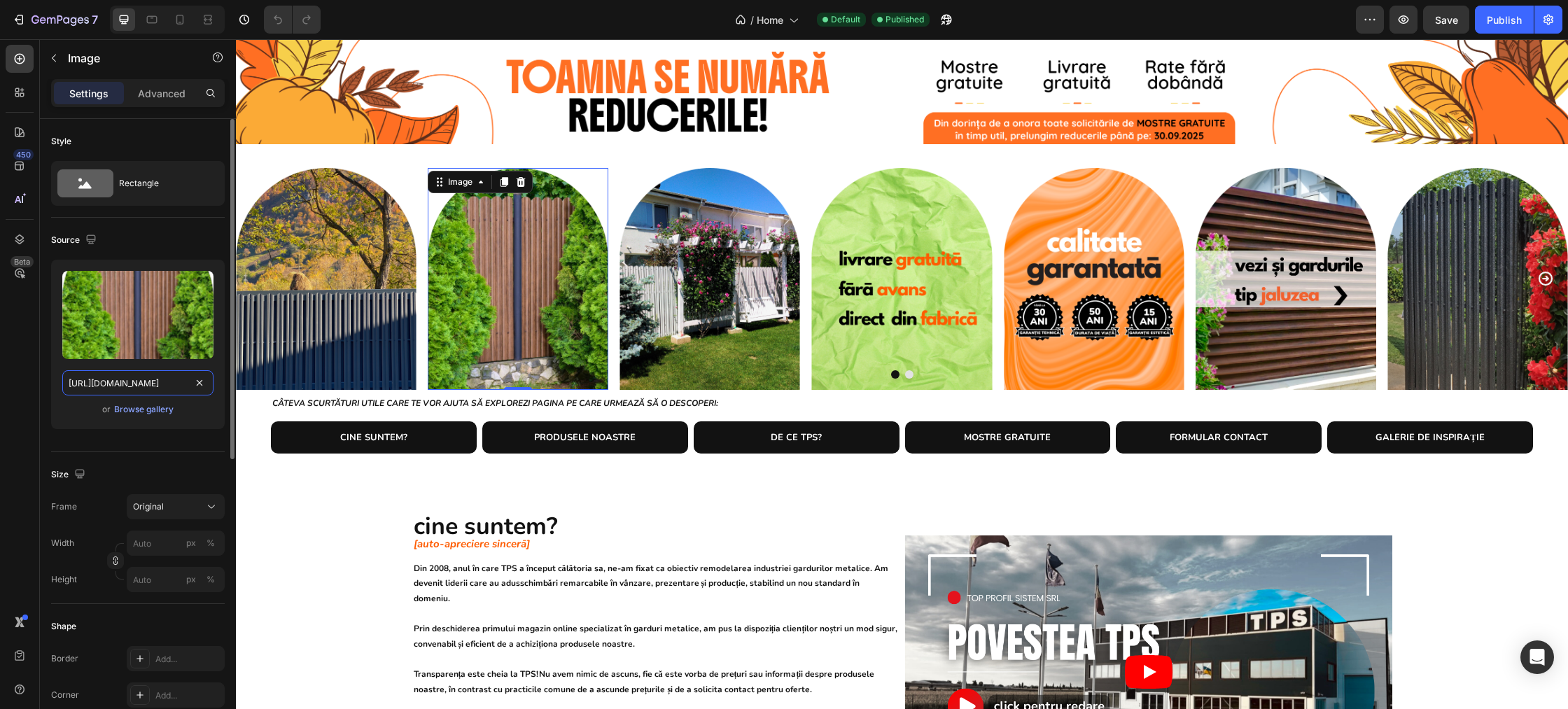
click at [147, 381] on input "[URL][DOMAIN_NAME]" at bounding box center [138, 383] width 151 height 25
click at [34, 19] on icon "button" at bounding box center [59, 20] width 57 height 12
